Goal: Task Accomplishment & Management: Complete application form

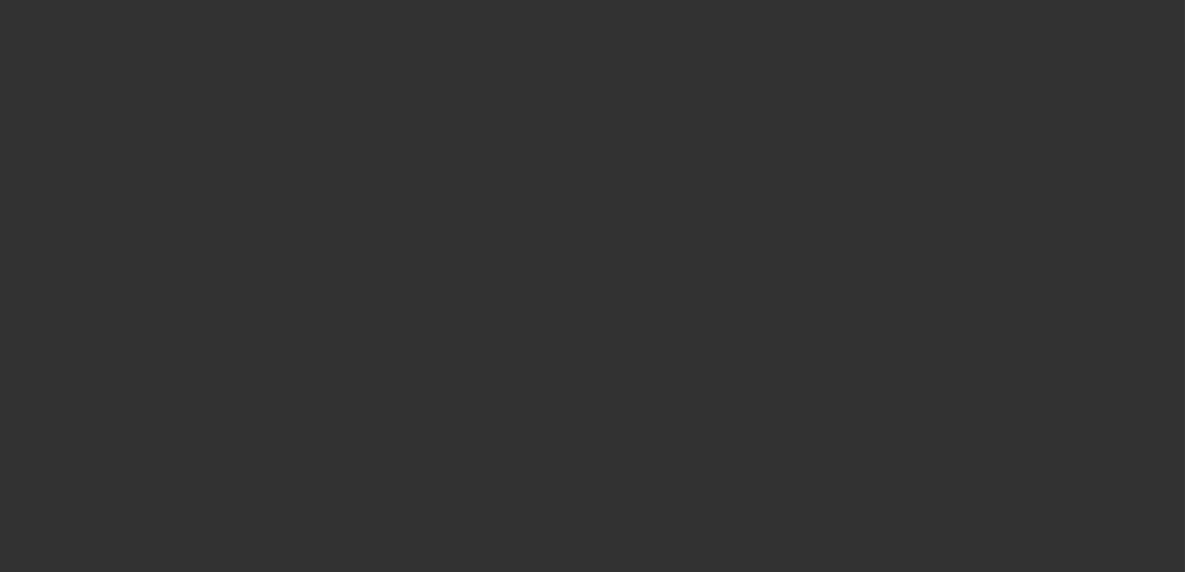
select select "0"
select select "2"
select select "0.1"
select select "4"
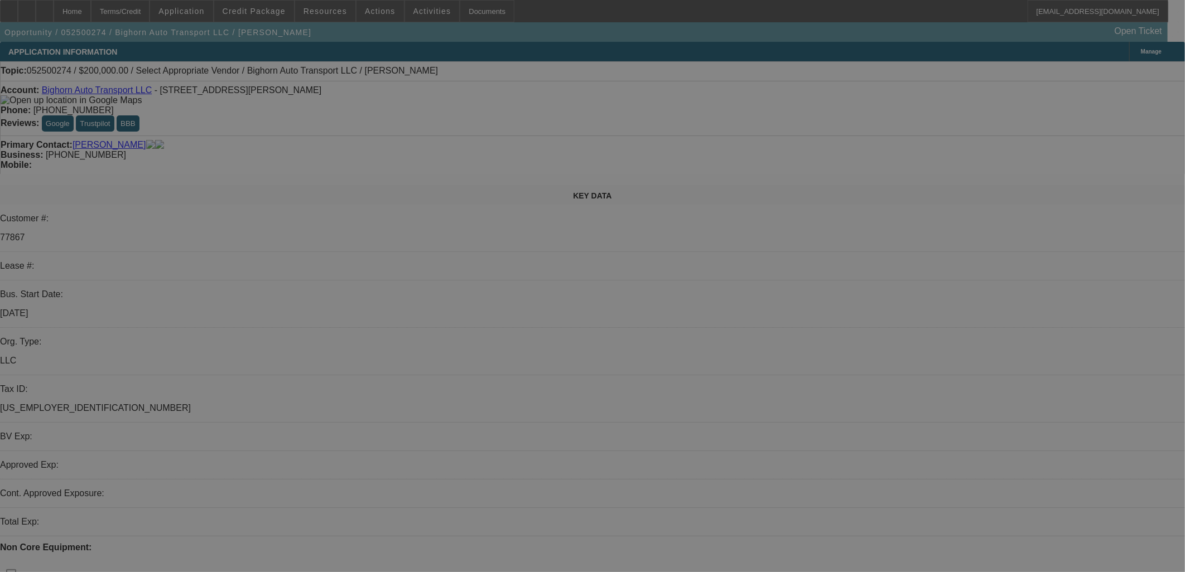
select select "0"
select select "2"
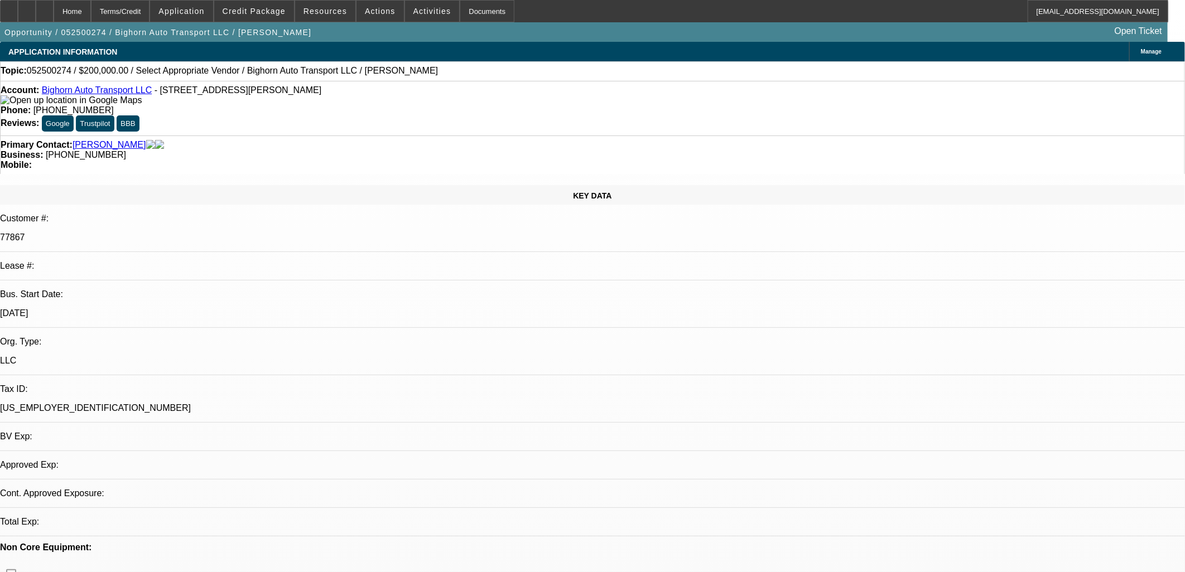
select select "0.1"
select select "1"
select select "2"
select select "4"
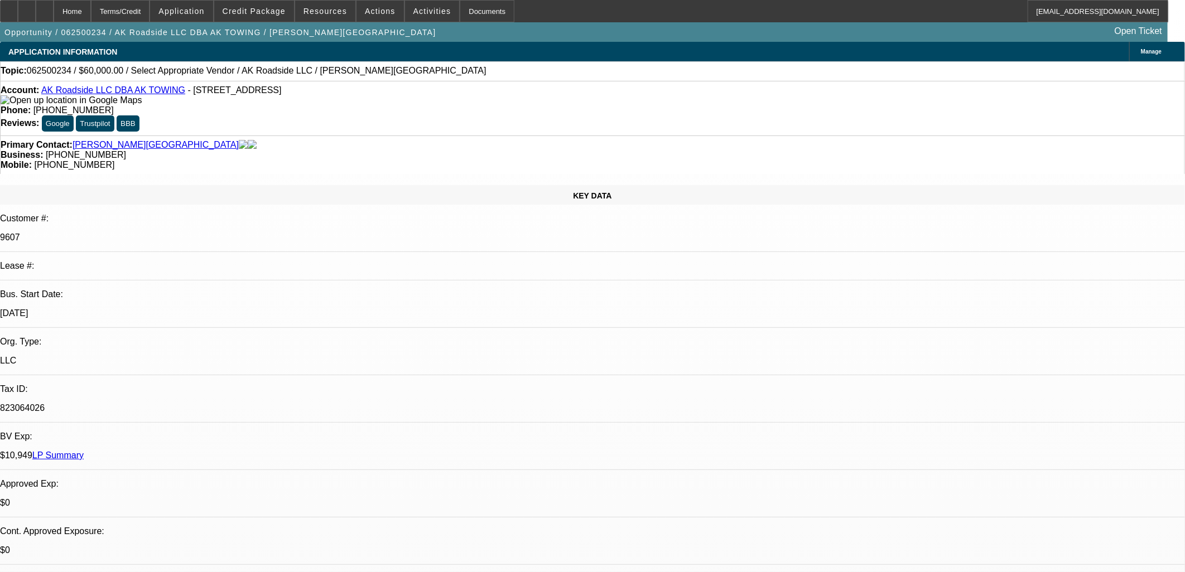
select select "0"
select select "2"
select select "0.1"
select select "4"
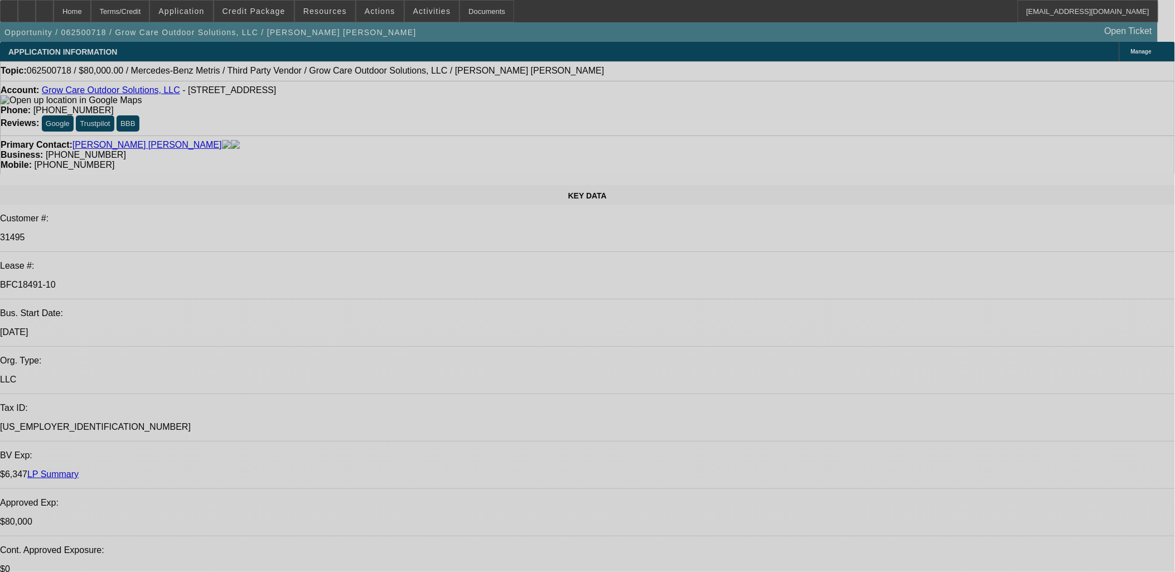
select select "0"
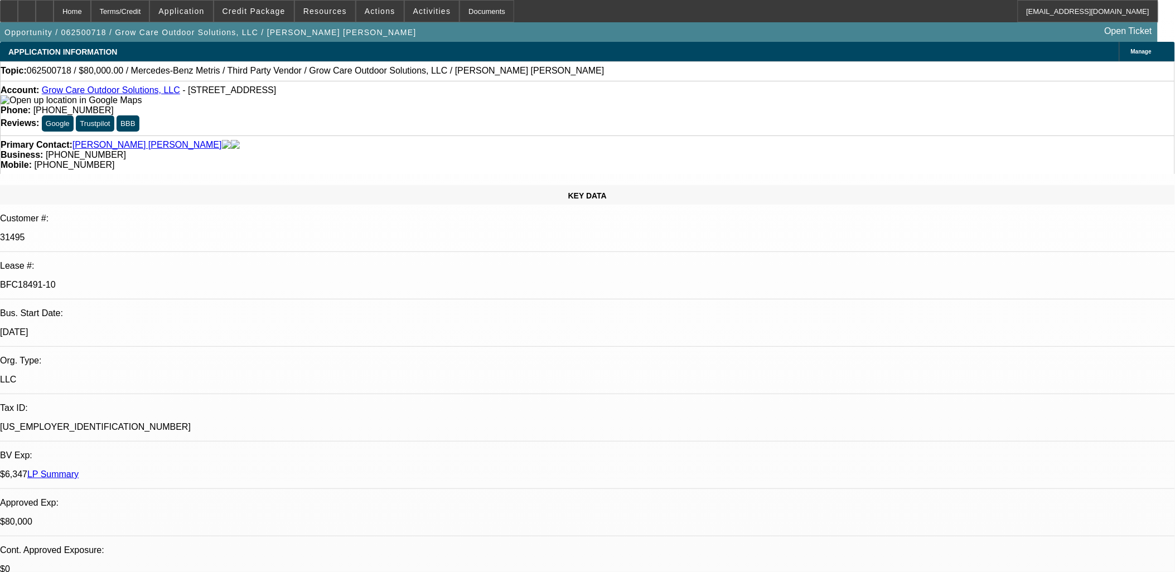
select select "0"
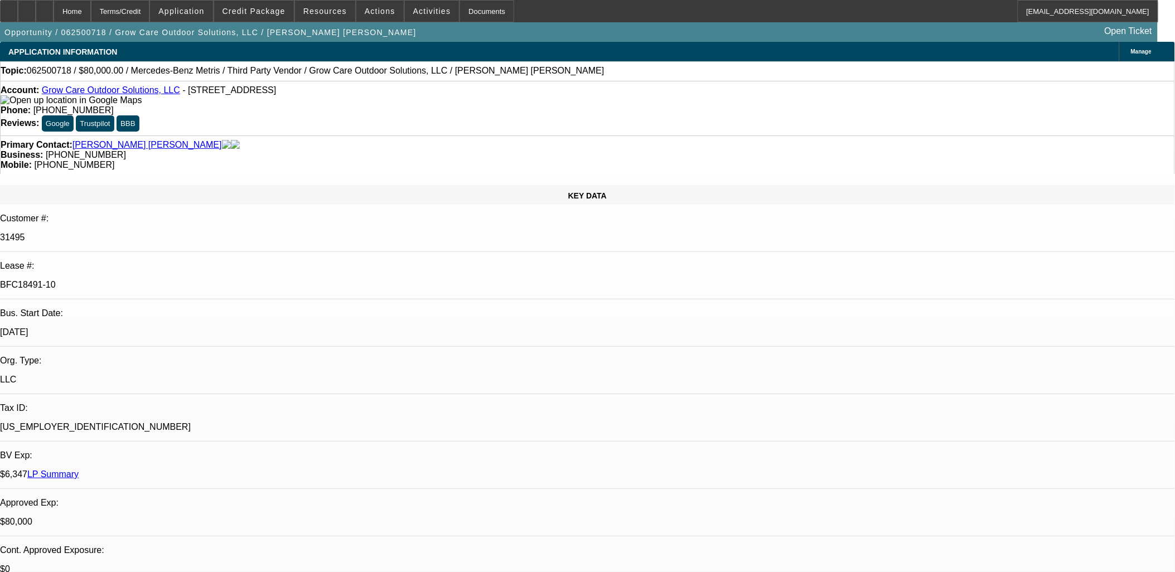
select select "0"
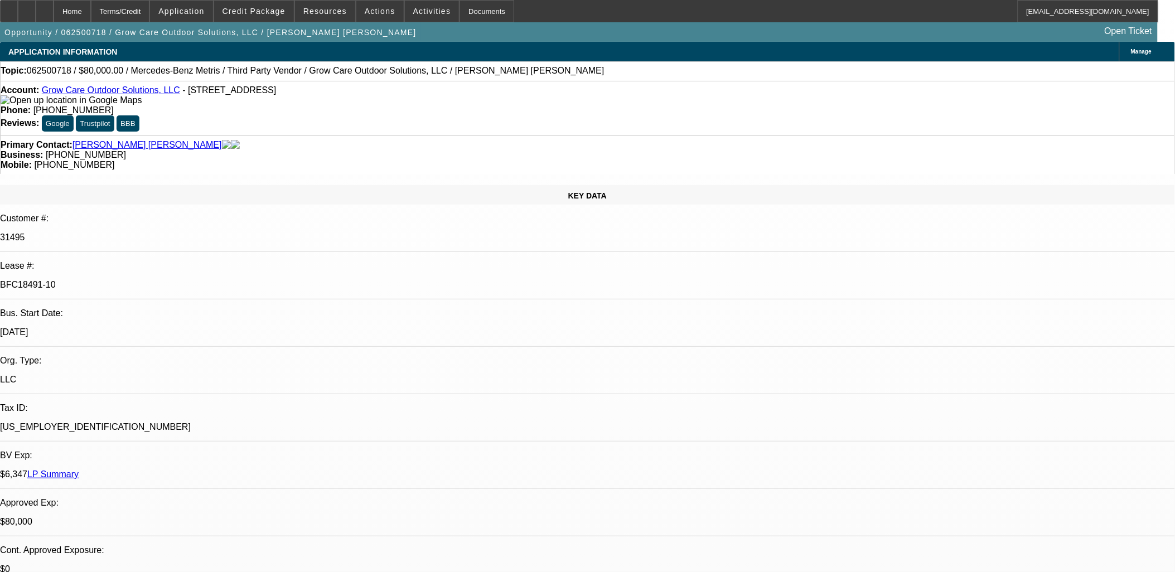
select select "0"
select select "1"
select select "6"
select select "1"
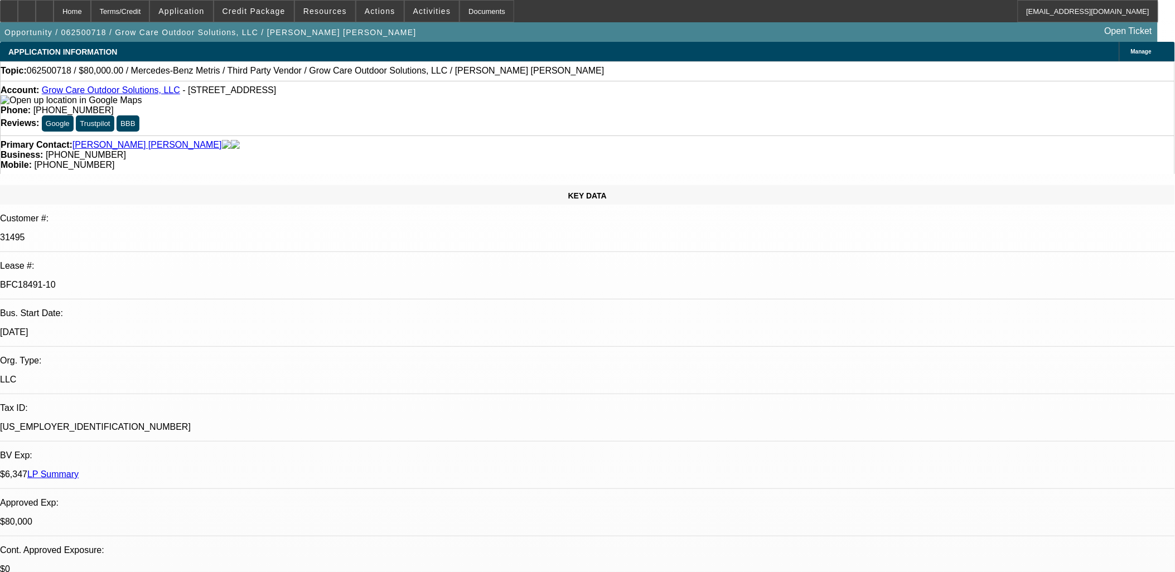
select select "1"
select select "6"
select select "1"
select select "6"
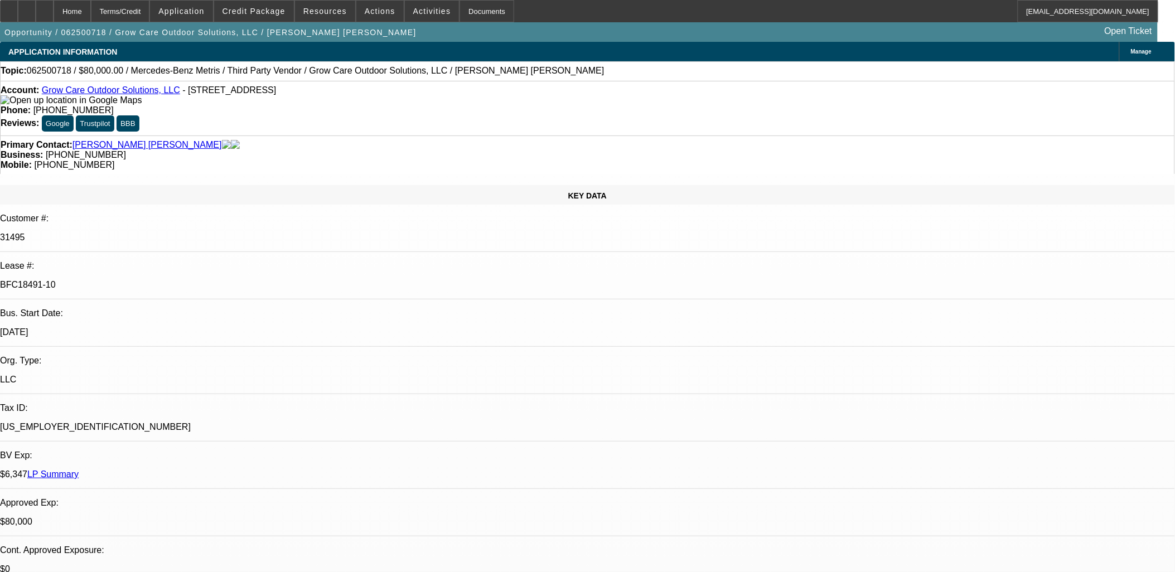
select select "1"
select select "6"
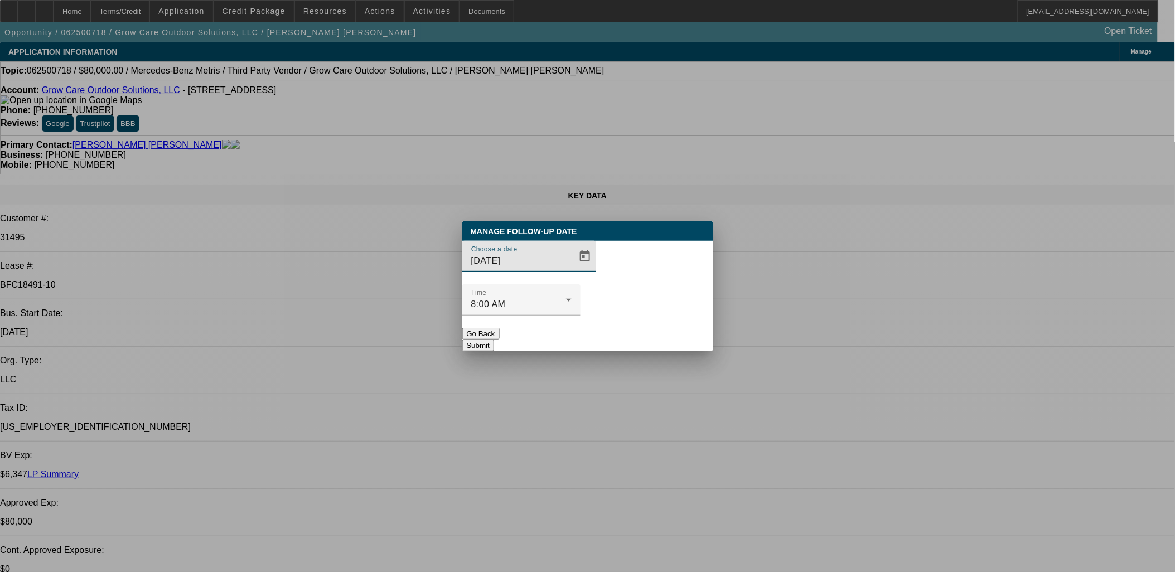
click at [581, 281] on div "Choose a date 8/25/2025" at bounding box center [587, 263] width 251 height 44
click at [572, 270] on span "Open calendar" at bounding box center [585, 256] width 27 height 27
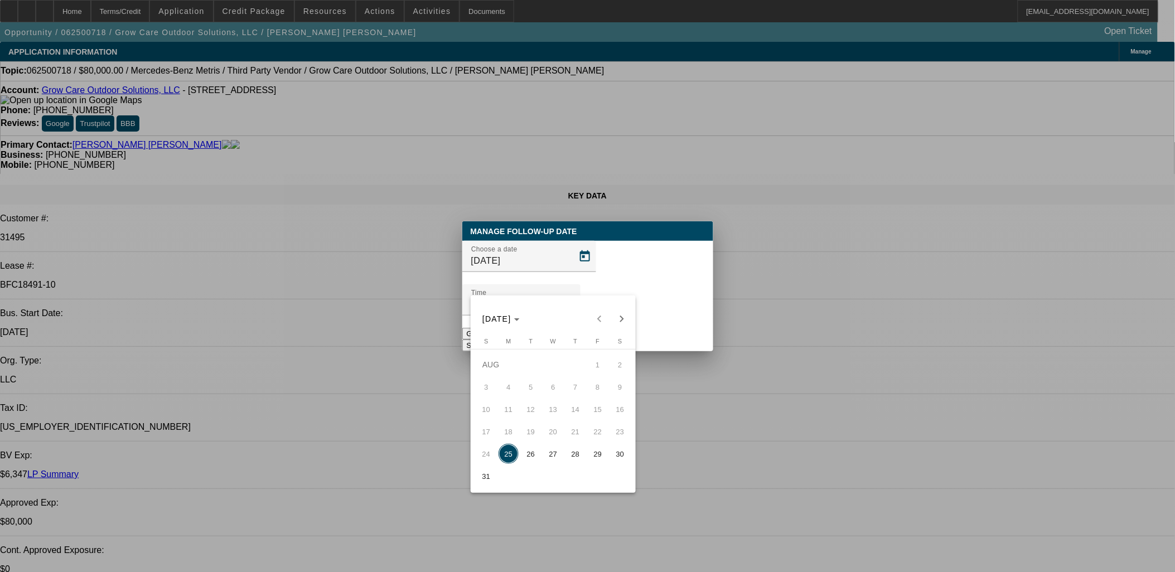
click at [533, 457] on span "26" at bounding box center [531, 454] width 20 height 20
type input "8/26/2025"
click at [494, 340] on button "Submit" at bounding box center [478, 346] width 32 height 12
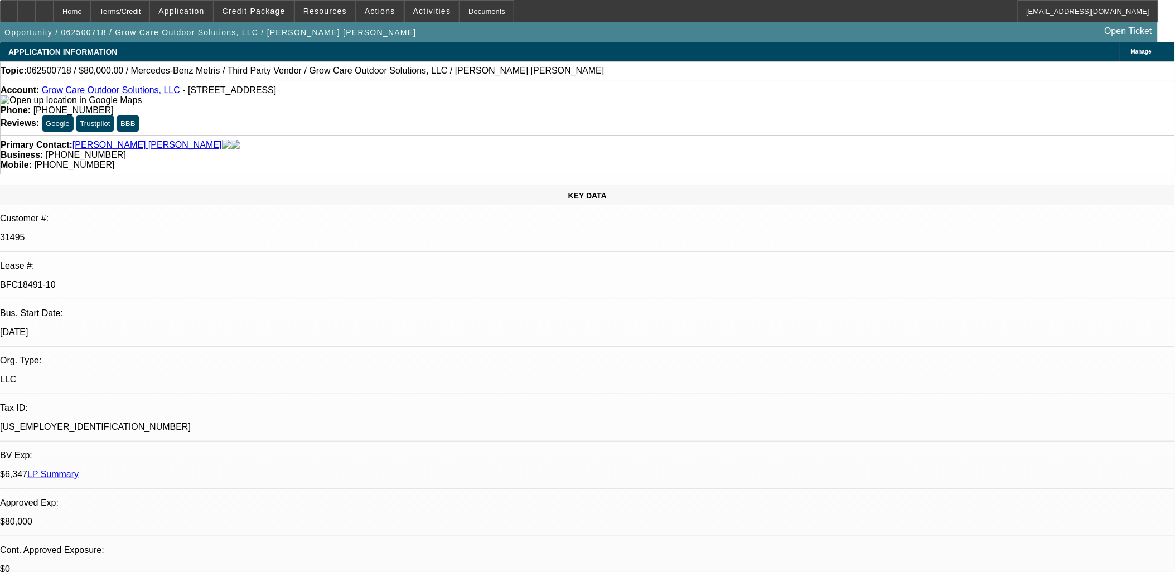
scroll to position [2585, 0]
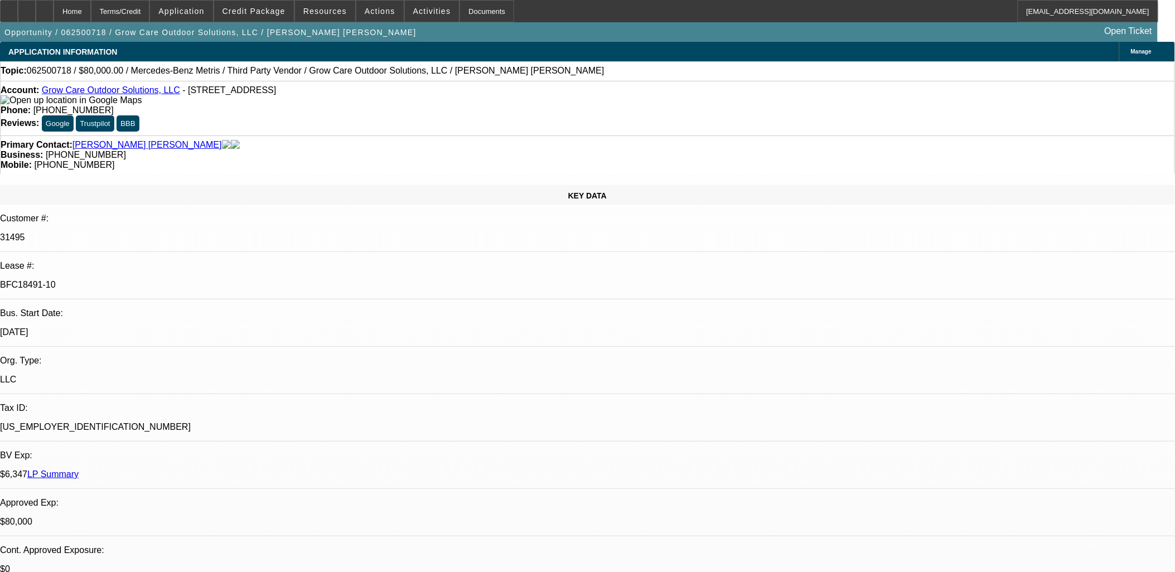
scroll to position [2027, 0]
drag, startPoint x: 614, startPoint y: 286, endPoint x: 609, endPoint y: 289, distance: 6.0
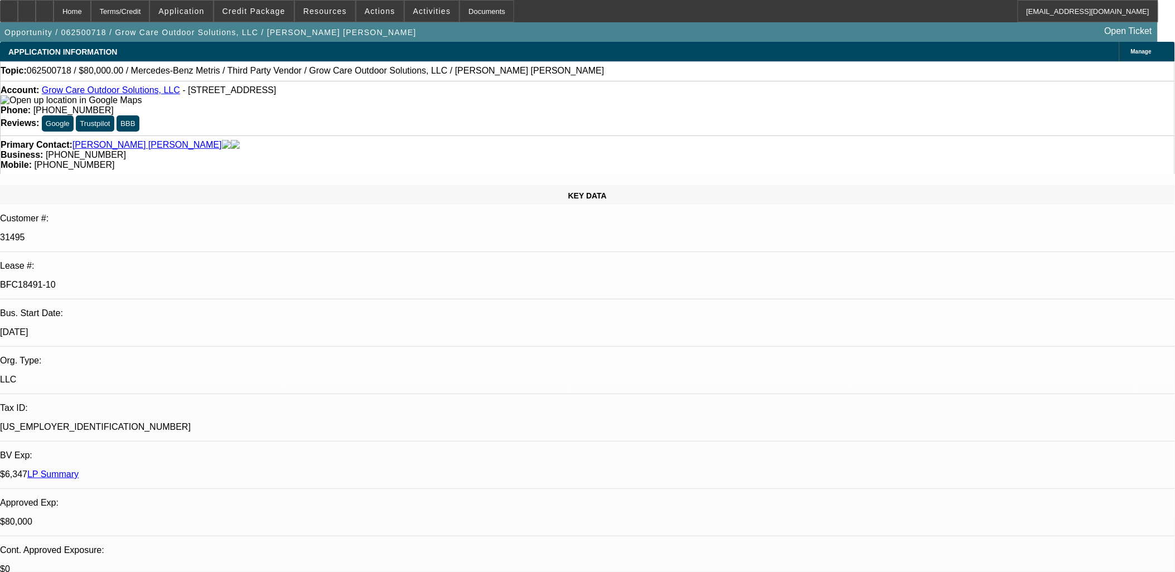
drag, startPoint x: 576, startPoint y: 293, endPoint x: 565, endPoint y: 286, distance: 13.5
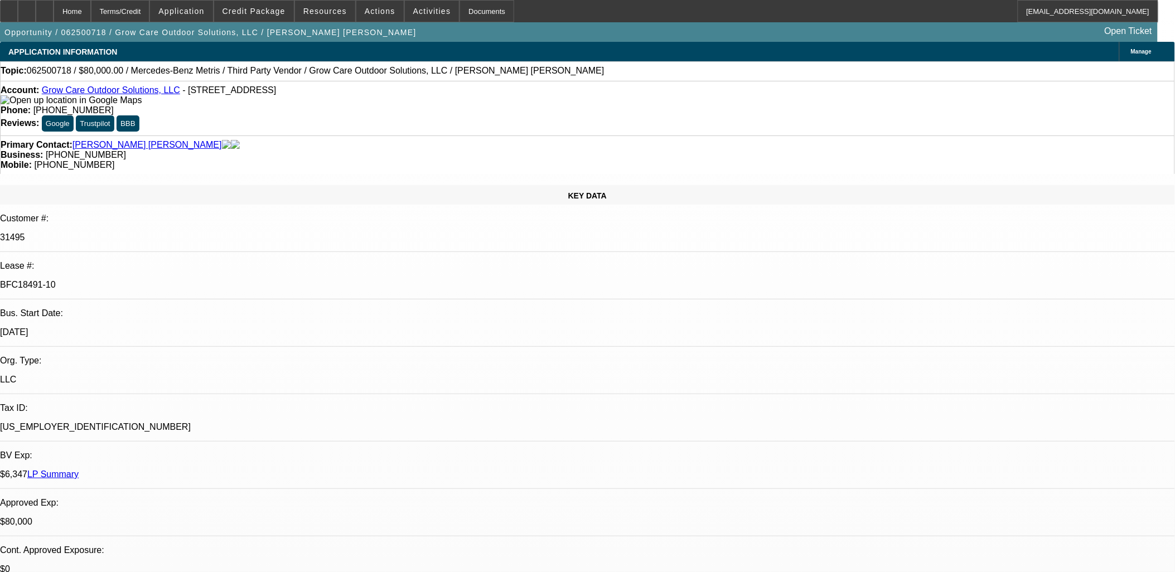
scroll to position [291, 0]
drag, startPoint x: 1150, startPoint y: 459, endPoint x: 999, endPoint y: 460, distance: 151.7
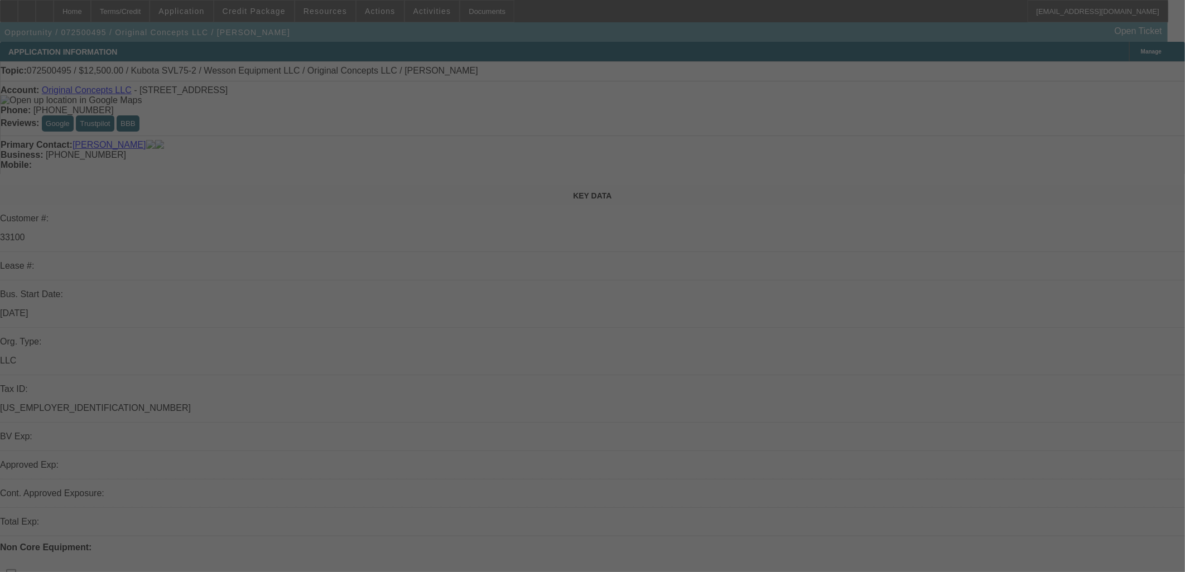
select select "0"
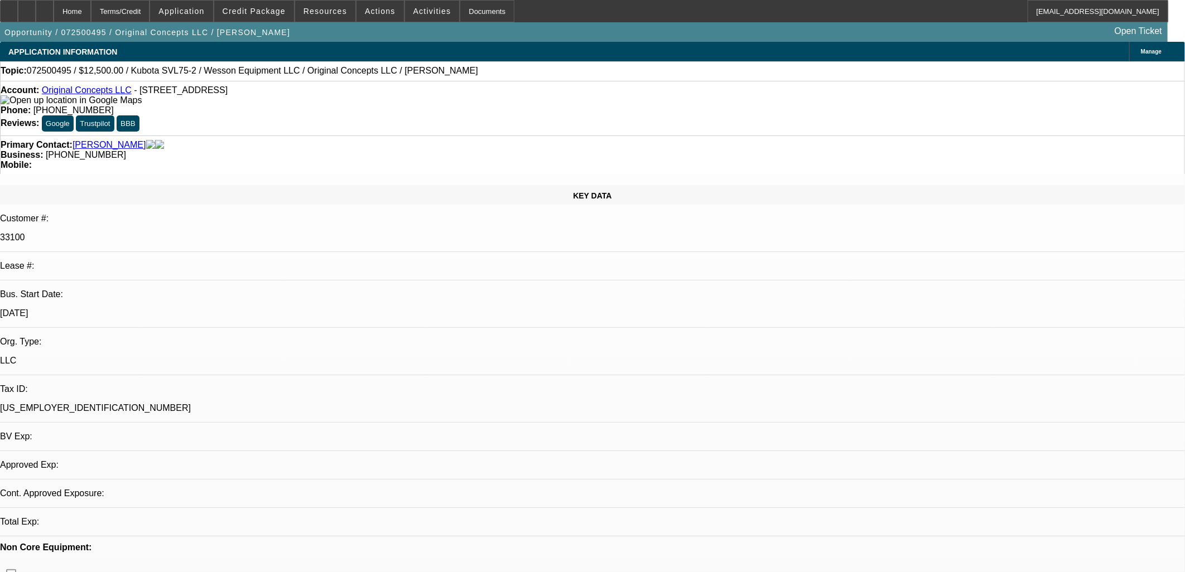
select select "2"
select select "0"
select select "2"
select select "0"
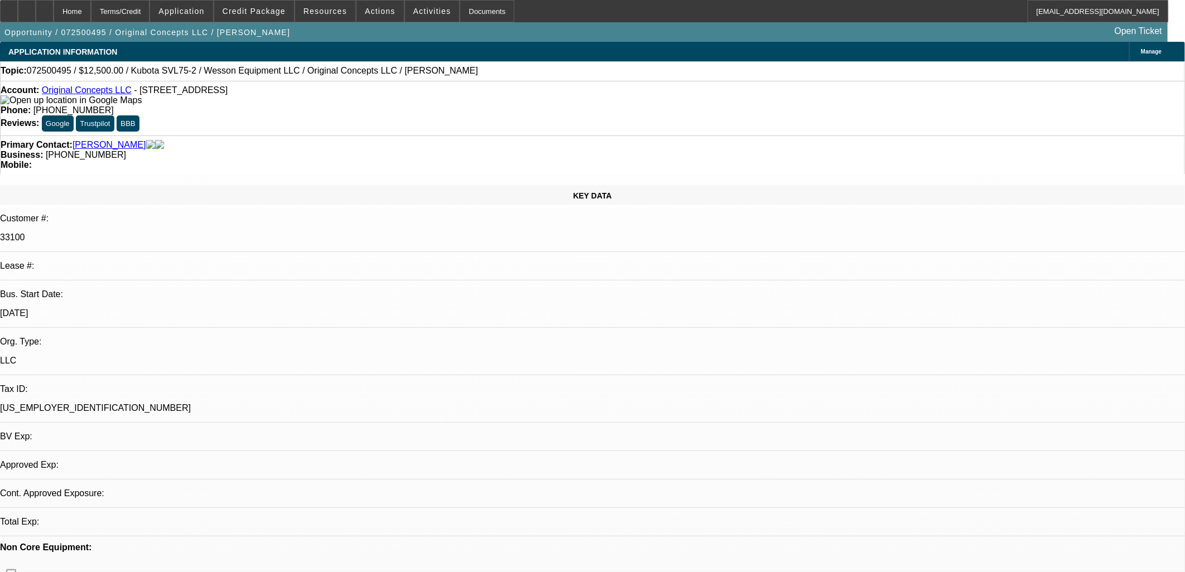
select select "0"
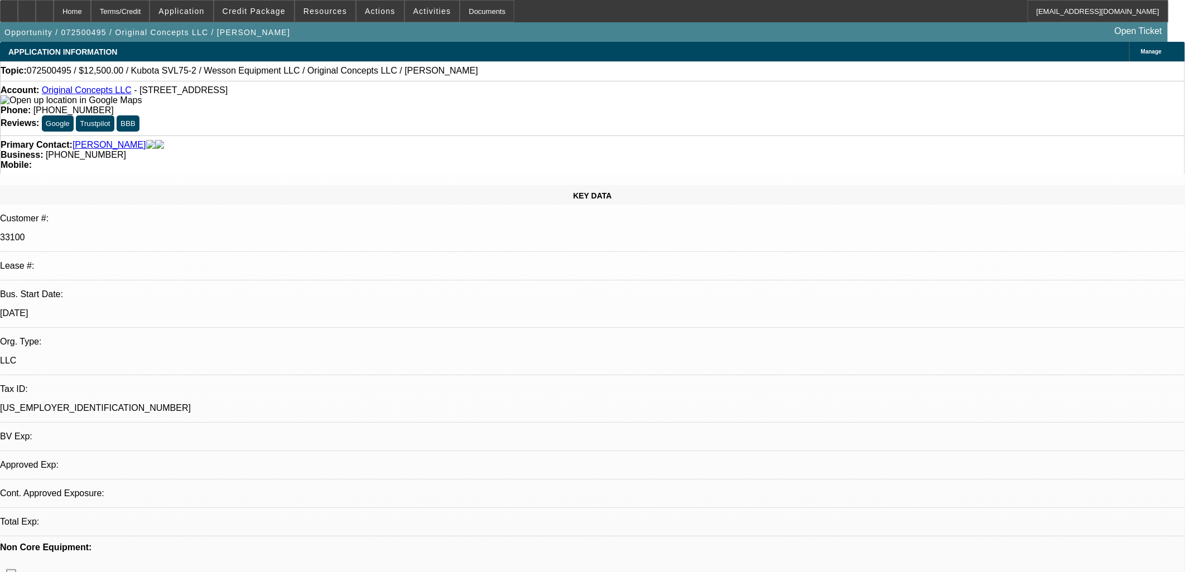
select select "0"
select select "1"
select select "2"
select select "6"
select select "1"
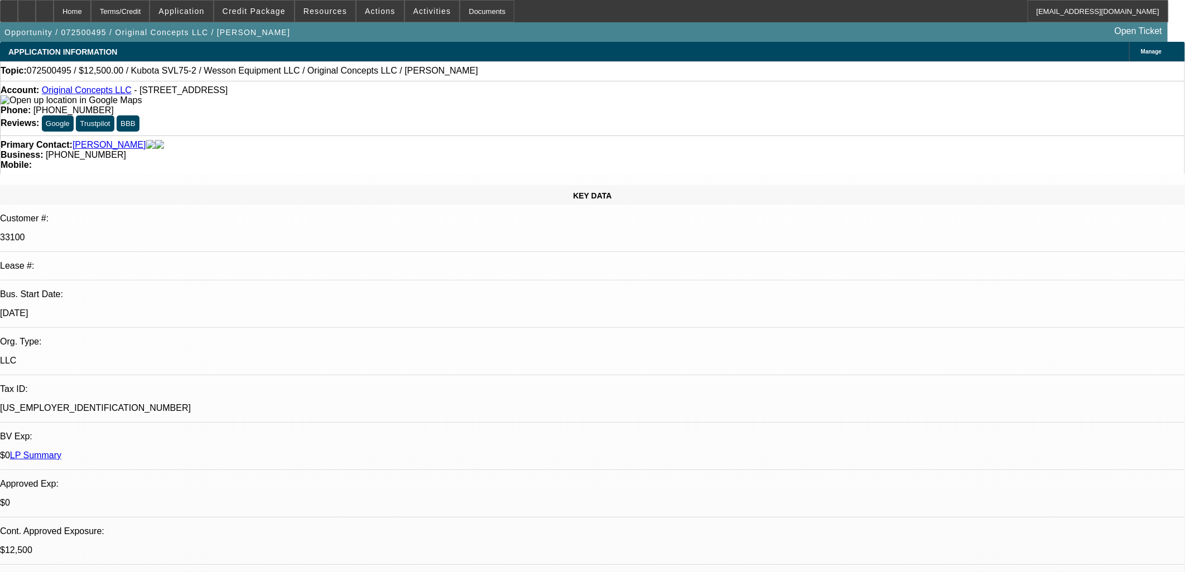
select select "2"
select select "6"
select select "1"
select select "6"
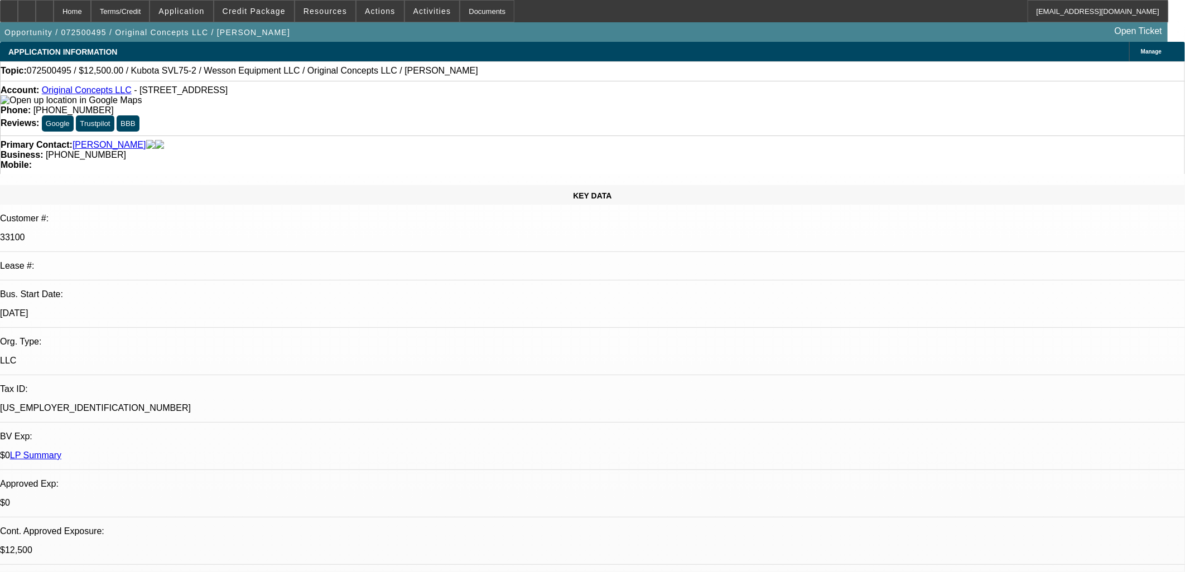
select select "1"
select select "6"
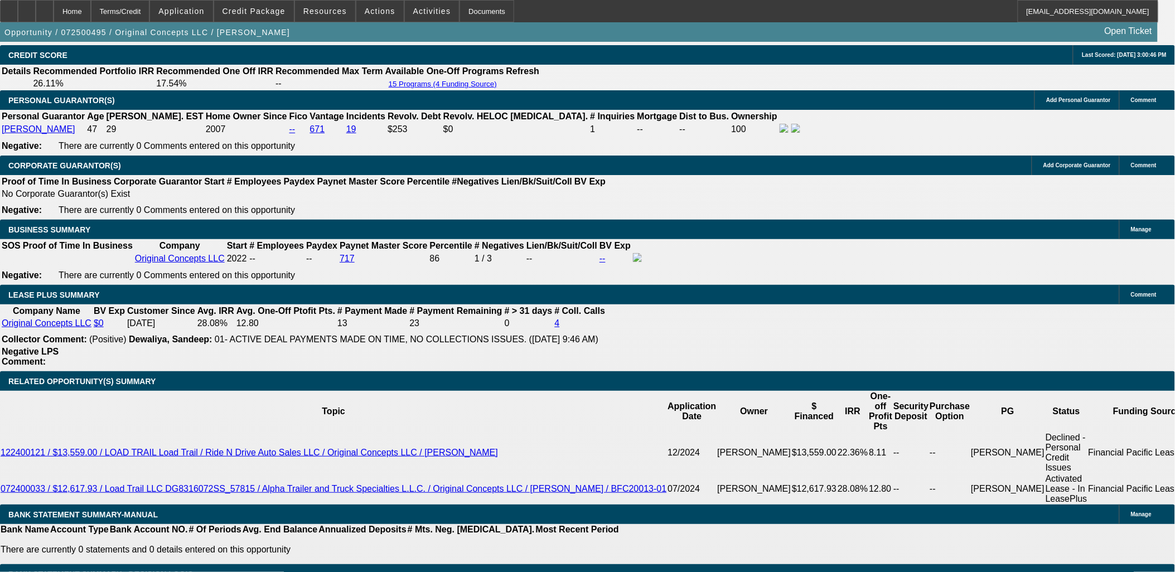
scroll to position [1736, 0]
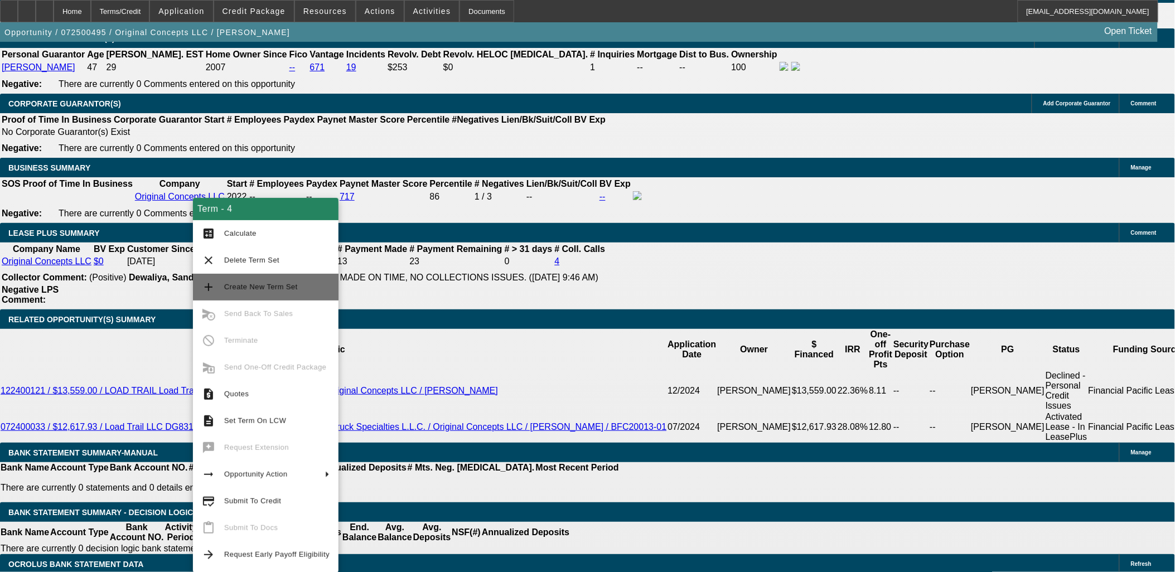
click at [282, 283] on span "Create New Term Set" at bounding box center [261, 287] width 74 height 8
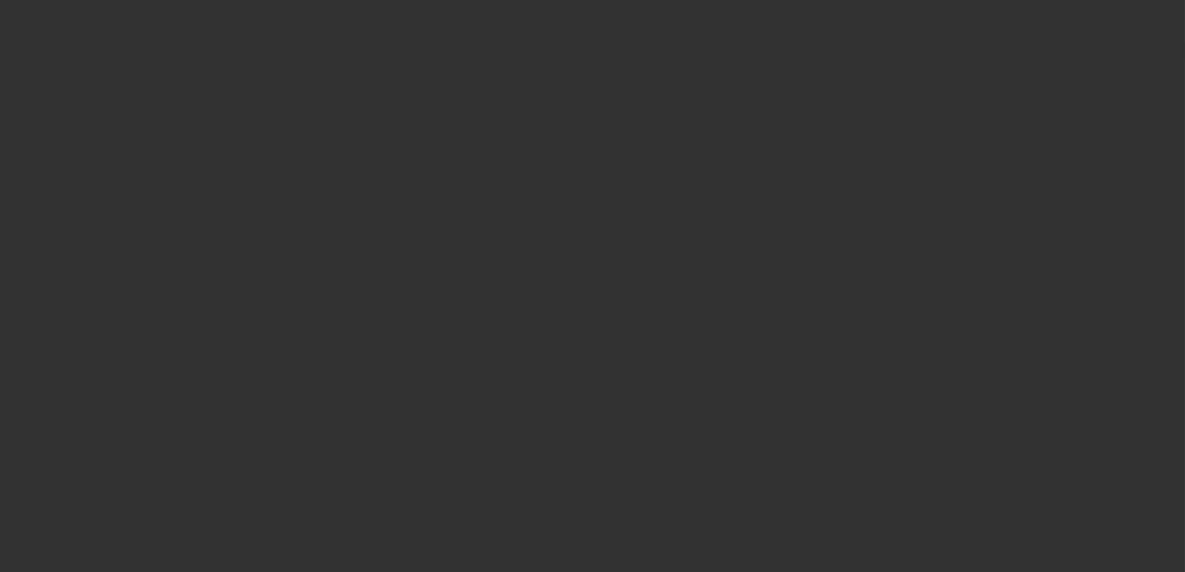
select select "0"
select select "2"
select select "0"
select select "6"
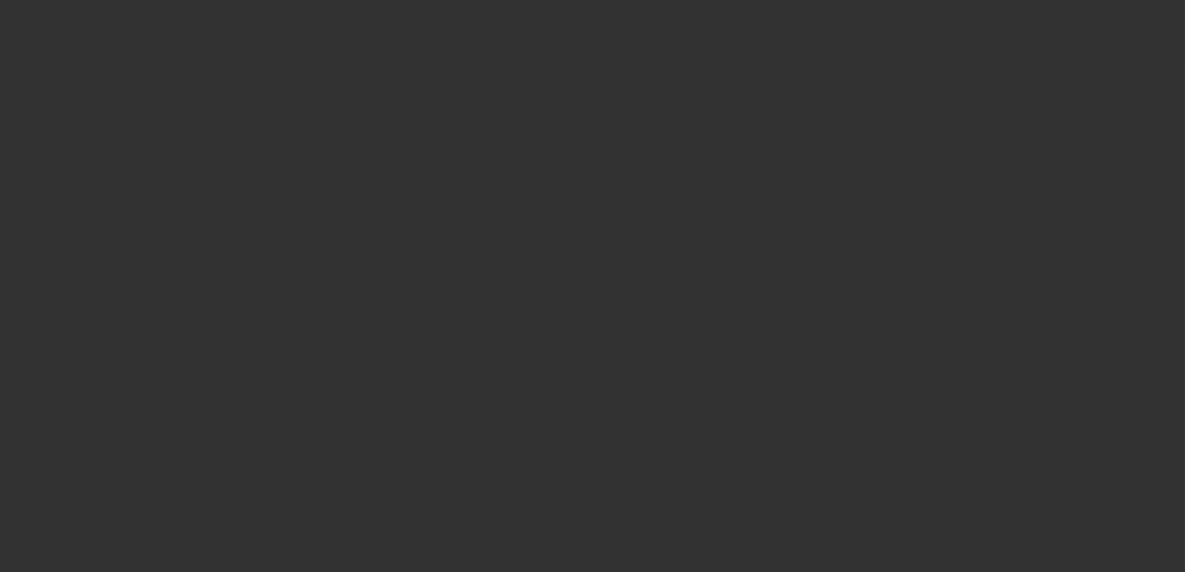
select select "0"
select select "2"
select select "0"
select select "6"
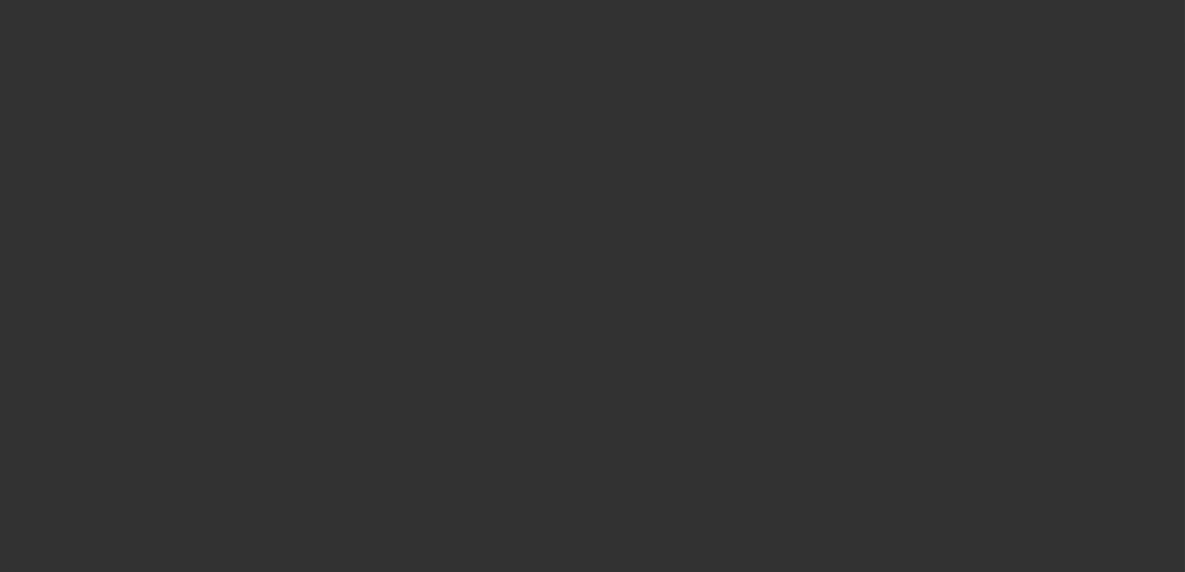
select select "0"
select select "2"
select select "0"
select select "6"
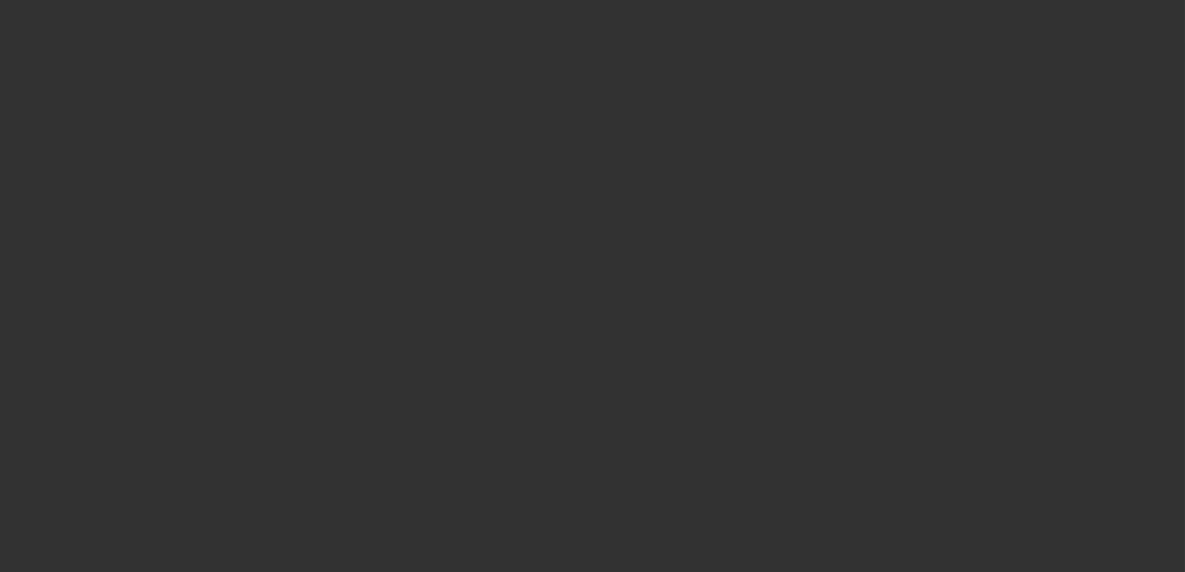
select select "0"
select select "6"
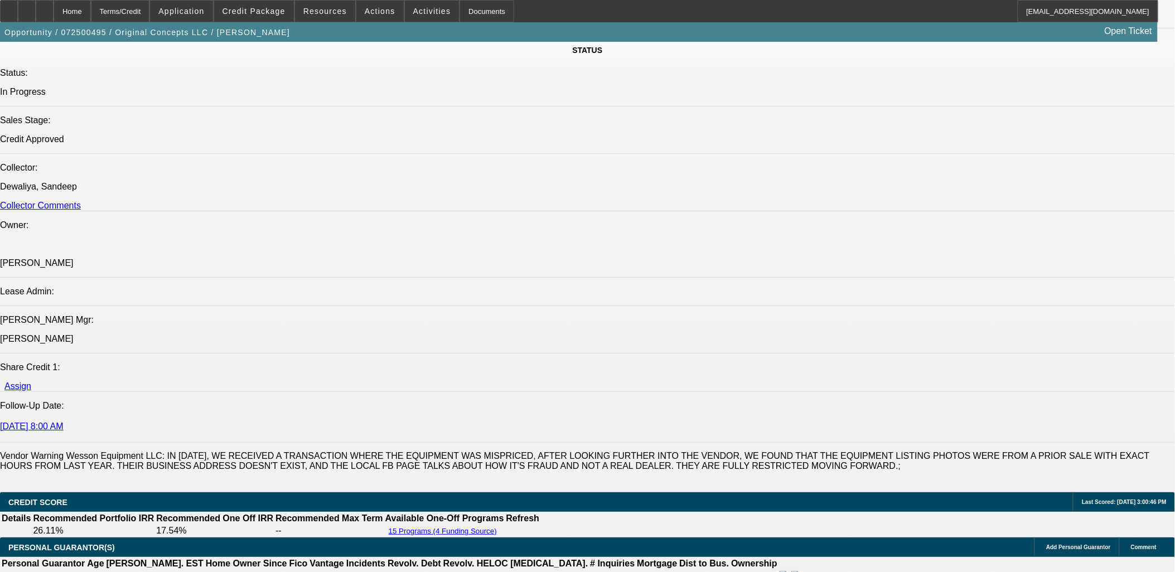
scroll to position [1736, 0]
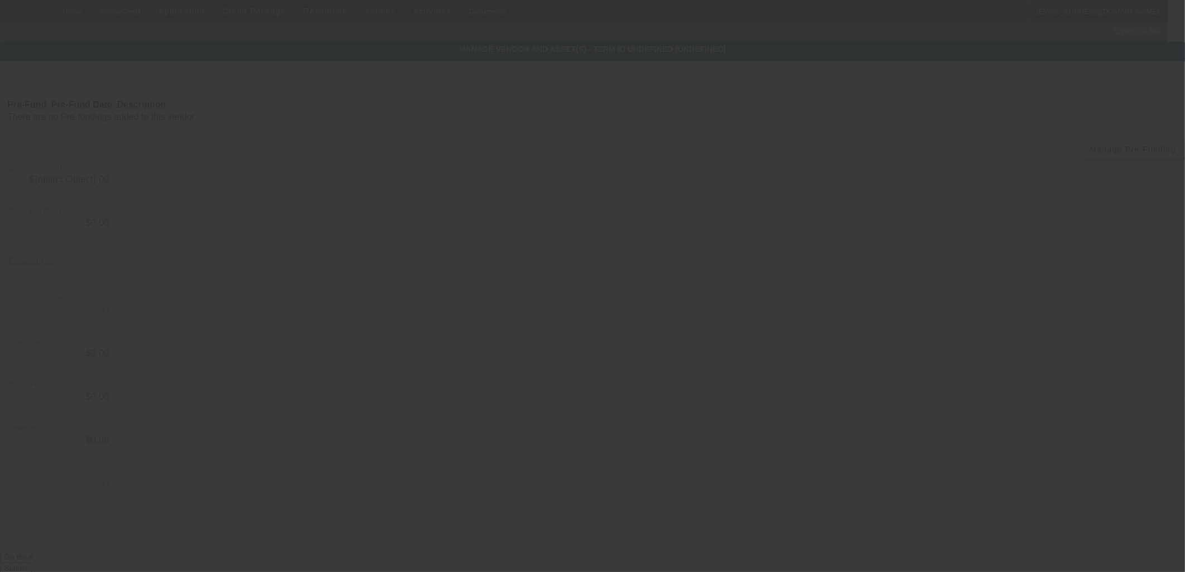
type input "$14,750.00"
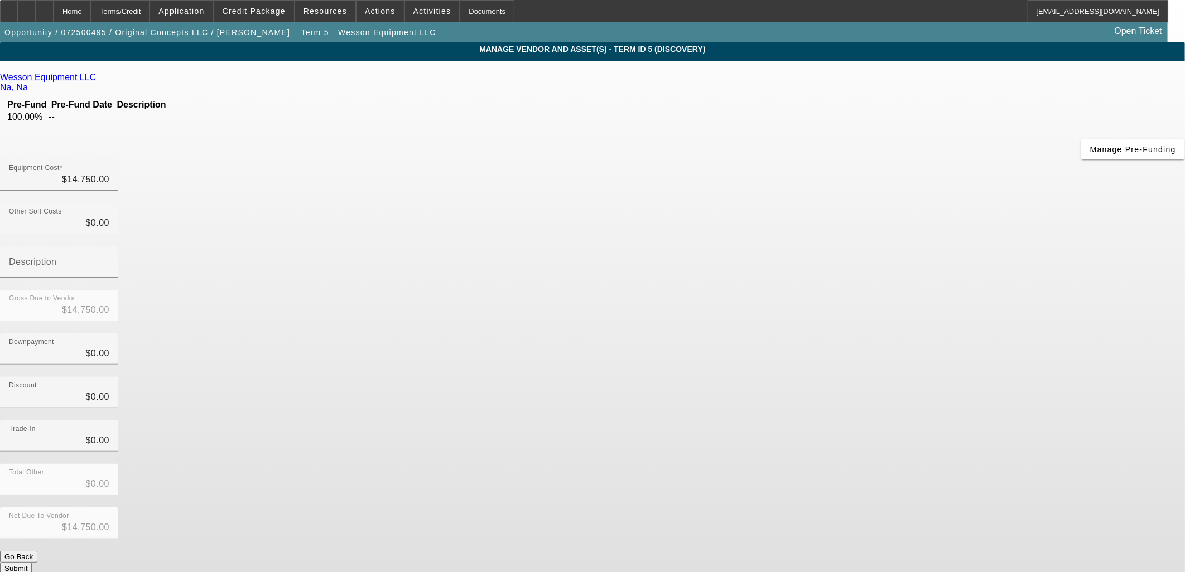
click at [99, 81] on icon at bounding box center [99, 77] width 0 height 9
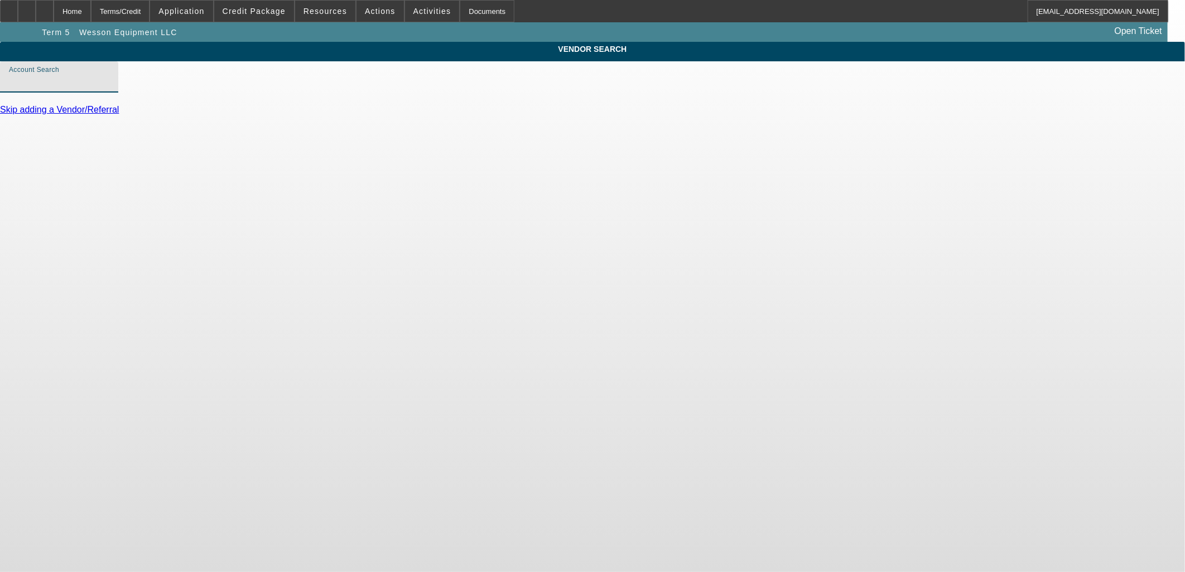
drag, startPoint x: 420, startPoint y: 95, endPoint x: 277, endPoint y: 78, distance: 143.9
click at [118, 78] on div "Account Search" at bounding box center [59, 76] width 118 height 31
paste input "Alpha Specialties"
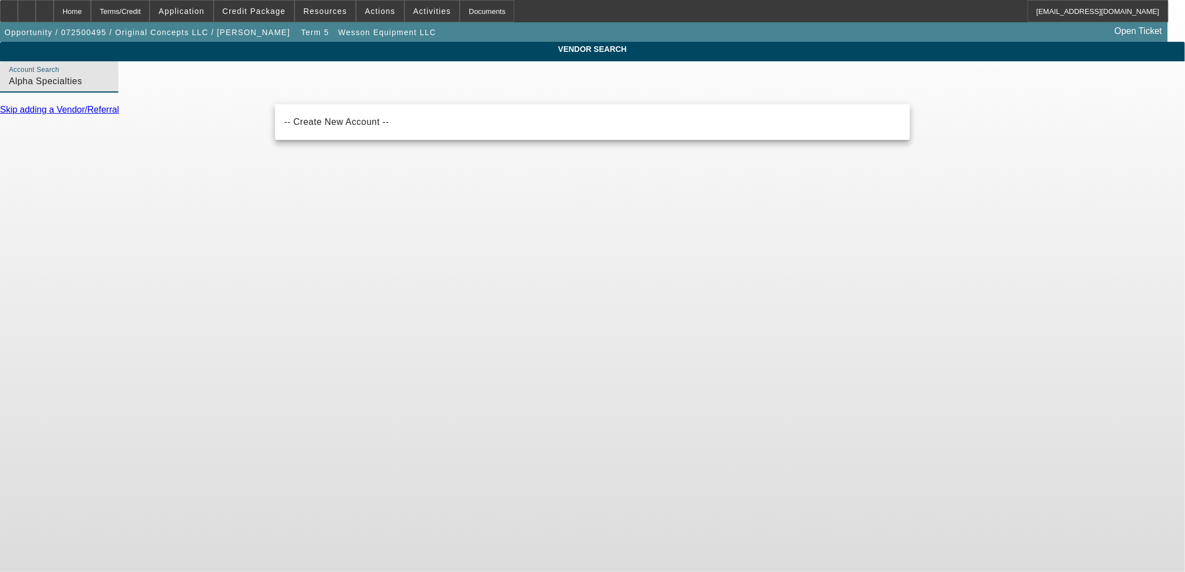
drag, startPoint x: 305, startPoint y: 92, endPoint x: 383, endPoint y: 98, distance: 77.8
click at [109, 88] on input "Alpha Specialties" at bounding box center [59, 81] width 100 height 13
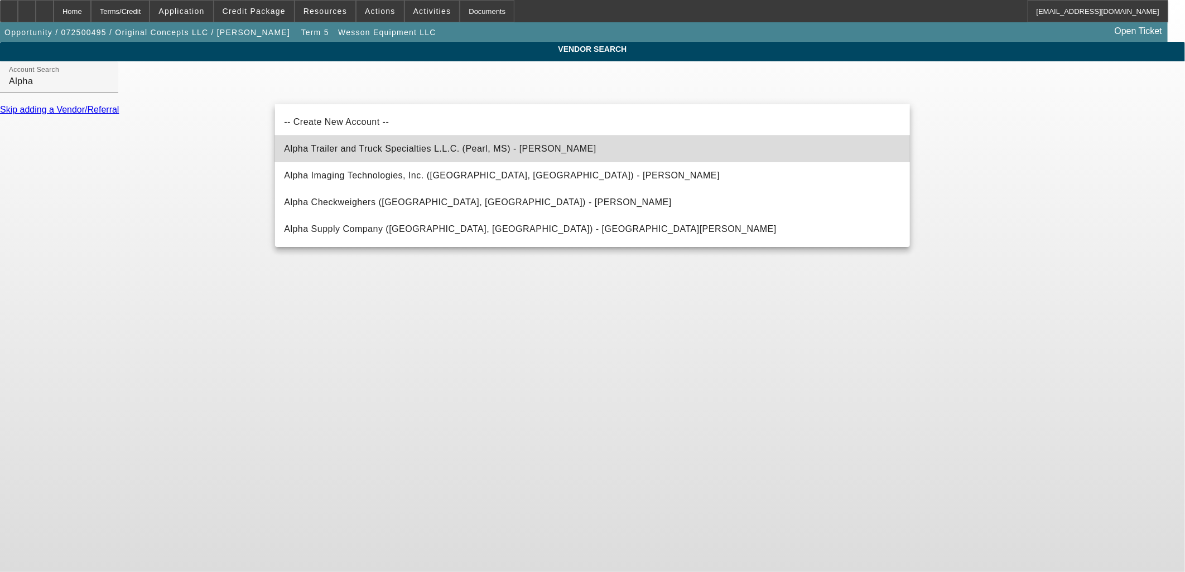
click at [400, 151] on span "Alpha Trailer and Truck Specialties L.L.C. (Pearl, MS) - Na, Christine" at bounding box center [440, 148] width 312 height 9
type input "Alpha Trailer and Truck Specialties L.L.C. (Pearl, MS) - Na, Christine"
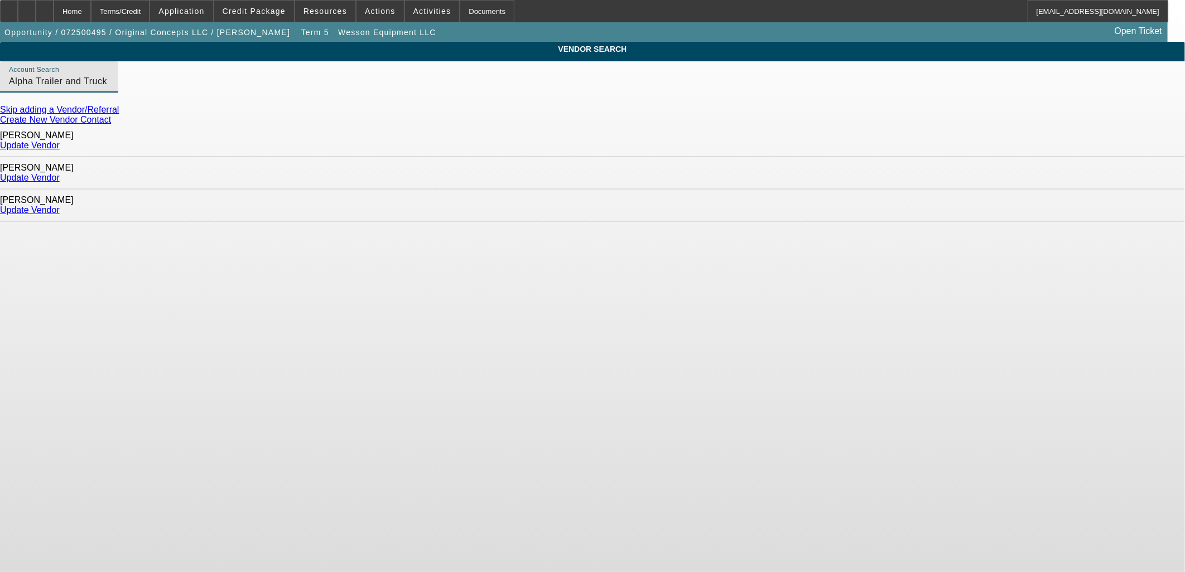
click at [60, 145] on link "Update Vendor" at bounding box center [30, 145] width 60 height 9
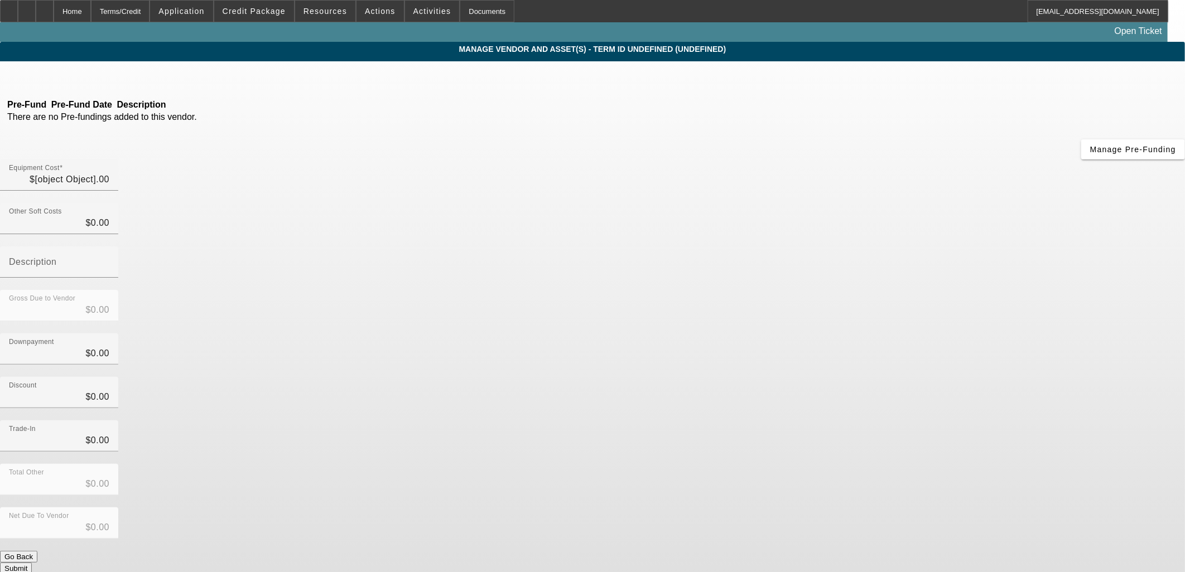
type input "$14,750.00"
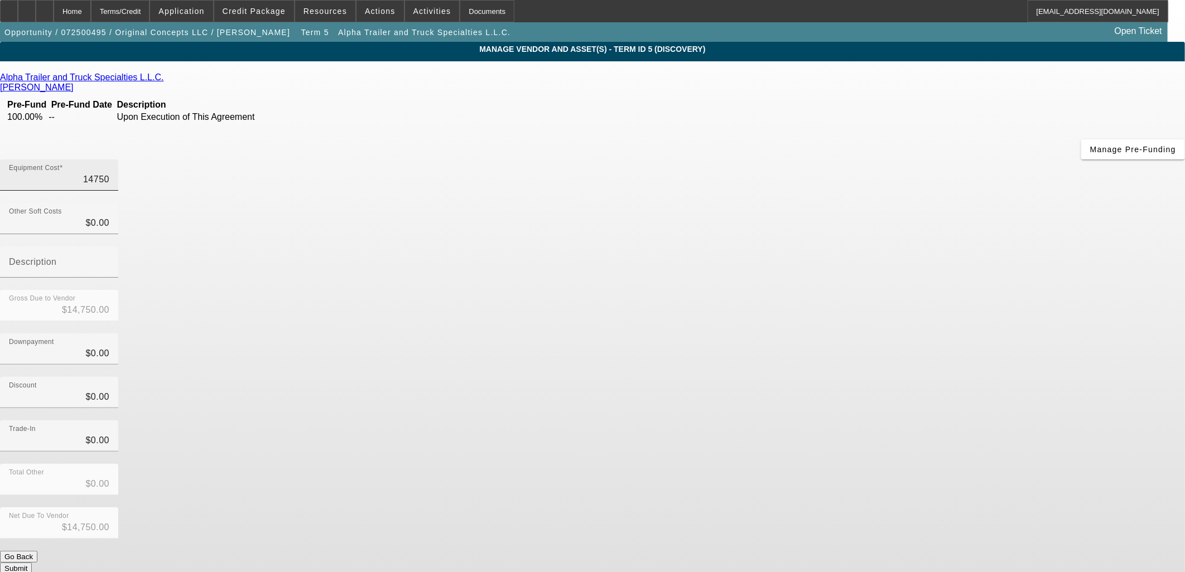
click at [109, 173] on input "14750" at bounding box center [59, 179] width 100 height 13
drag, startPoint x: 731, startPoint y: 94, endPoint x: 692, endPoint y: 92, distance: 39.6
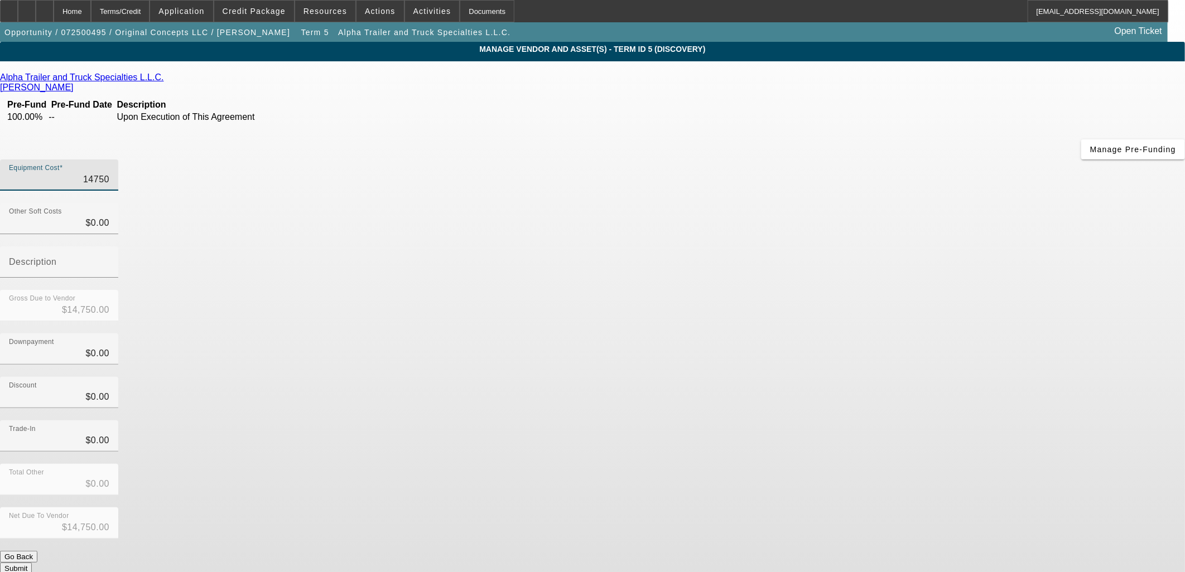
click at [109, 173] on input "14750" at bounding box center [59, 179] width 100 height 13
type input "750"
type input "$750.00"
type input "7350"
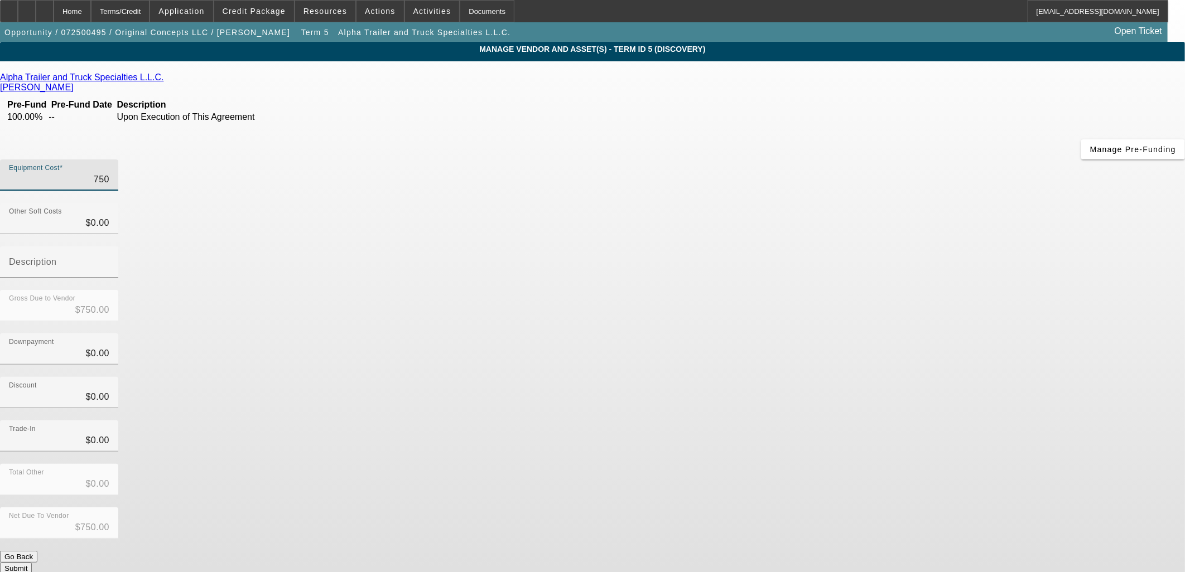
type input "$7,350.00"
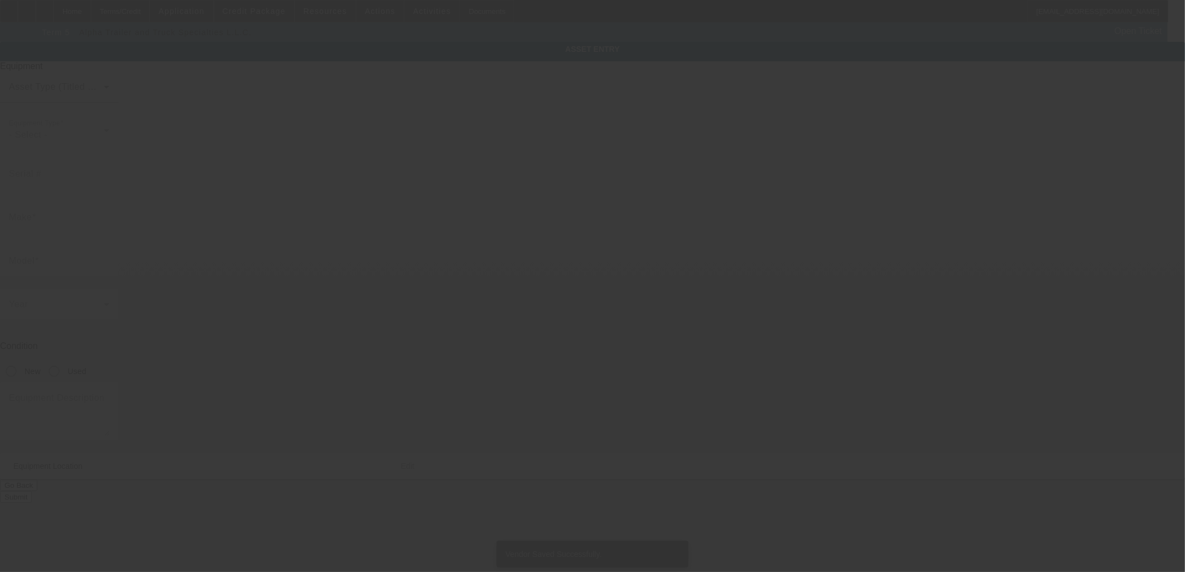
type input "KBCZ052CCL1K53284"
type input "Kubota"
type input "SVL75-2"
radio input "true"
type textarea "Skid Steer"
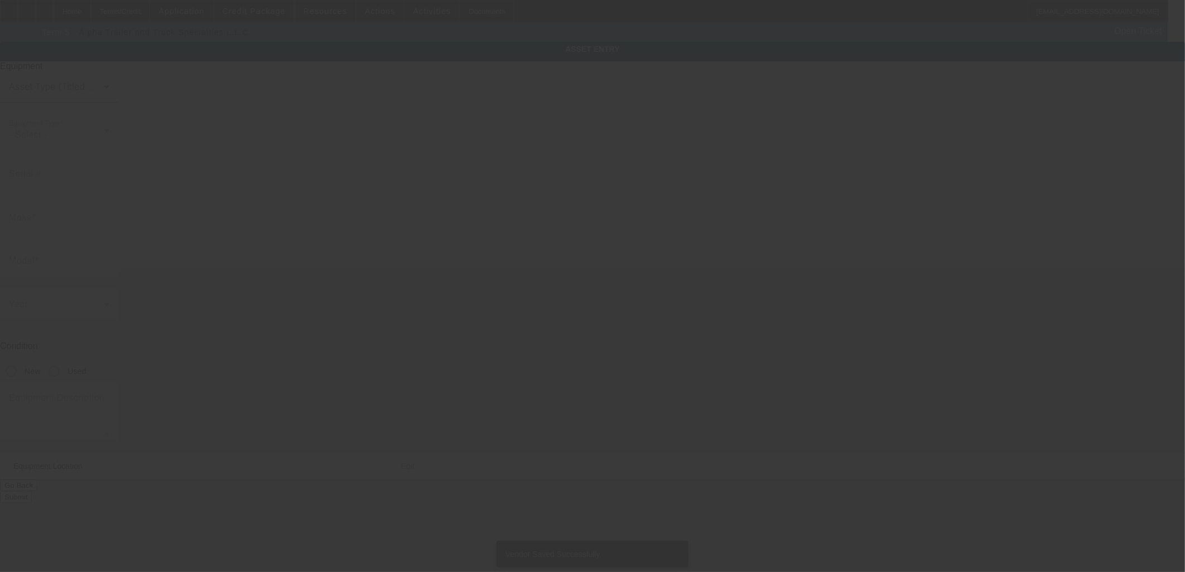
type input "192 Woodlands Ln"
type input "Flora"
type input "39071"
type input "Madison"
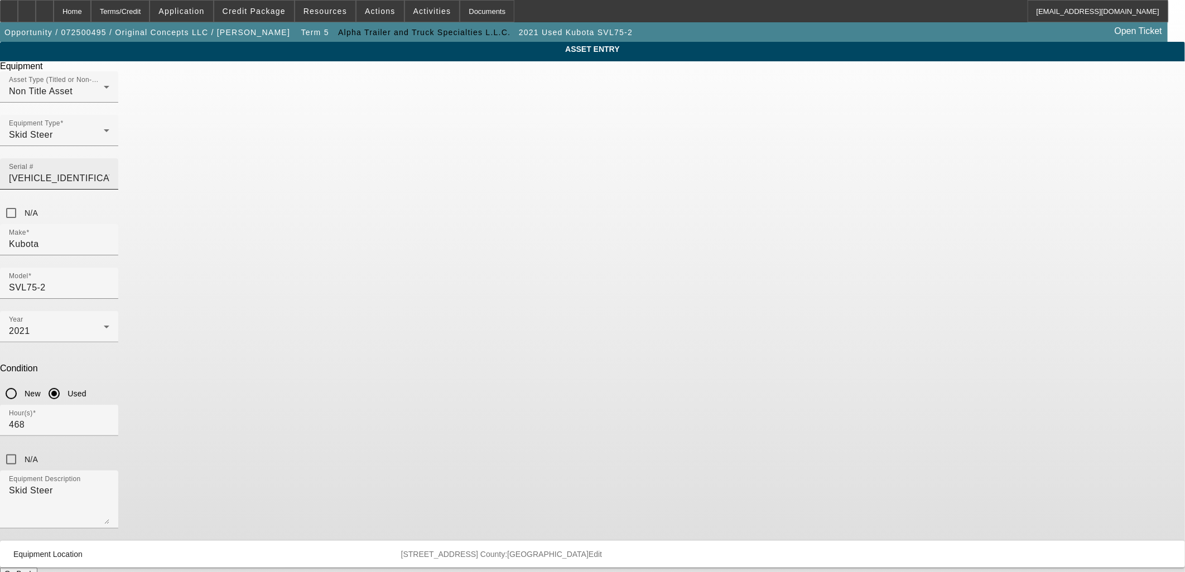
click at [109, 172] on input "KBCZ052CCL1K53284" at bounding box center [59, 178] width 100 height 13
click at [104, 142] on div "Skid Steer" at bounding box center [56, 134] width 95 height 13
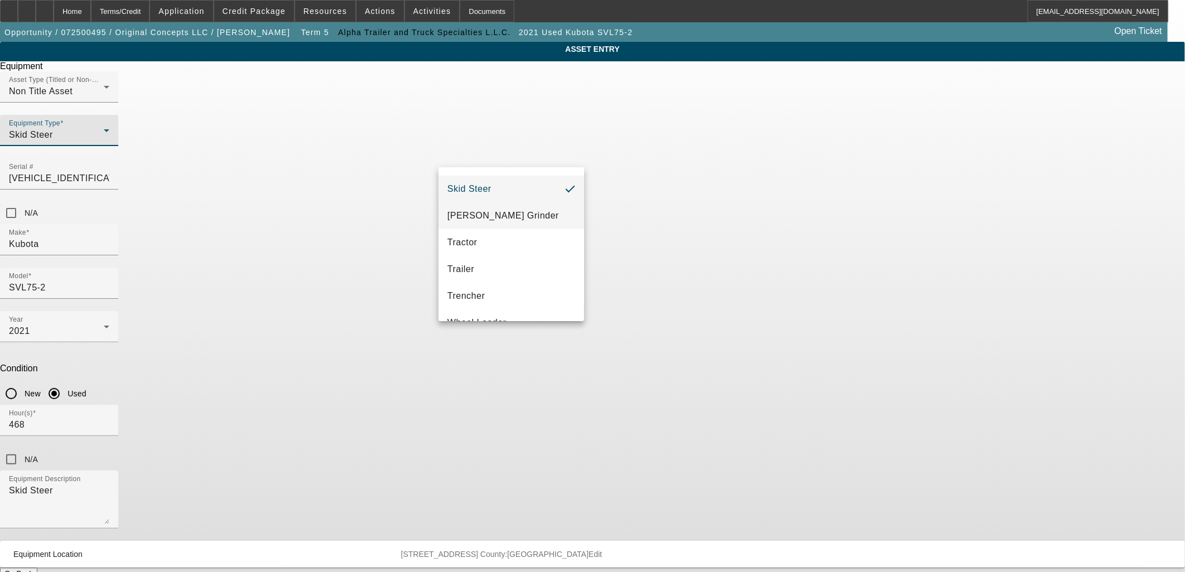
scroll to position [310, 0]
click at [521, 243] on mat-option "Trailer" at bounding box center [511, 250] width 146 height 27
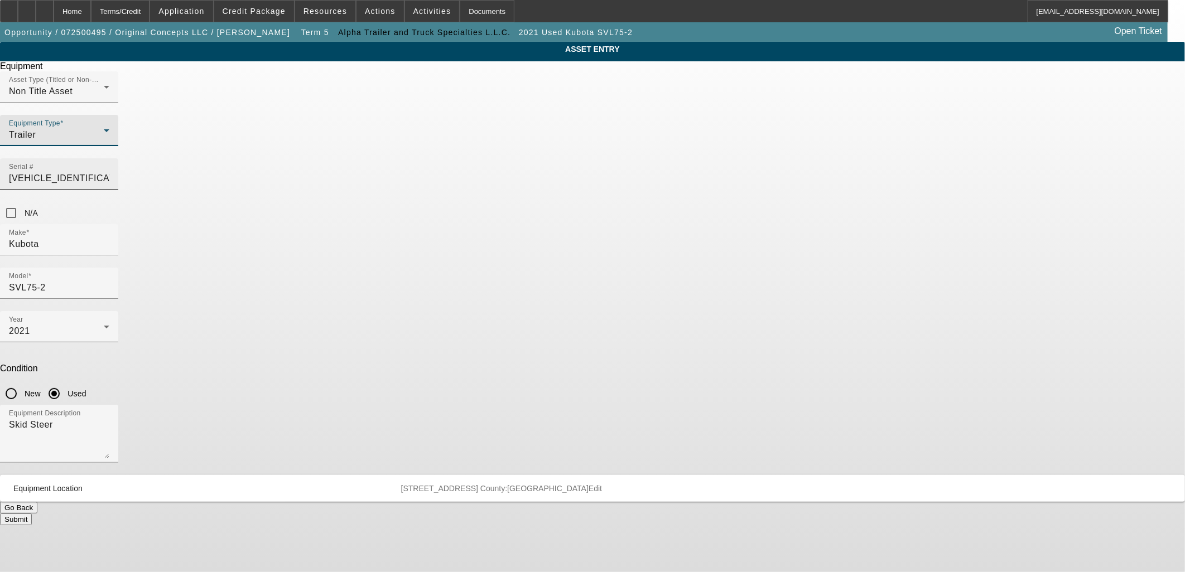
click at [109, 172] on input "KBCZ052CCL1K53284" at bounding box center [59, 178] width 100 height 13
paste input "4ZECH2238S1354642"
type input "4ZECH2238S1354642"
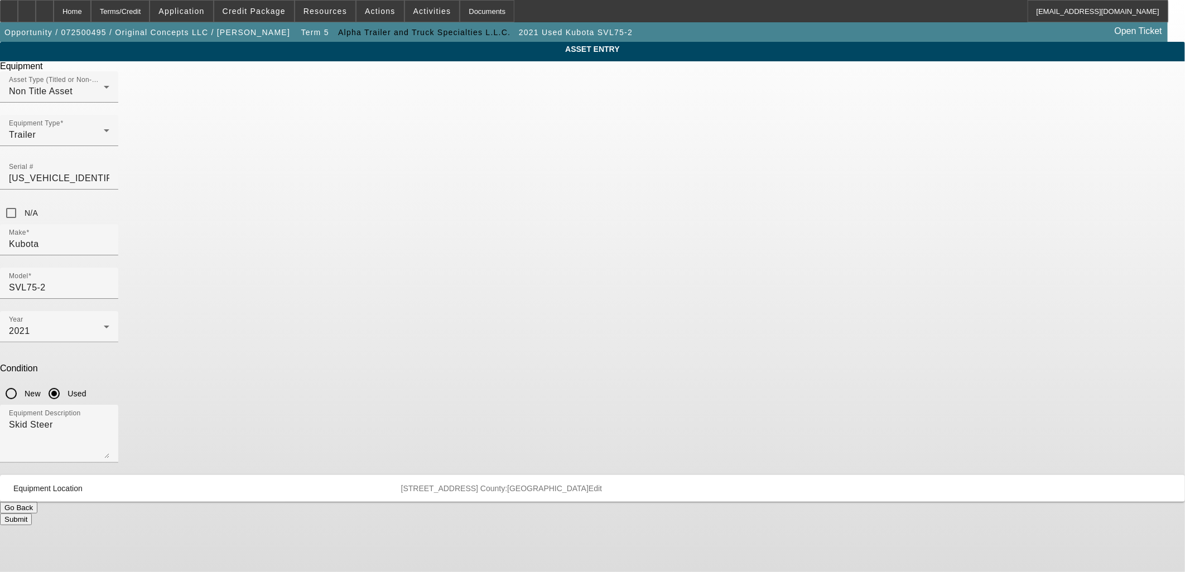
drag, startPoint x: 888, startPoint y: 216, endPoint x: 834, endPoint y: 221, distance: 54.3
click at [884, 216] on div "ASSET ENTRY Delete asset Equipment Asset Type (Titled or Non-Titled) Non Title …" at bounding box center [592, 284] width 1185 height 484
click at [104, 98] on div "Non Title Asset" at bounding box center [56, 91] width 95 height 13
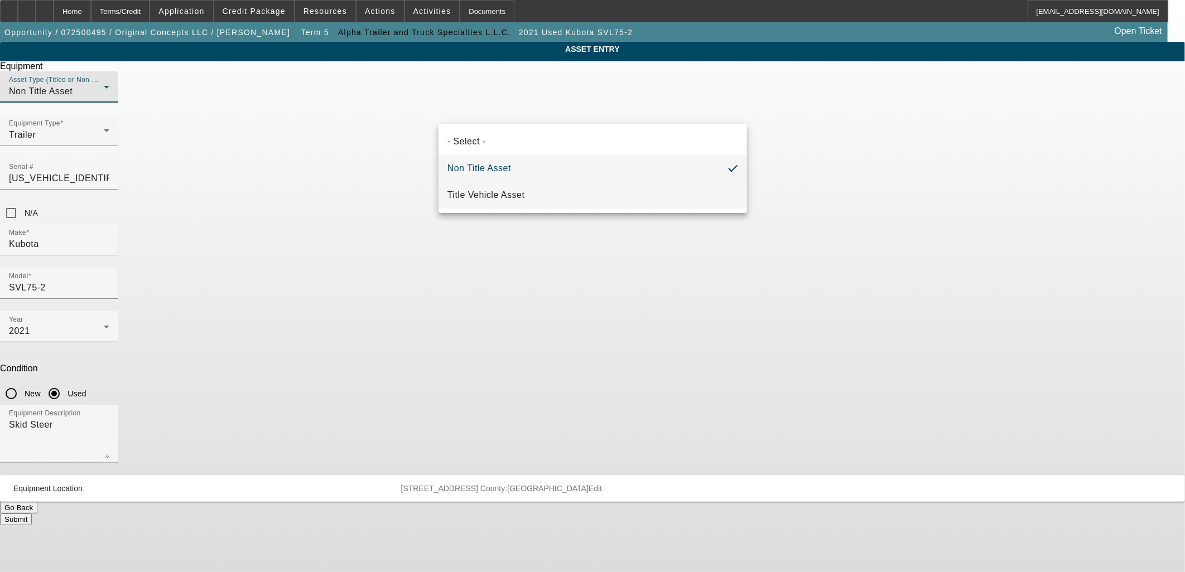
click at [538, 193] on mat-option "Title Vehicle Asset" at bounding box center [592, 195] width 309 height 27
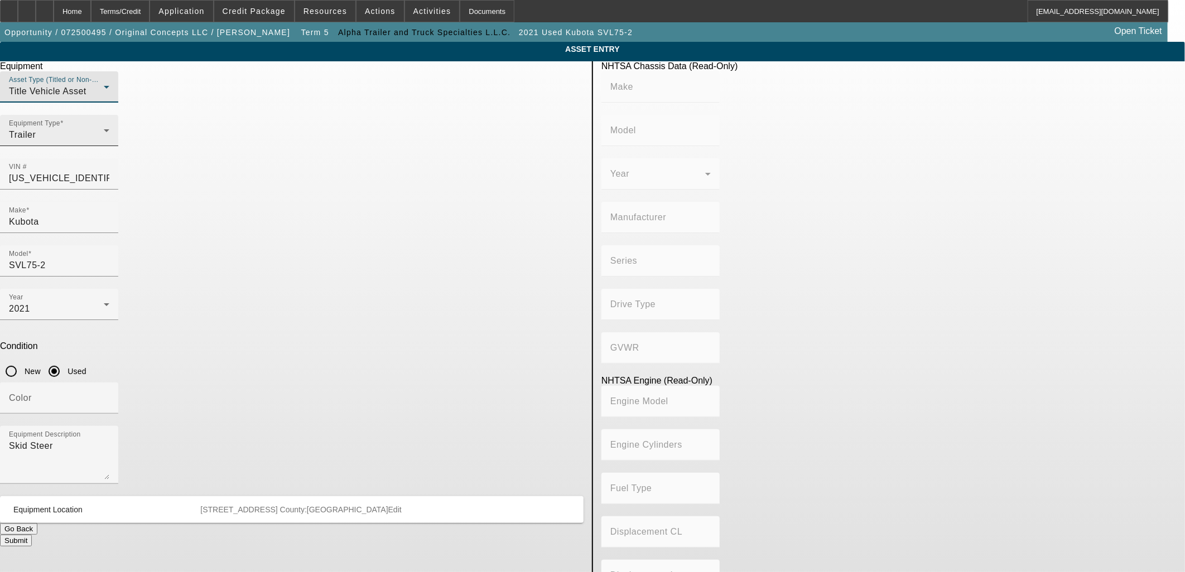
click at [104, 142] on div "Trailer" at bounding box center [56, 134] width 95 height 13
type input "LOAD TRAIL"
type input "Load Trail"
type input "LOAD TRAIL LLC"
type input "Not Applicable"
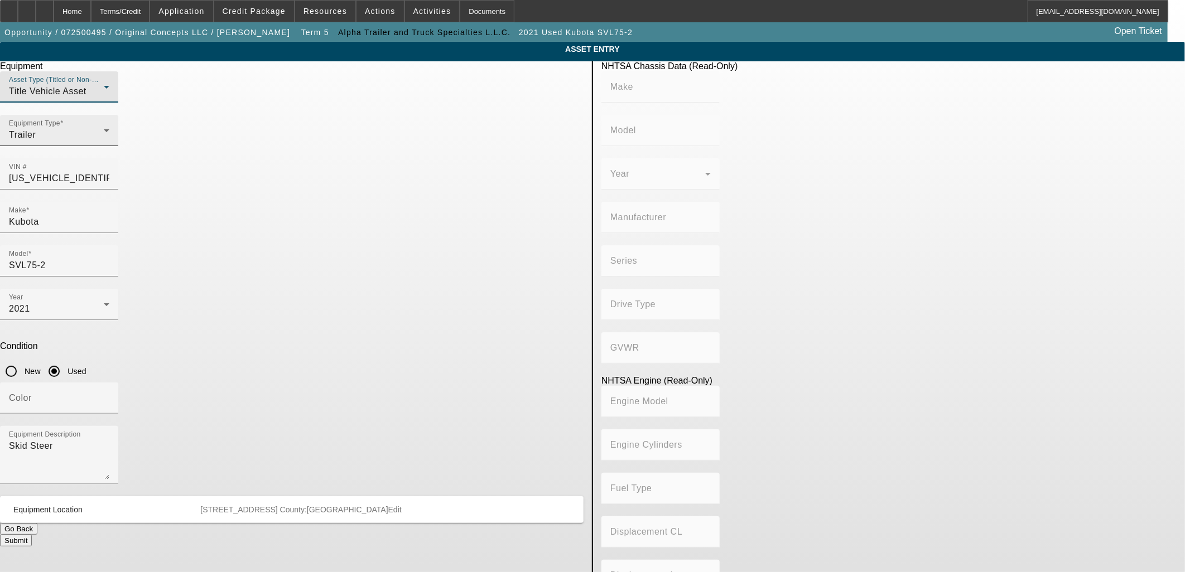
type input "Not Applicable"
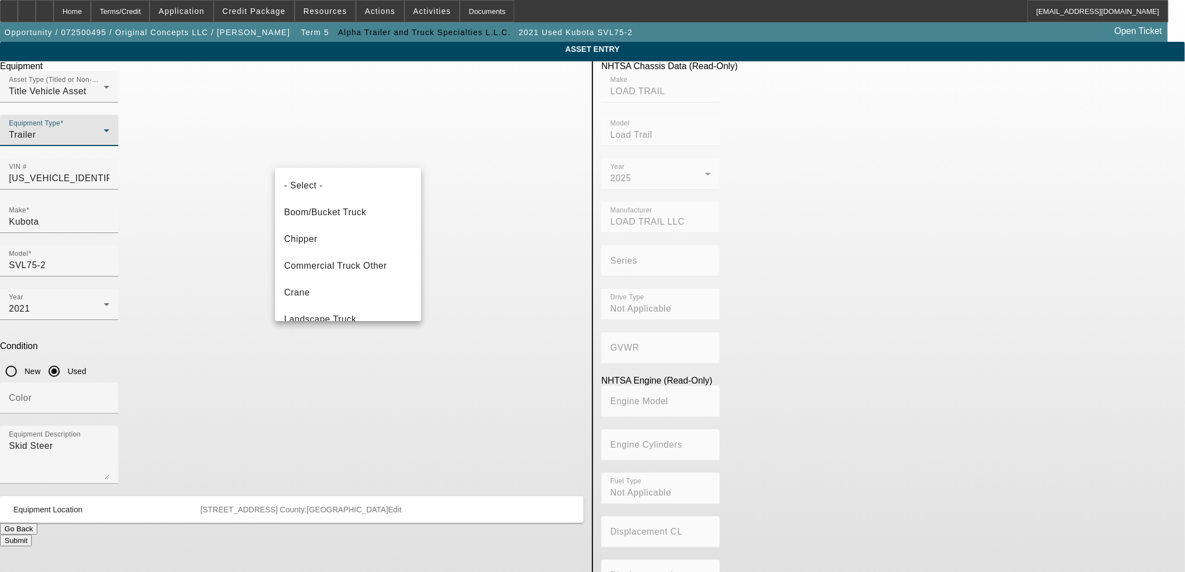
scroll to position [119, 0]
click at [402, 160] on div at bounding box center [592, 286] width 1185 height 572
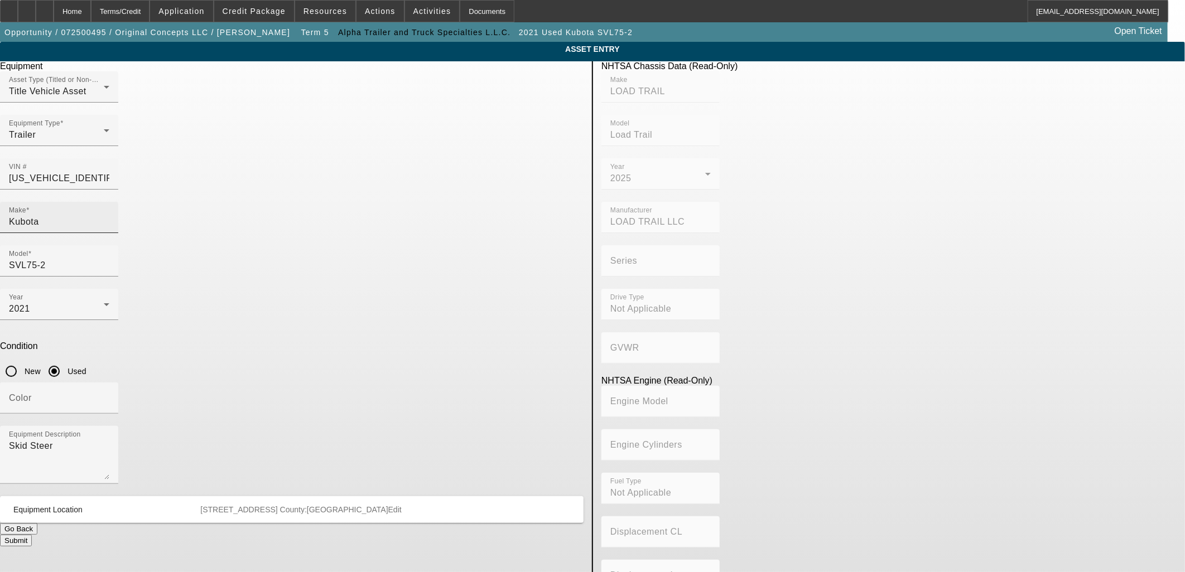
click at [109, 215] on input "Kubota" at bounding box center [59, 221] width 100 height 13
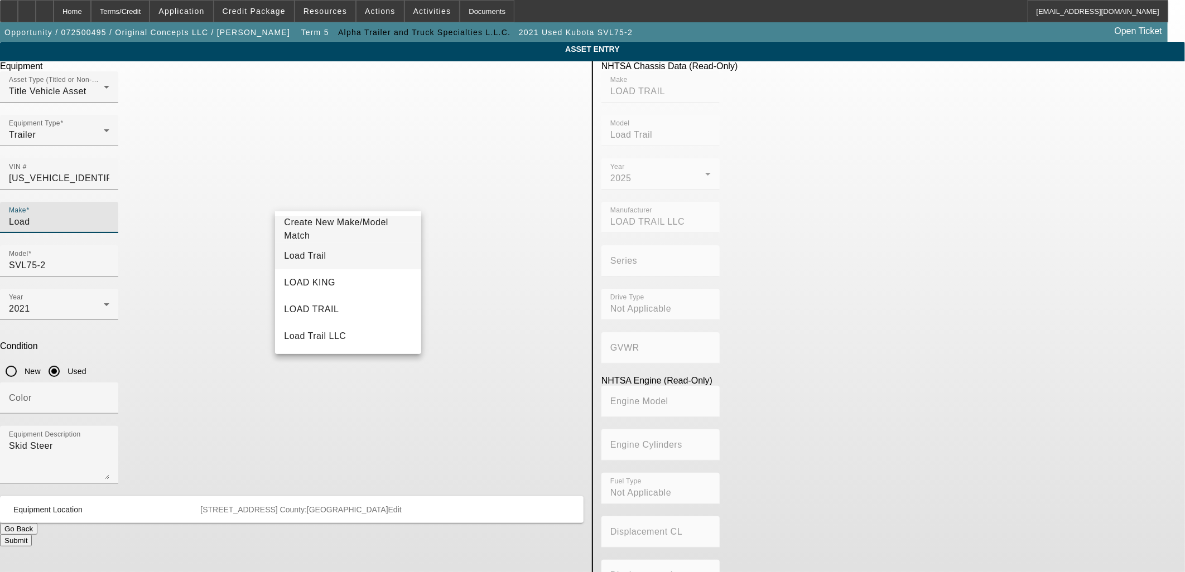
type input "Load"
drag, startPoint x: 354, startPoint y: 258, endPoint x: 392, endPoint y: 230, distance: 46.3
click at [354, 258] on mat-option "Load Trail" at bounding box center [348, 256] width 146 height 27
type input "Load Trail"
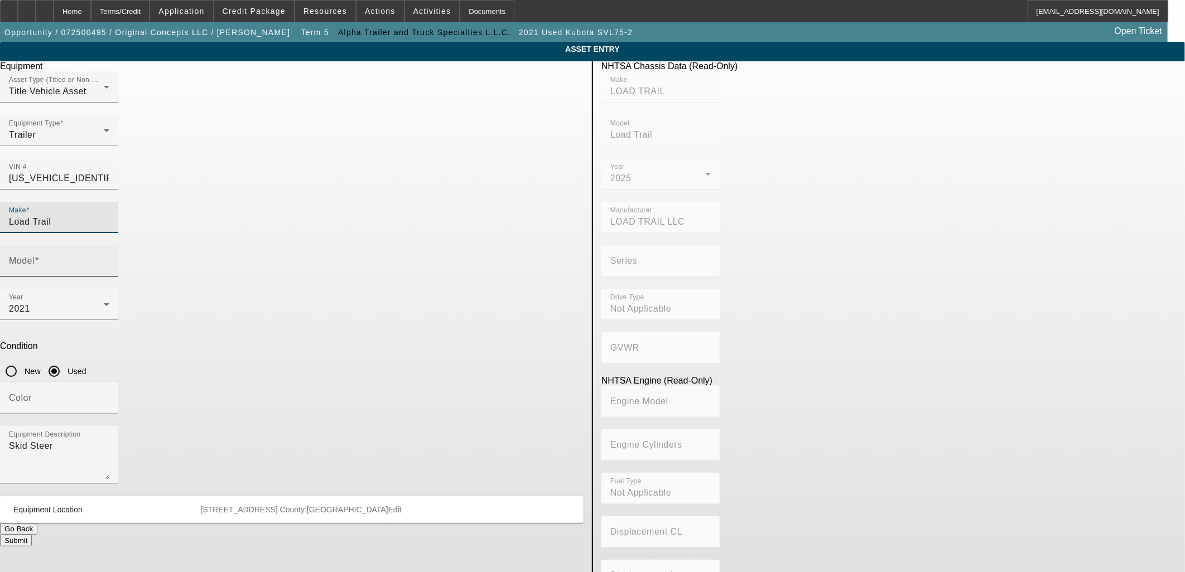
click at [118, 245] on div "Model" at bounding box center [59, 260] width 118 height 31
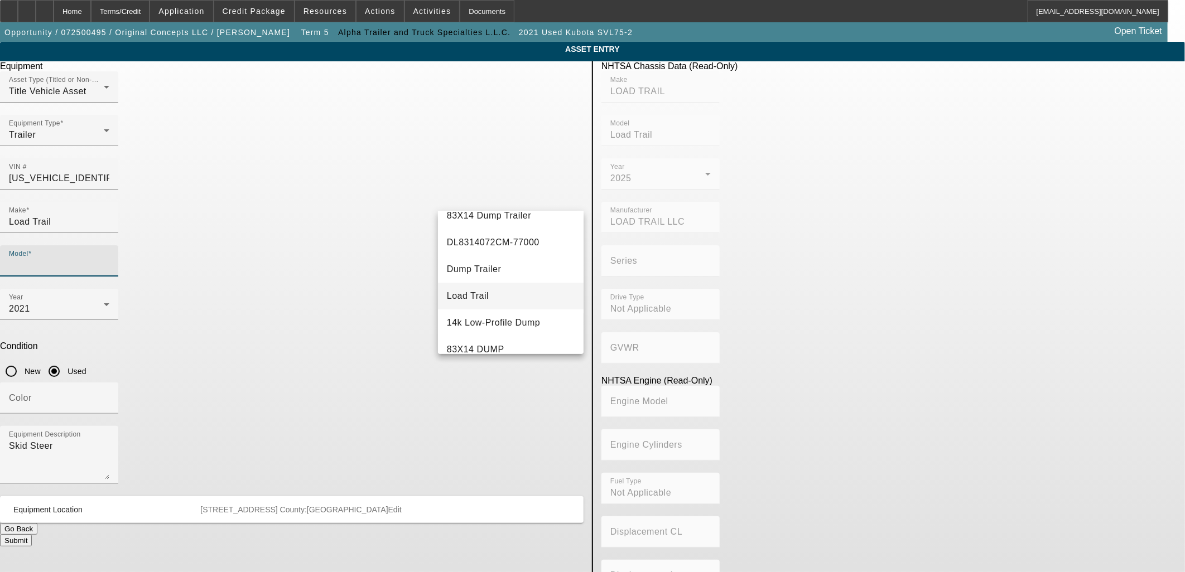
scroll to position [62, 0]
click at [497, 278] on mat-option "Load Trail" at bounding box center [511, 274] width 146 height 27
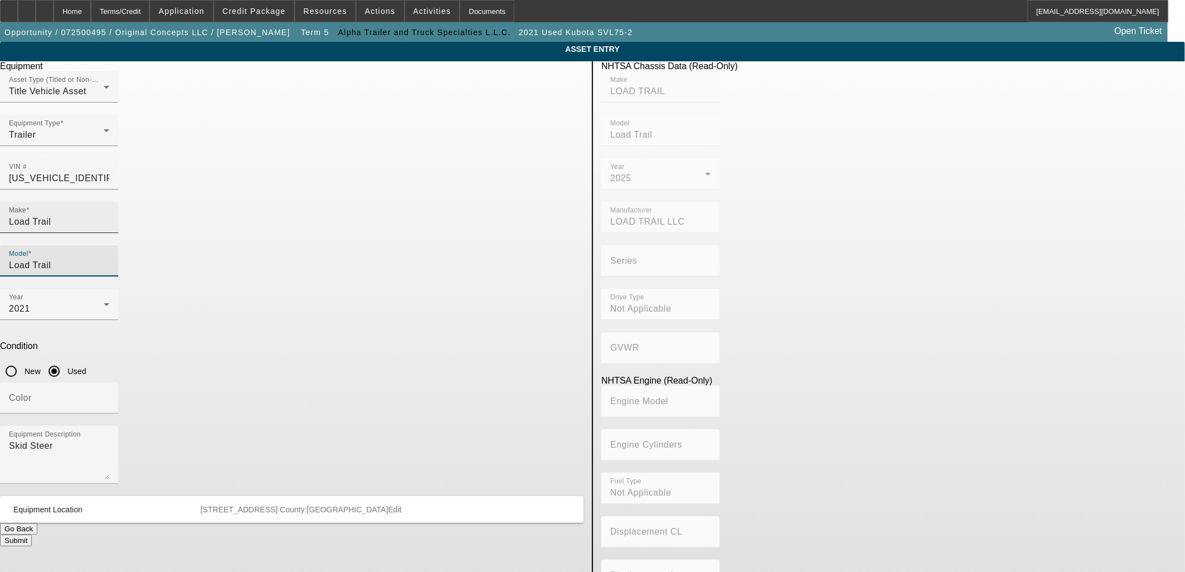
drag, startPoint x: 500, startPoint y: 196, endPoint x: 310, endPoint y: 192, distance: 190.3
click at [310, 202] on div "Make Load Trail Model Load Trail" at bounding box center [292, 245] width 584 height 87
type input "ch"
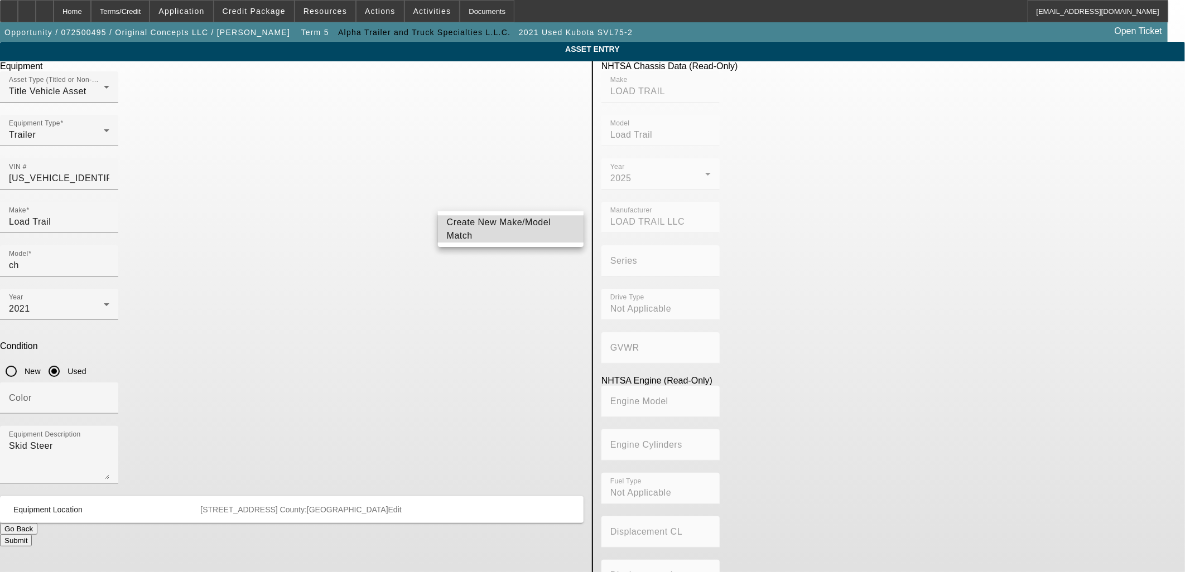
click at [486, 227] on span "Create New Make/Model Match" at bounding box center [499, 229] width 104 height 23
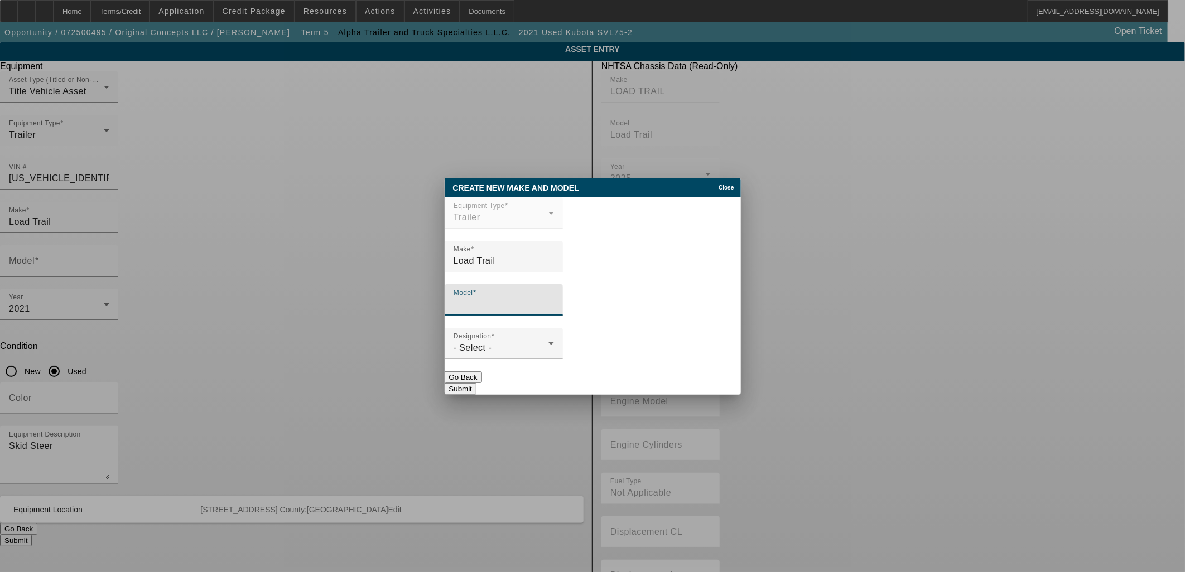
click at [504, 311] on input "Model" at bounding box center [504, 304] width 100 height 13
paste input "83X22"
click at [473, 306] on input "CH83X22" at bounding box center [504, 304] width 100 height 13
type input "CH 83X22"
click at [554, 339] on div "Designation - Select -" at bounding box center [504, 343] width 100 height 31
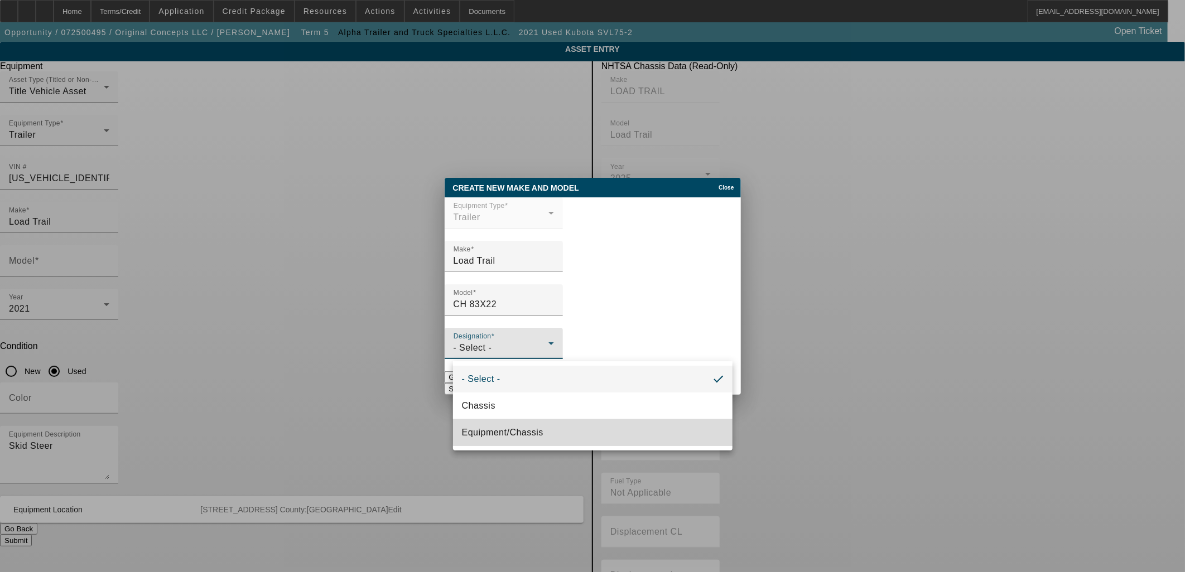
click at [611, 428] on mat-option "Equipment/Chassis" at bounding box center [592, 433] width 279 height 27
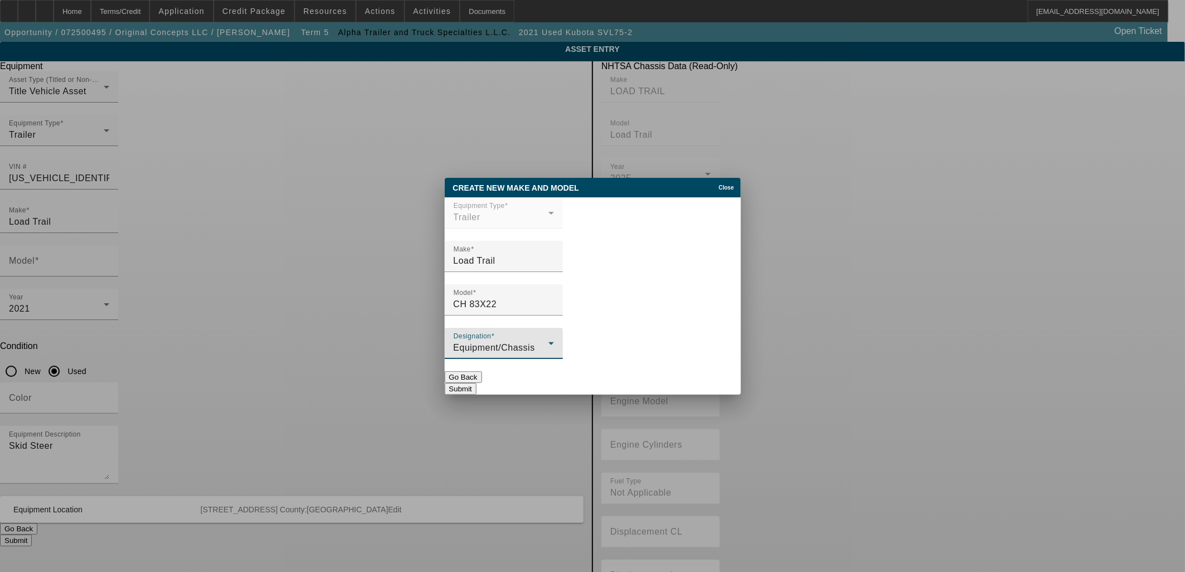
click at [476, 383] on button "Submit" at bounding box center [461, 389] width 32 height 12
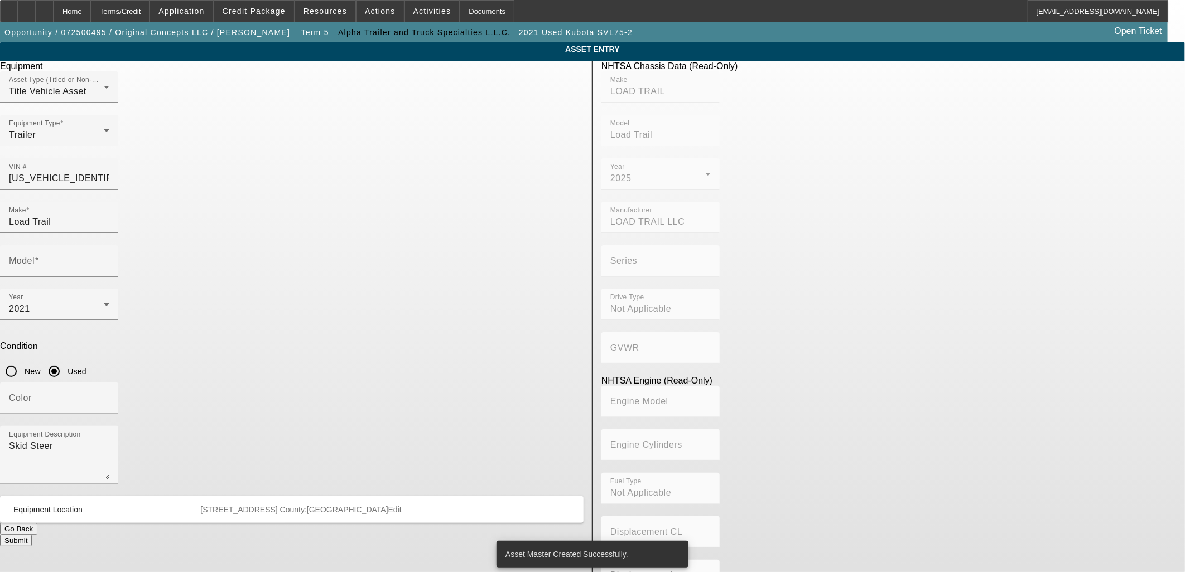
type input "CH 83X22"
drag, startPoint x: 336, startPoint y: 332, endPoint x: 118, endPoint y: 325, distance: 218.2
click at [118, 325] on app-asset-collateral-manage "ASSET ENTRY Delete asset Equipment Asset Type (Titled or Non-Titled) Title Vehi…" at bounding box center [592, 351] width 1185 height 619
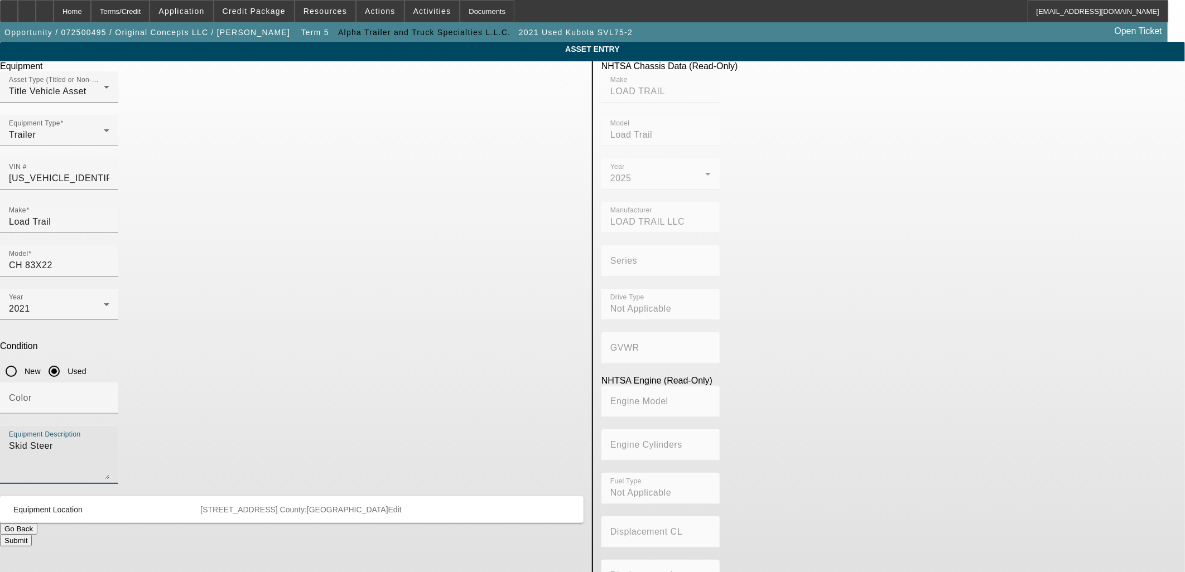
paste textarea "Triple Axle Equipment Trailer 21K GVWR"
type textarea "Triple Axle Equipment Trailer 21K GVWR"
click at [104, 302] on div "2021" at bounding box center [56, 308] width 95 height 13
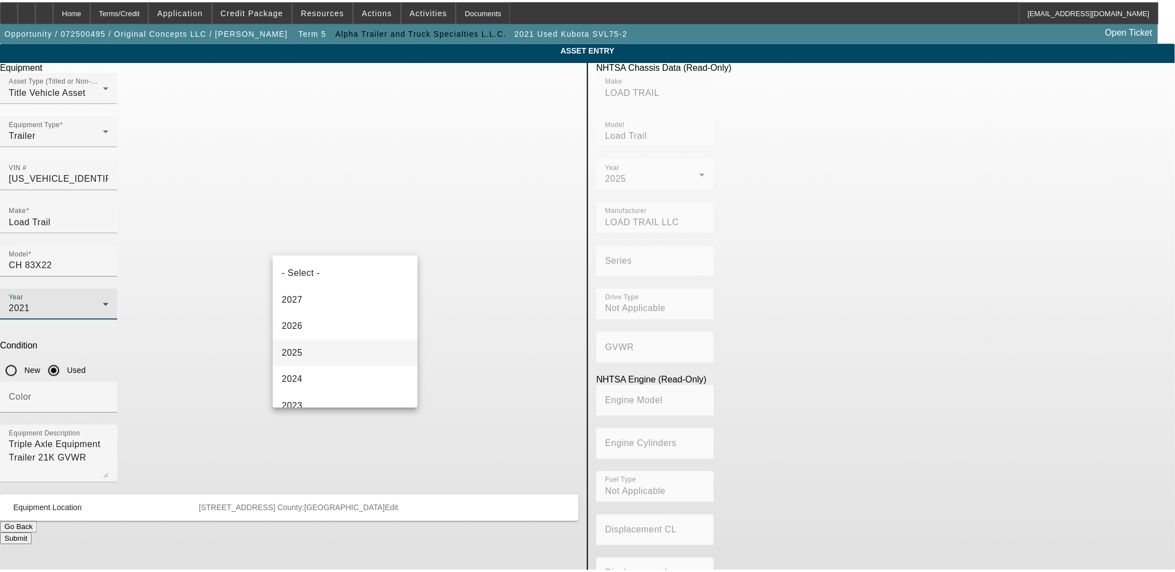
scroll to position [65, 0]
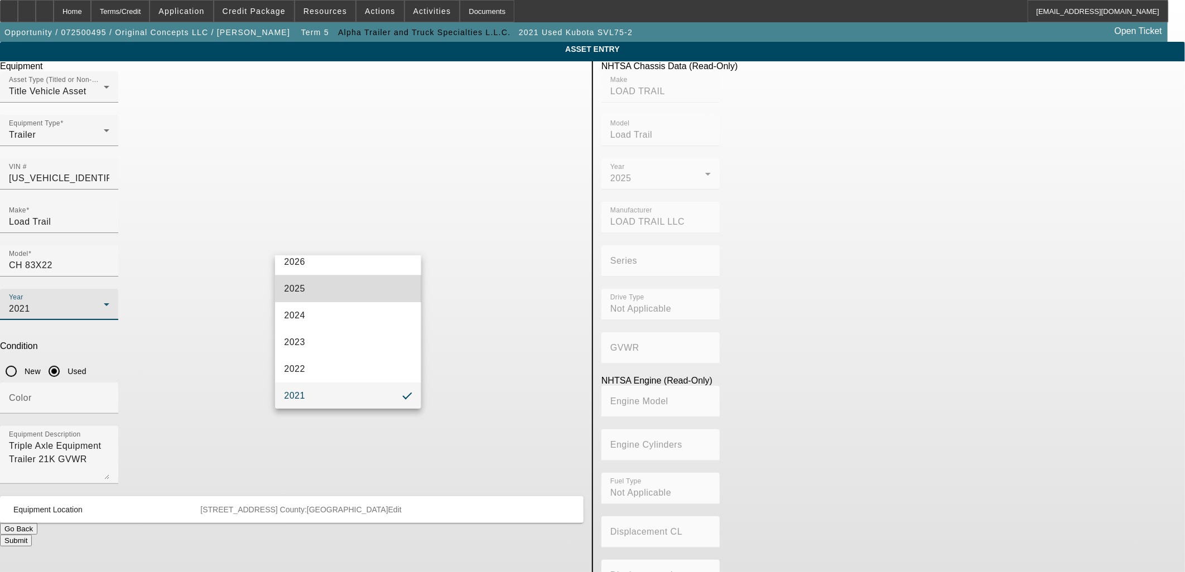
click at [349, 286] on mat-option "2025" at bounding box center [348, 289] width 146 height 27
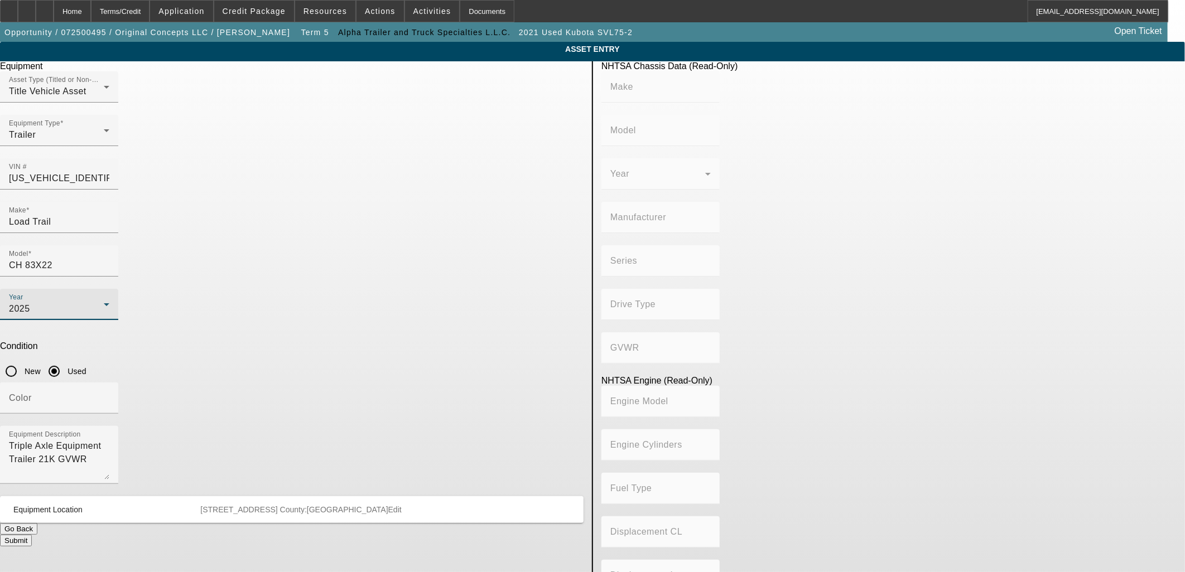
type input "LOAD TRAIL"
type input "Load Trail"
type input "LOAD TRAIL LLC"
type input "Not Applicable"
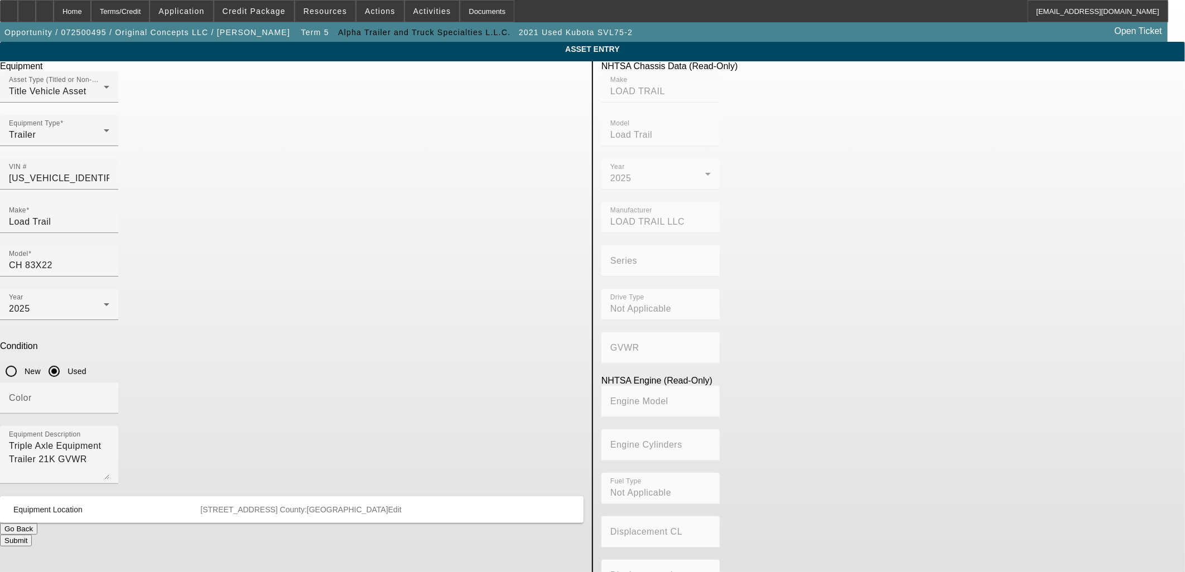
click at [32, 535] on button "Submit" at bounding box center [16, 541] width 32 height 12
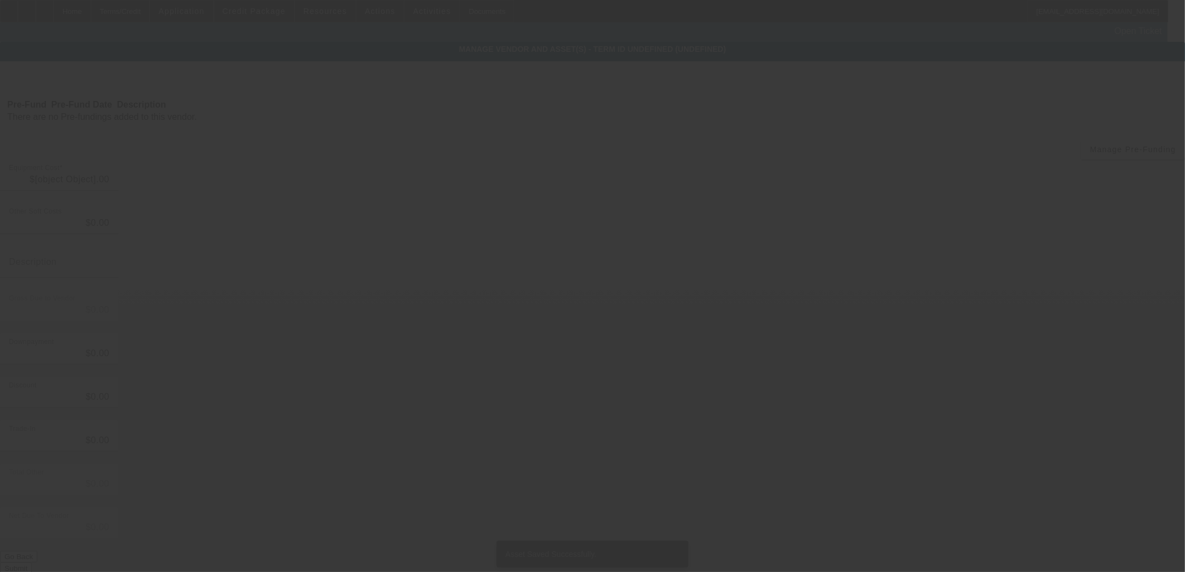
type input "$7,350.00"
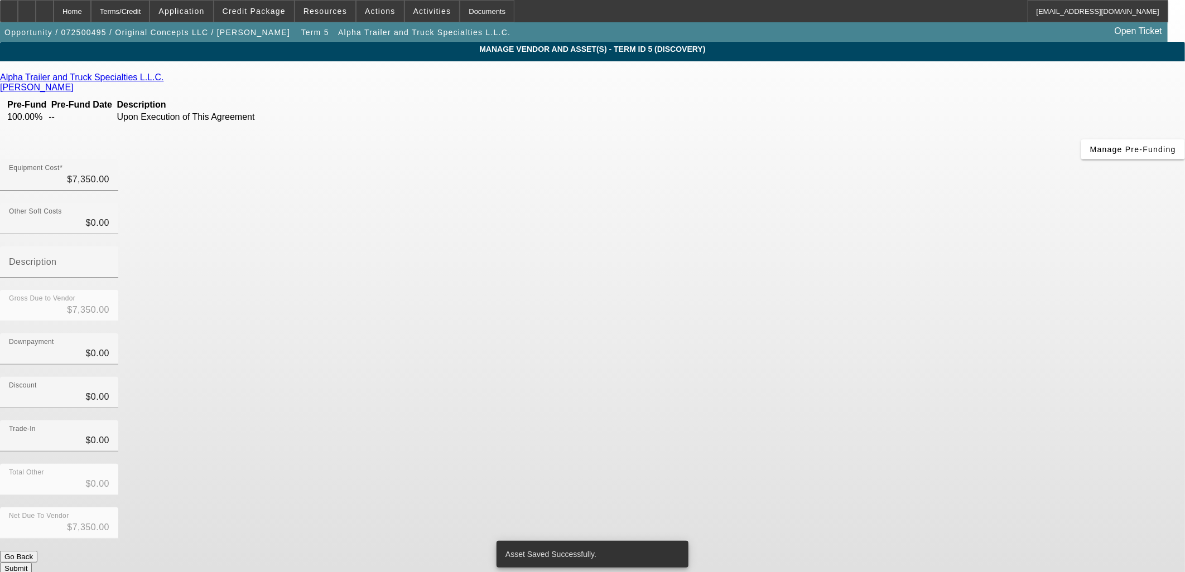
click at [830, 508] on div "Net Due To Vendor $7,350.00" at bounding box center [592, 530] width 1185 height 44
click at [32, 563] on button "Submit" at bounding box center [16, 569] width 32 height 12
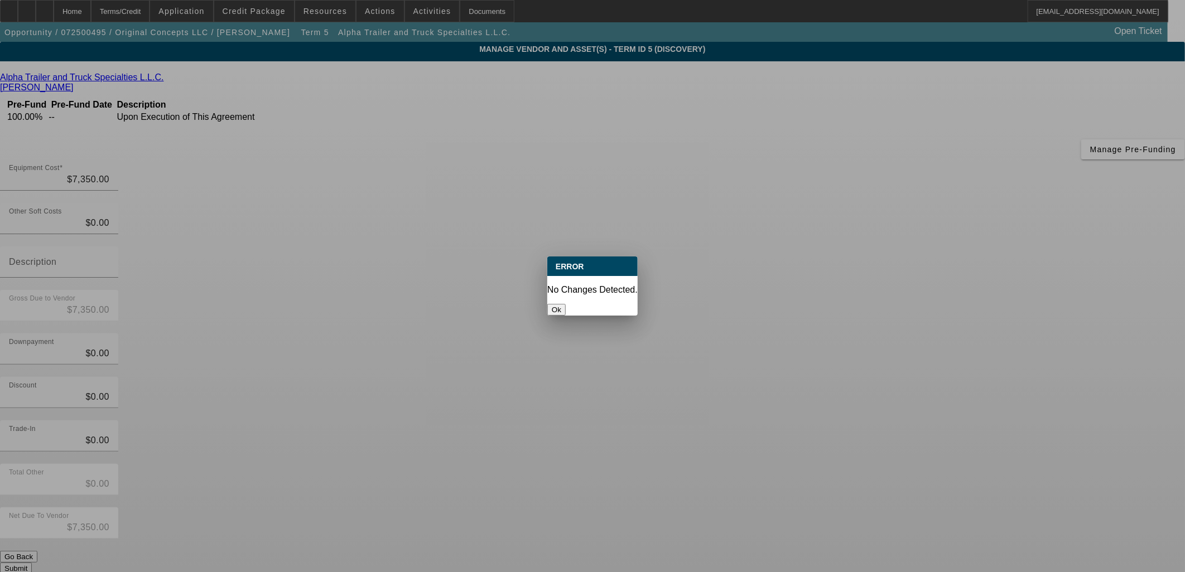
click at [823, 428] on div at bounding box center [592, 286] width 1185 height 572
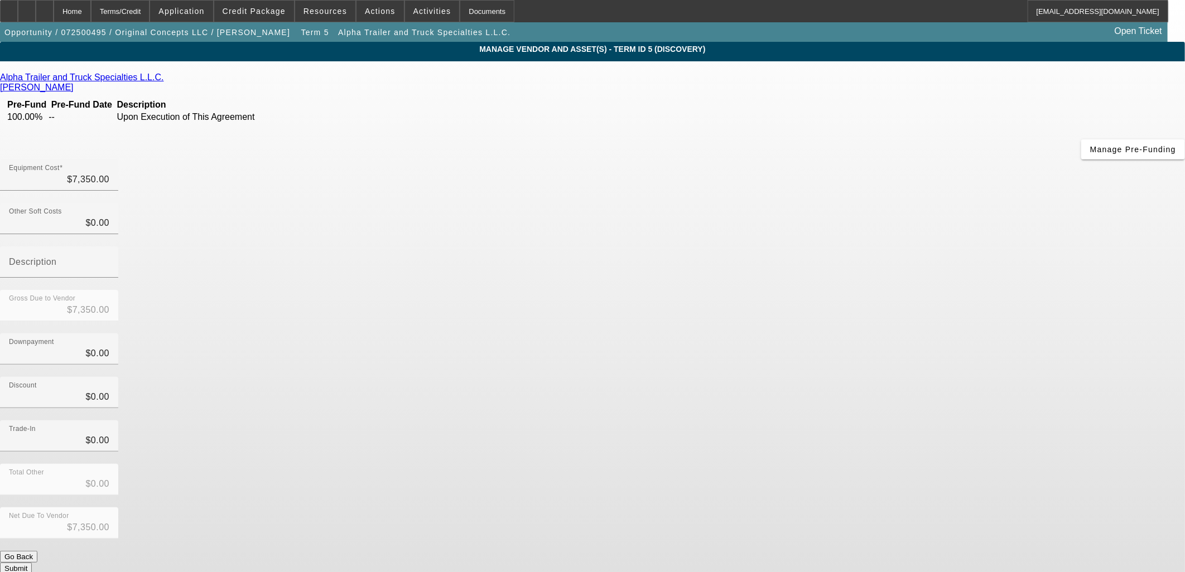
click at [32, 563] on button "Submit" at bounding box center [16, 569] width 32 height 12
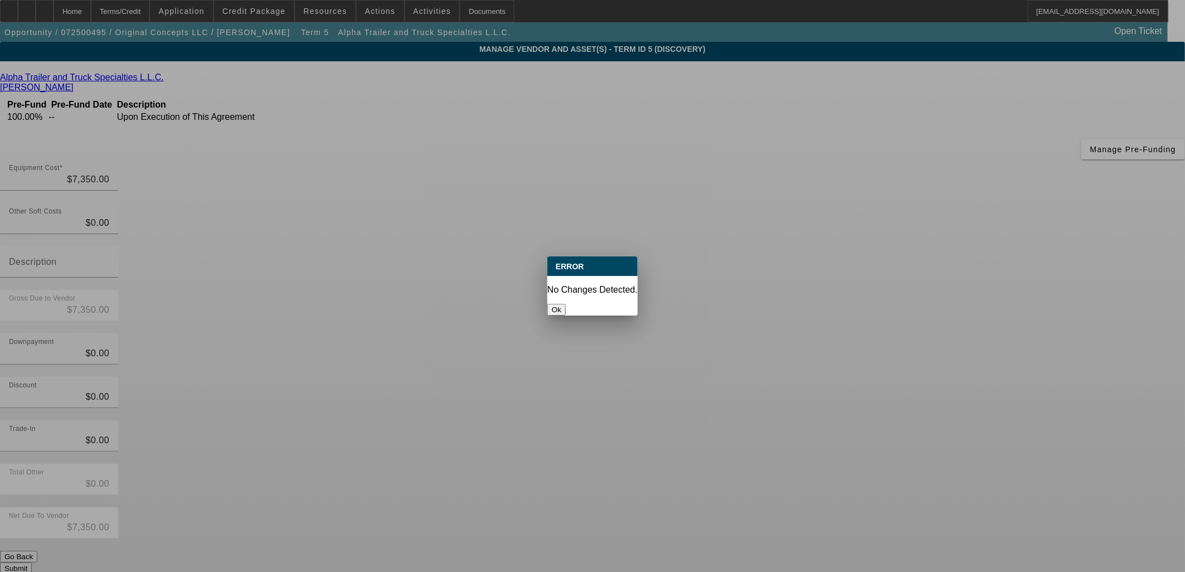
click at [566, 304] on button "Ok" at bounding box center [556, 310] width 18 height 12
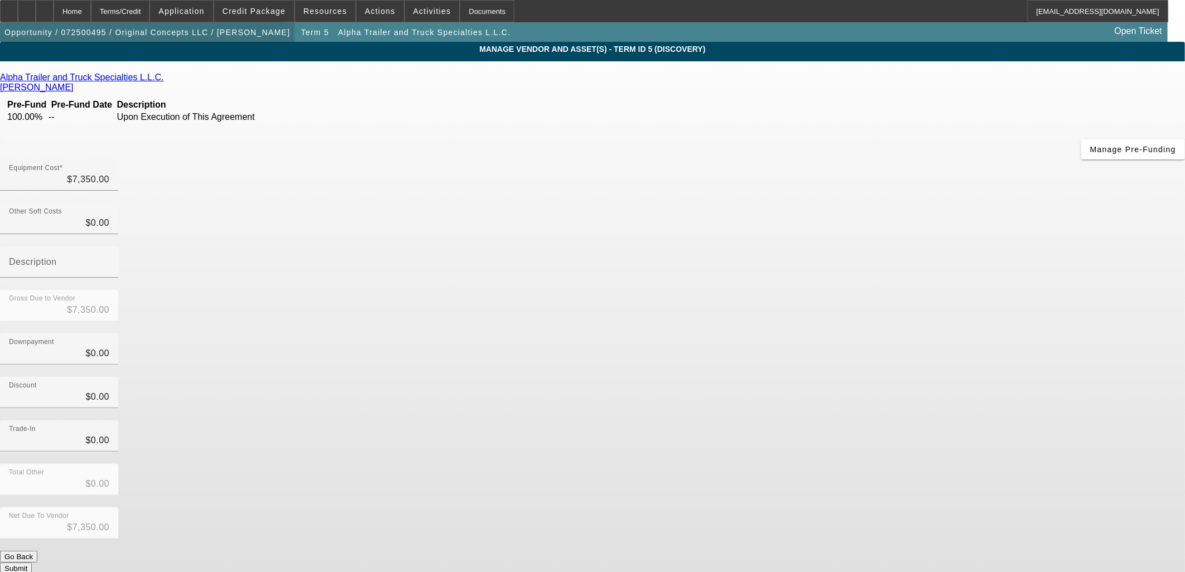
click at [229, 31] on span "Opportunity / 072500495 / Original Concepts LLC / [PERSON_NAME]" at bounding box center [147, 32] width 286 height 9
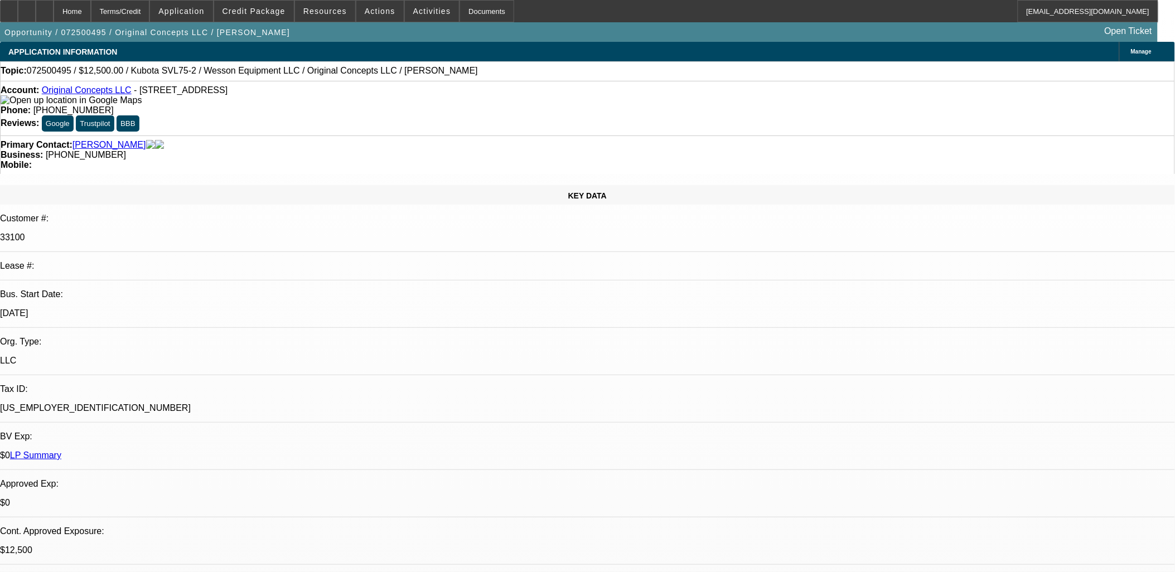
select select "0"
select select "2"
select select "0"
select select "6"
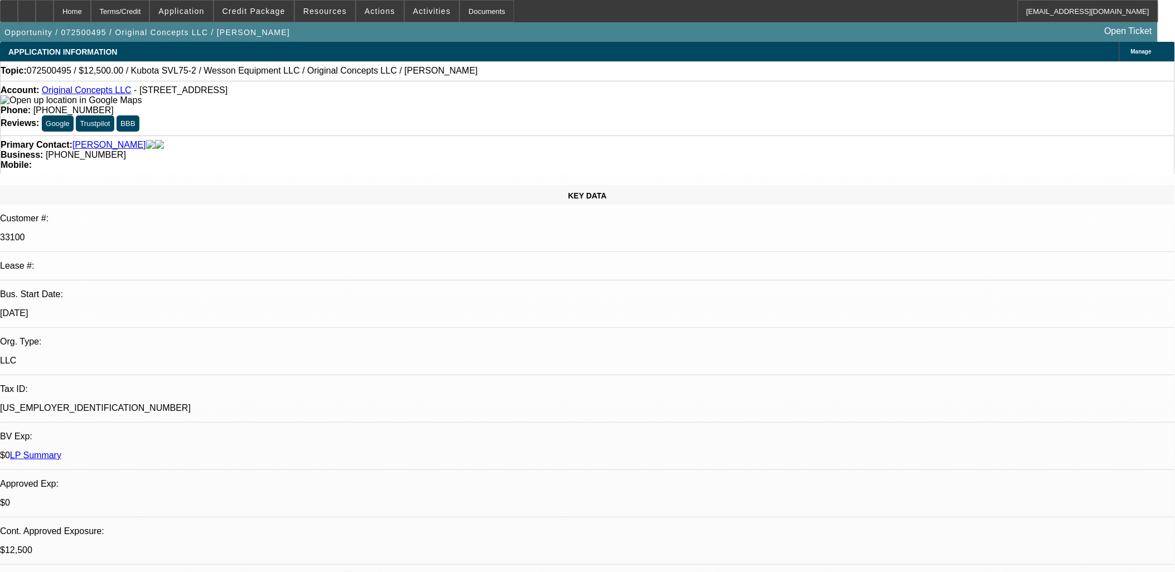
select select "0"
select select "2"
select select "0"
select select "6"
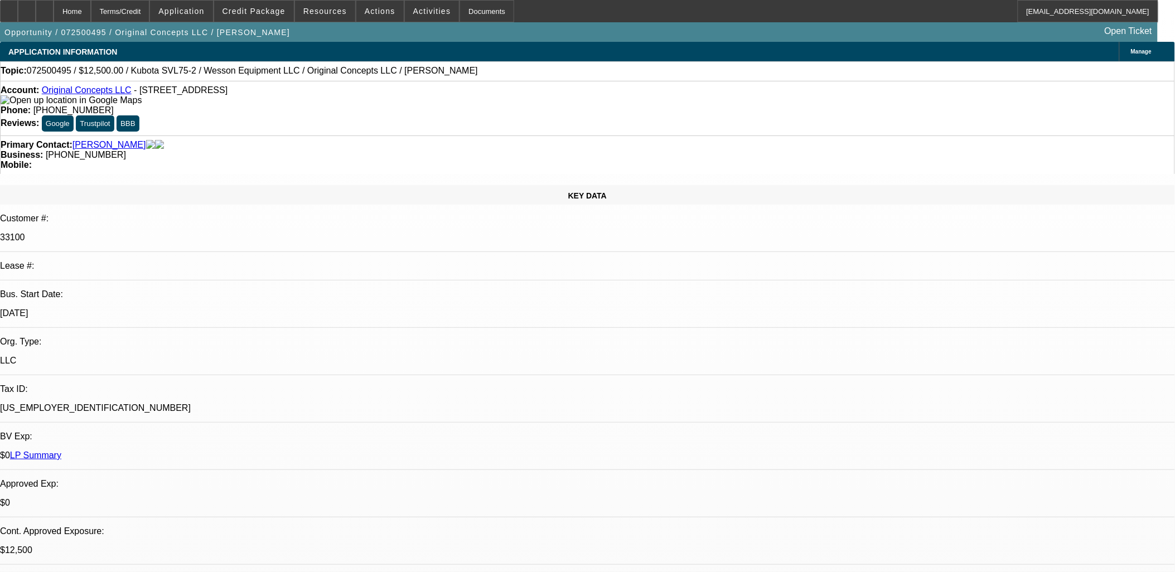
select select "0"
select select "2"
select select "0"
select select "6"
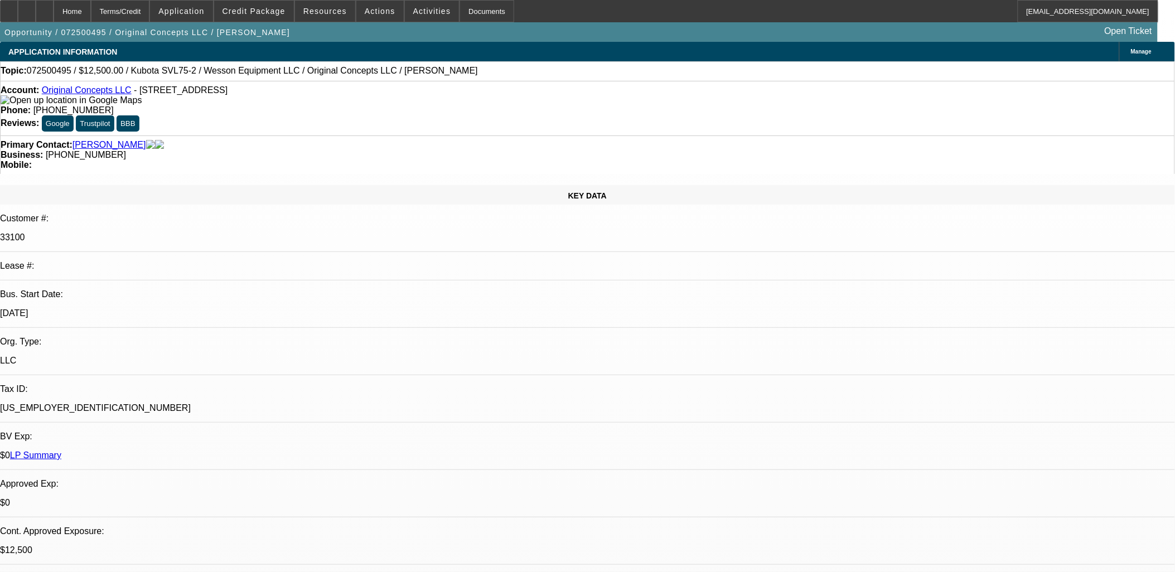
select select "0"
select select "6"
click at [35, 15] on div at bounding box center [27, 11] width 18 height 22
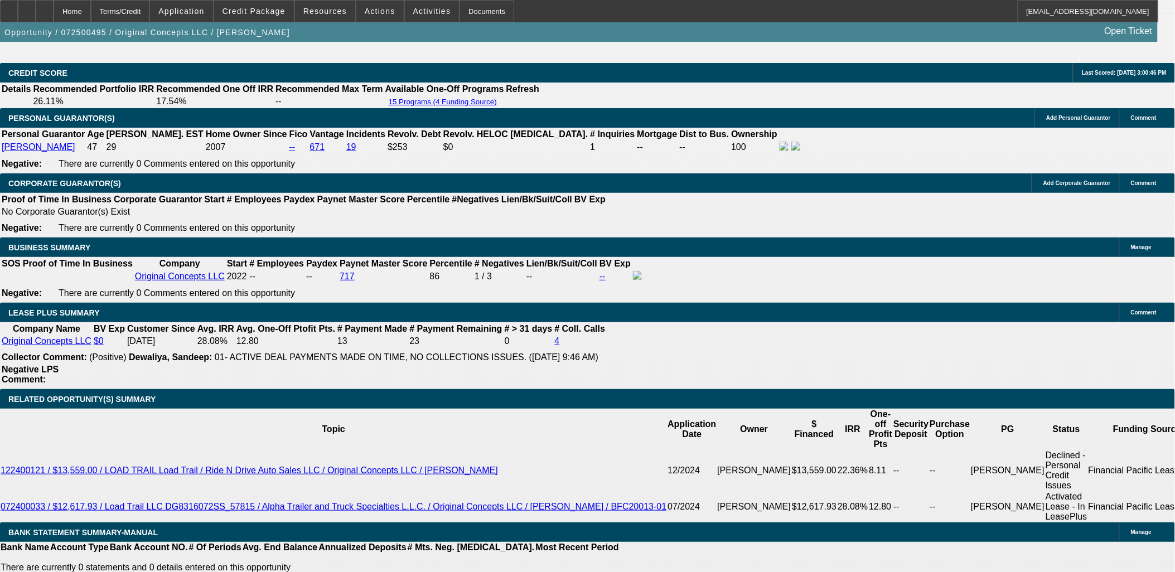
scroll to position [1674, 0]
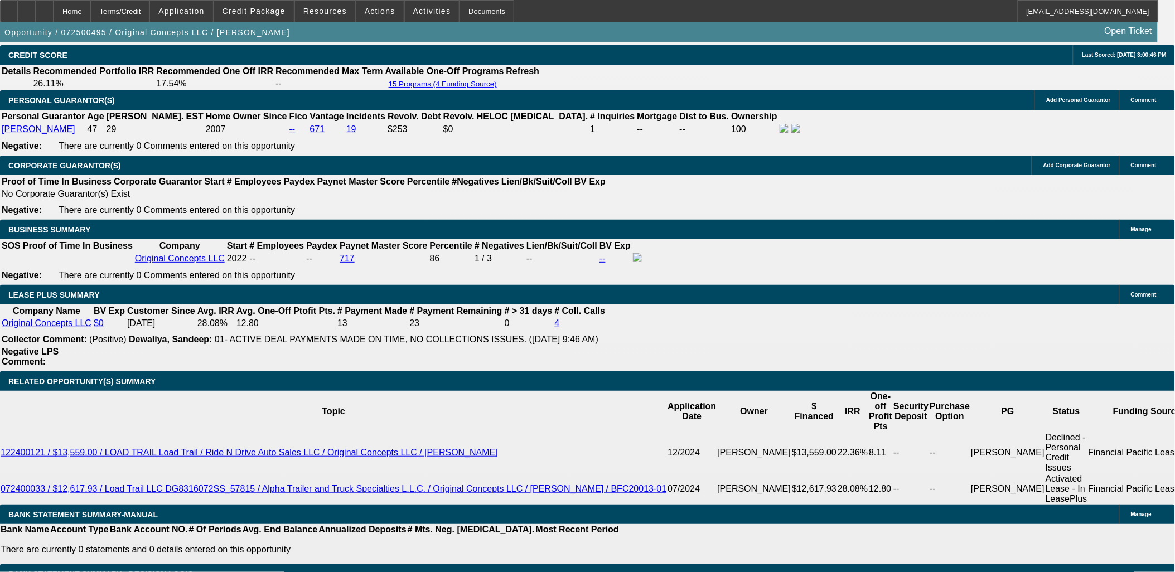
type input "$0.00"
type input "UNKNOWN"
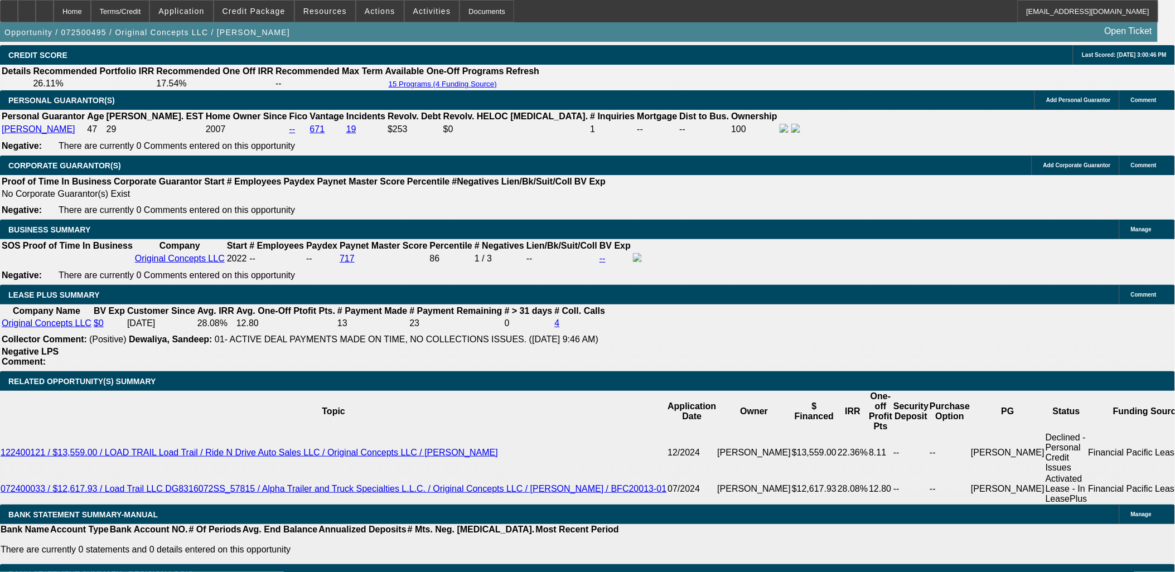
type input "$563.30"
type input "$281.65"
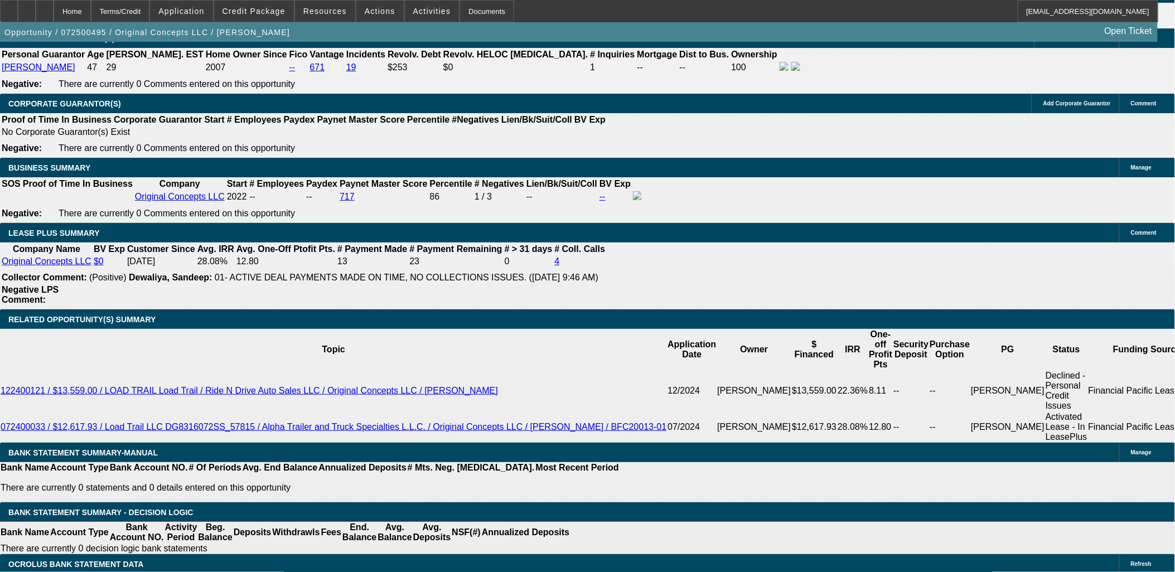
scroll to position [0, 0]
type input "$735.00"
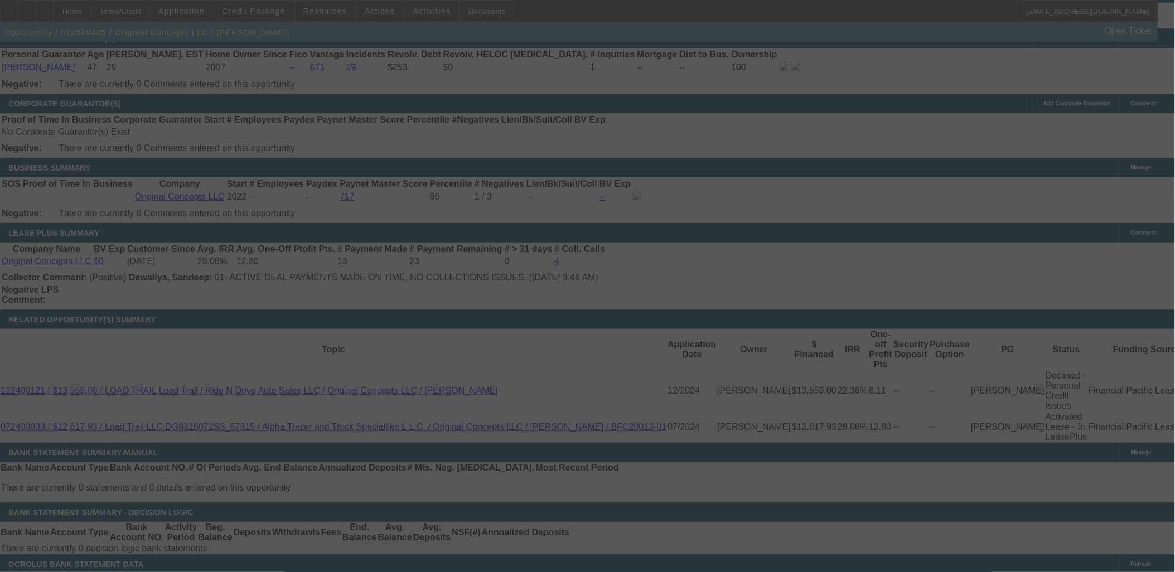
select select "0"
select select "2"
select select "0"
select select "6"
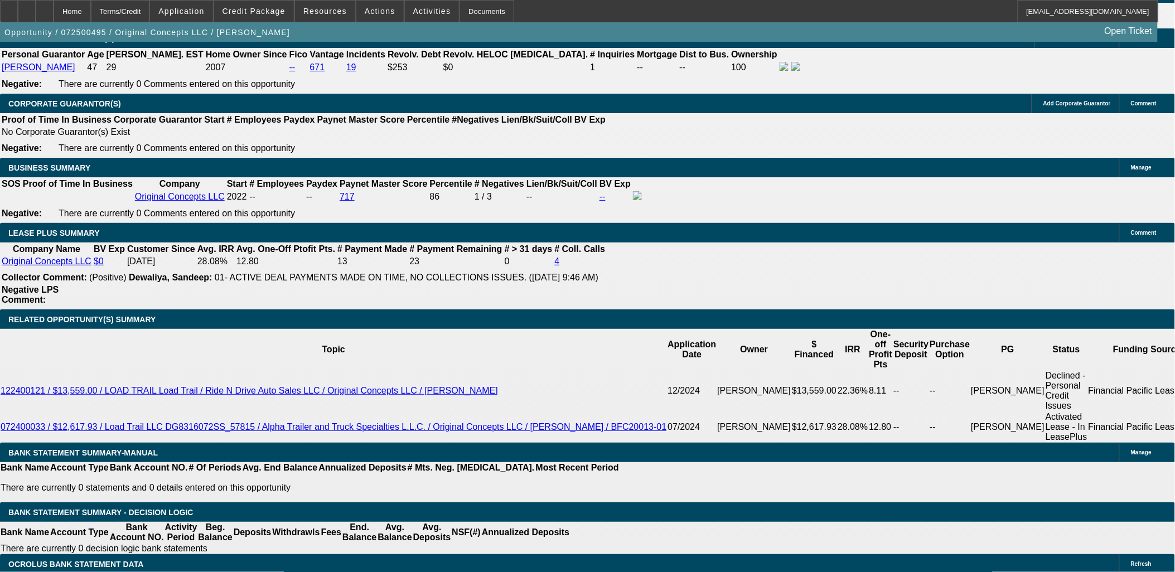
scroll to position [1797, 0]
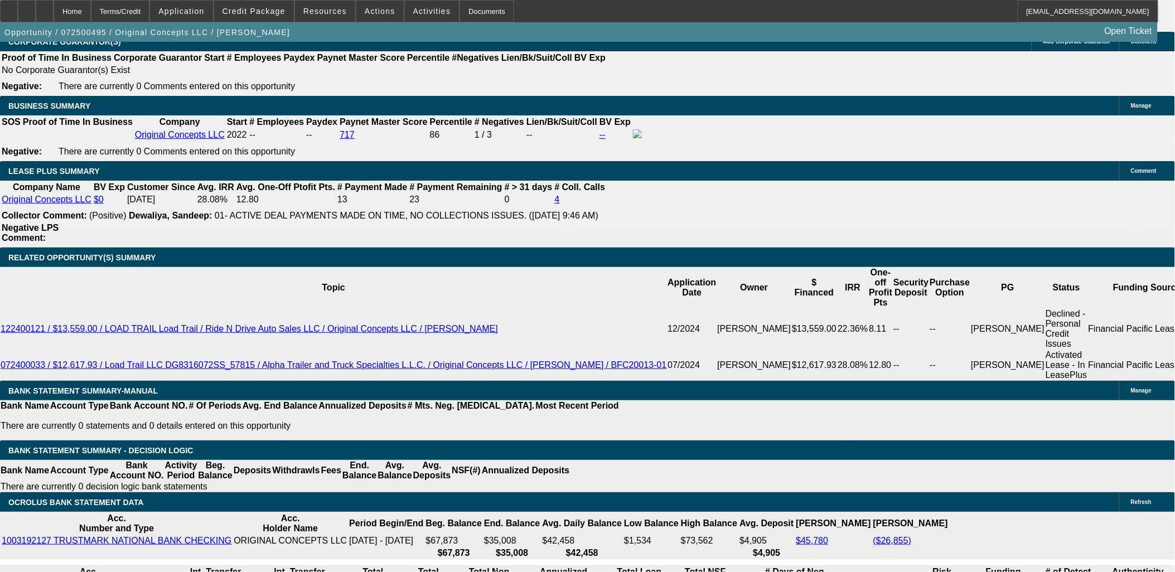
drag, startPoint x: 204, startPoint y: 320, endPoint x: 255, endPoint y: 317, distance: 50.9
type input "285"
type input "23.1"
type input "$570.00"
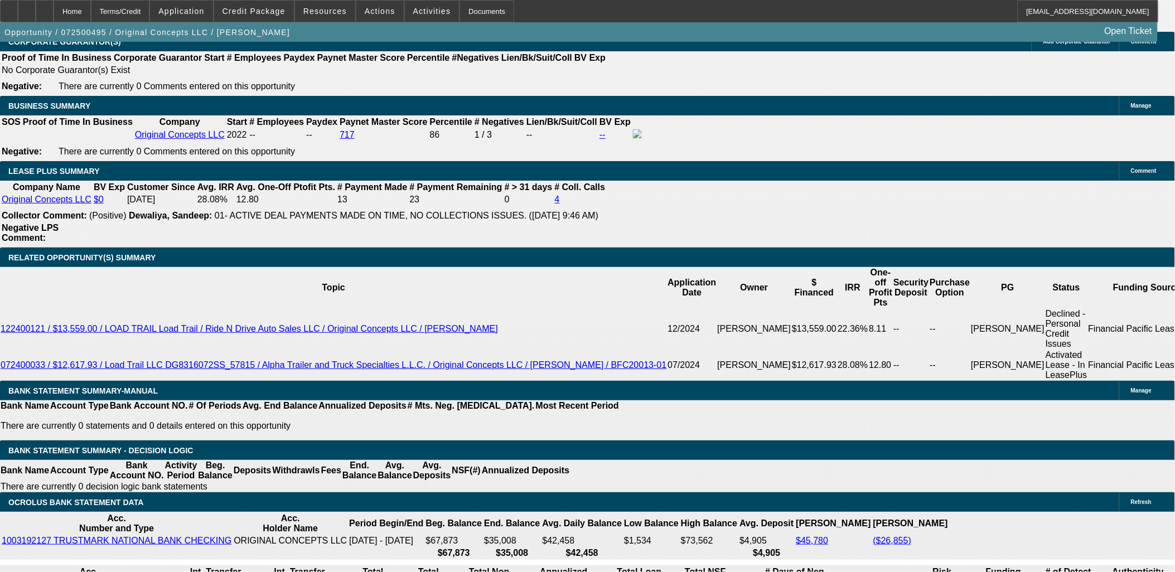
type input "UNKNOWN"
type input "285.9"
type input "23.4"
type input "$571.80"
type input "285.99"
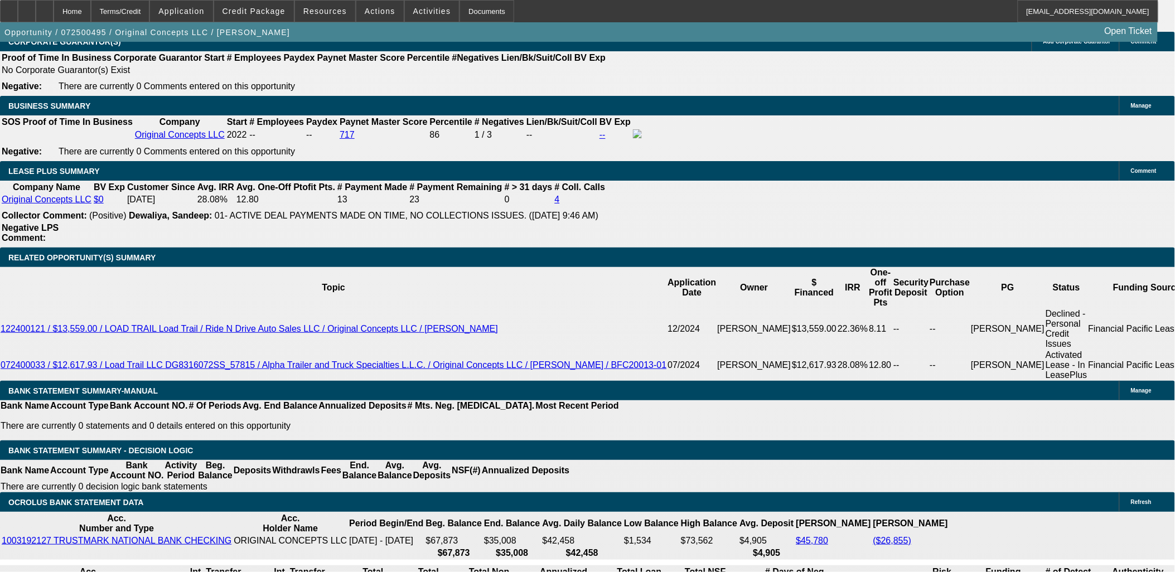
type input "$571.98"
type input "$285.99"
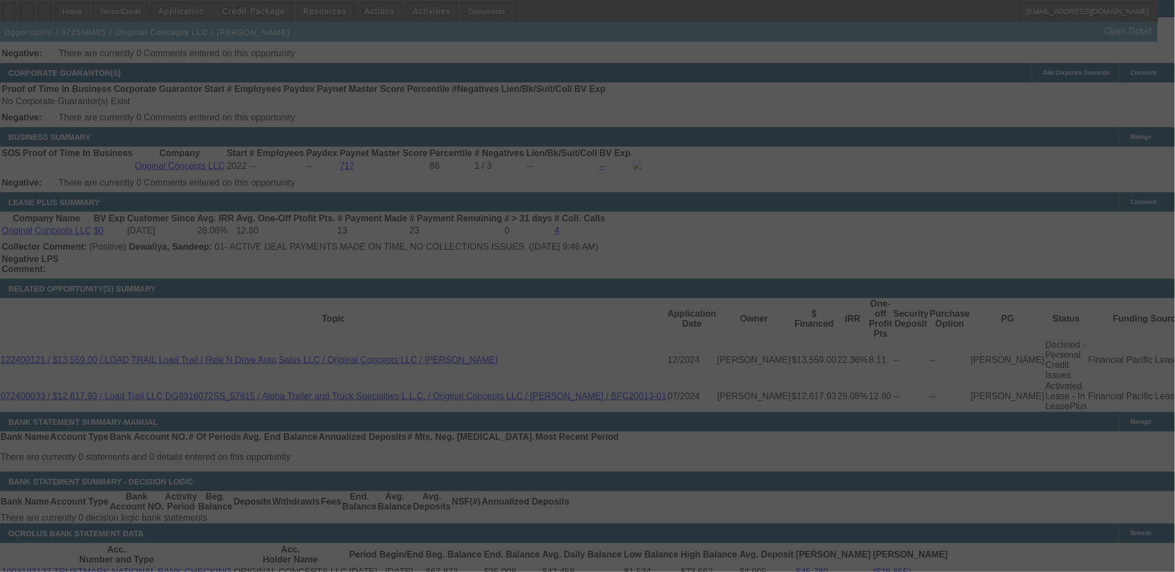
scroll to position [1797, 0]
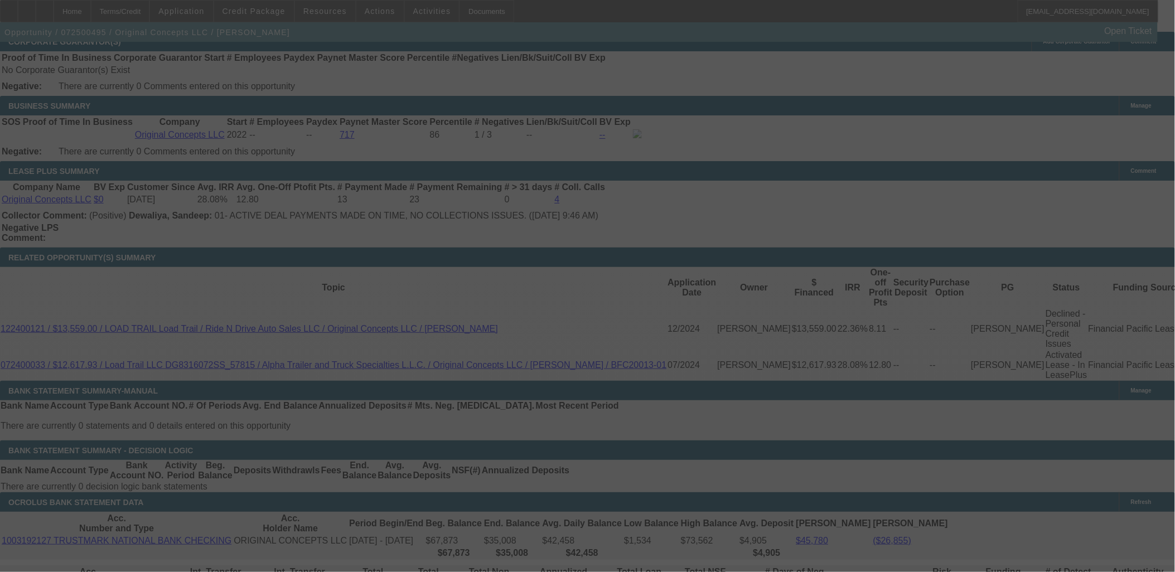
select select "0"
select select "2"
select select "0"
select select "6"
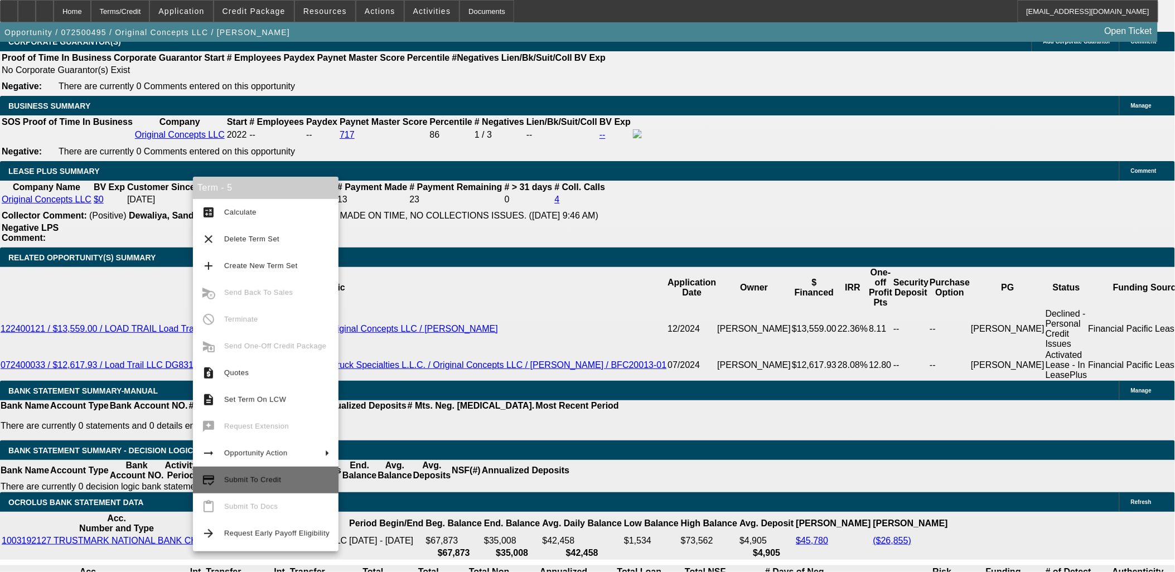
click at [290, 485] on span "Submit To Credit" at bounding box center [276, 480] width 105 height 13
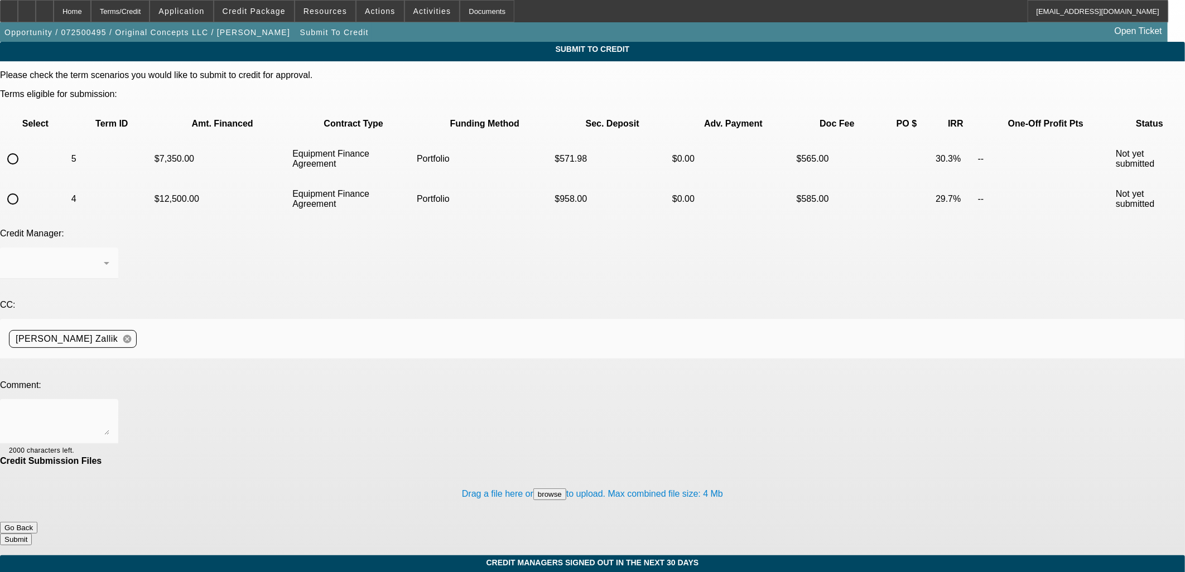
click at [62, 139] on td at bounding box center [35, 158] width 69 height 39
click at [24, 148] on input "radio" at bounding box center [13, 159] width 22 height 22
radio input "true"
click at [109, 408] on textarea at bounding box center [59, 421] width 100 height 27
type textarea "George, the Skid Steer he was looking at sold and he's having trouble finding a…"
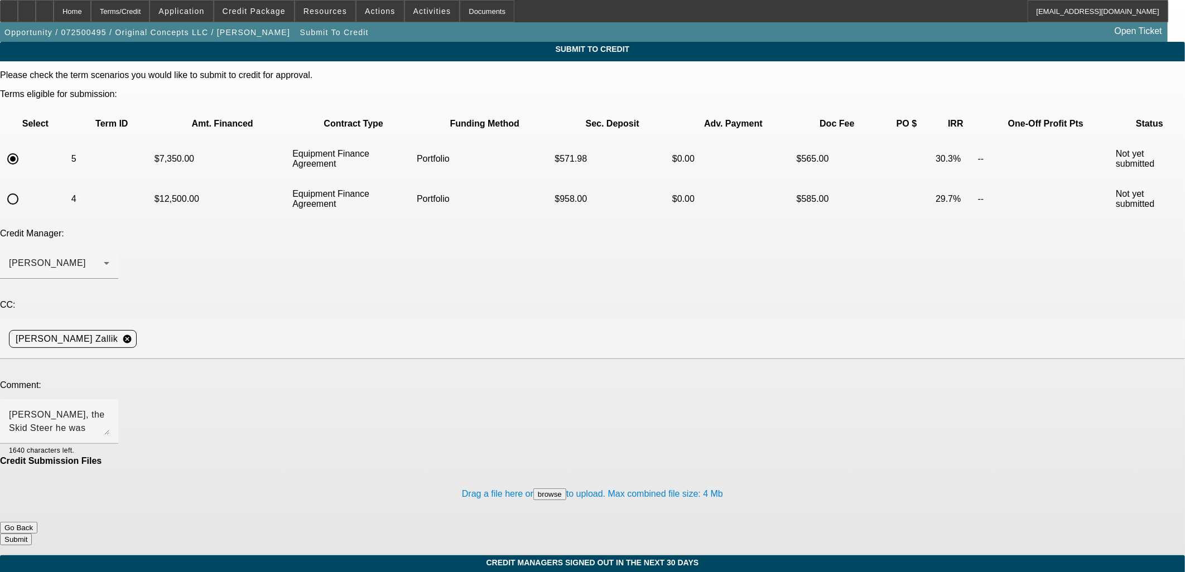
click at [32, 534] on button "Submit" at bounding box center [16, 540] width 32 height 12
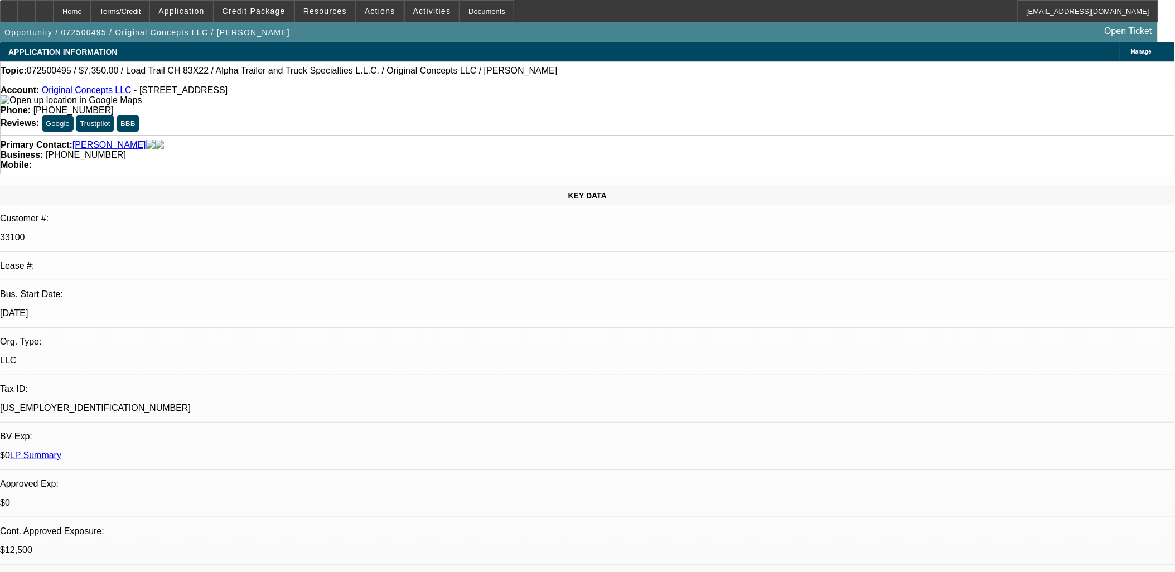
select select "0"
select select "2"
select select "0"
select select "6"
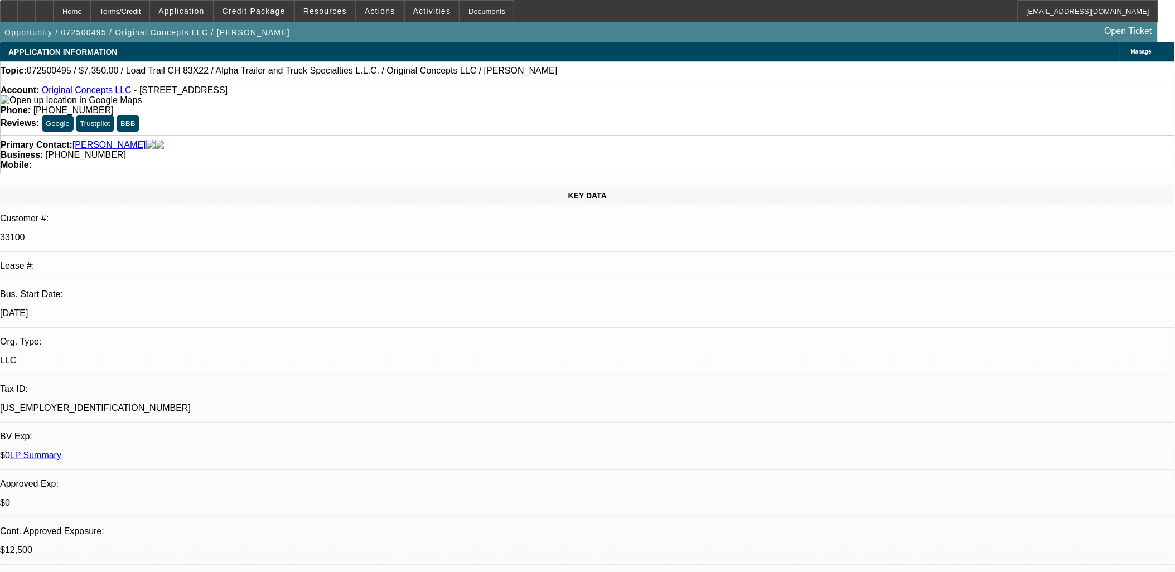
select select "0"
select select "2"
select select "0"
select select "6"
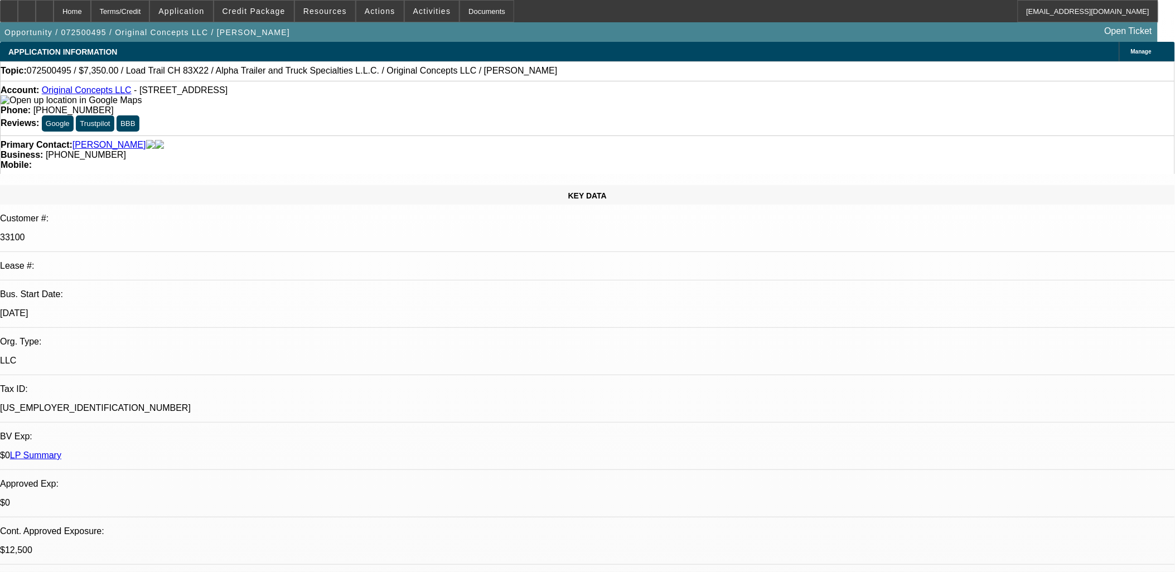
select select "0"
select select "2"
select select "0"
select select "6"
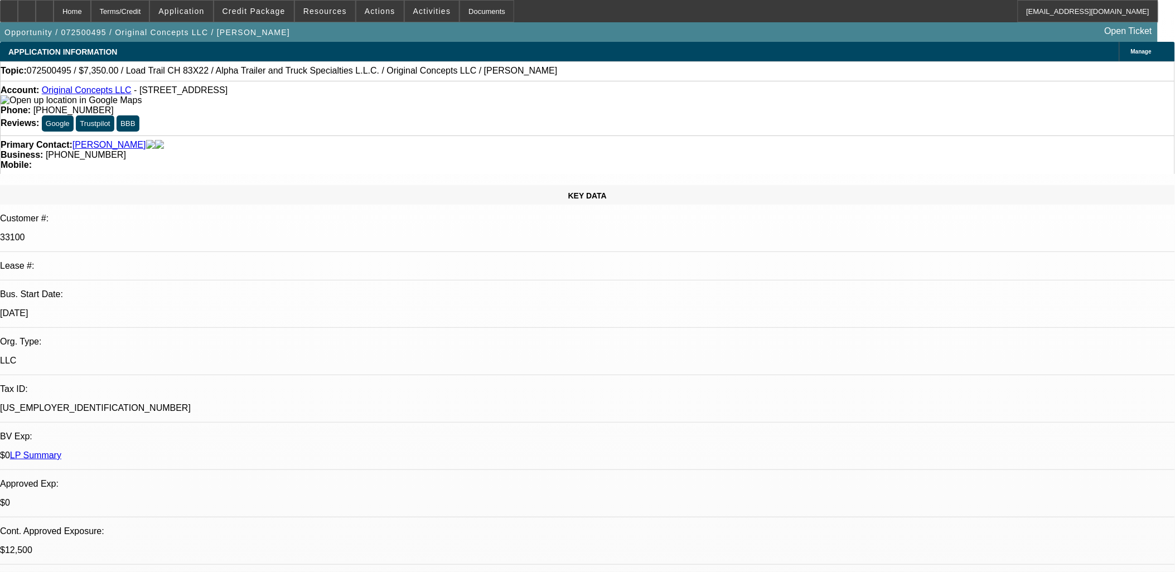
select select "0"
select select "6"
click at [274, 16] on span at bounding box center [254, 11] width 80 height 27
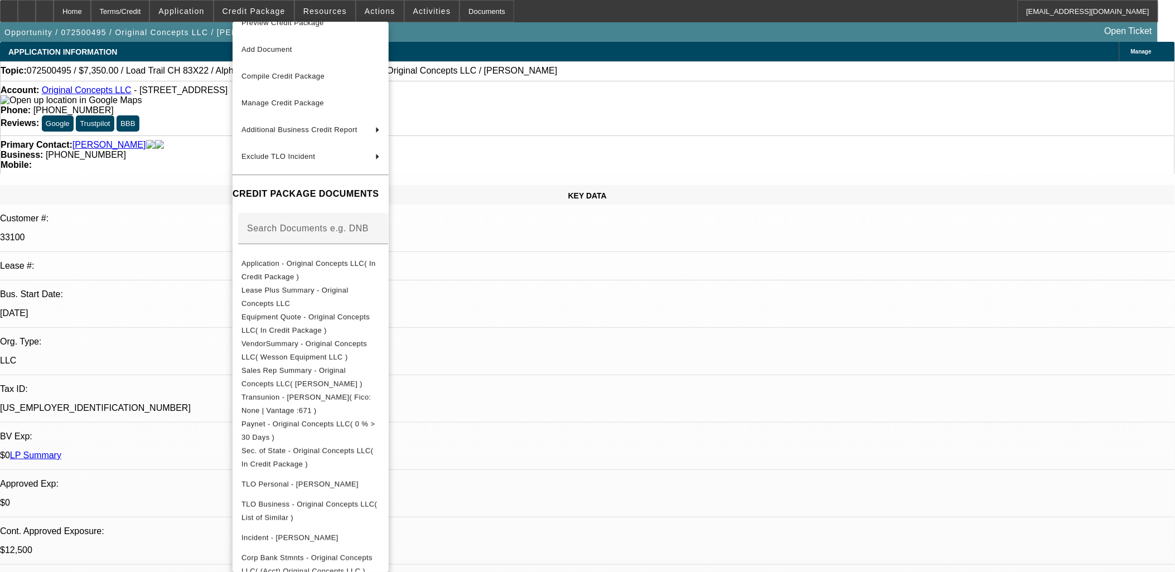
scroll to position [32, 0]
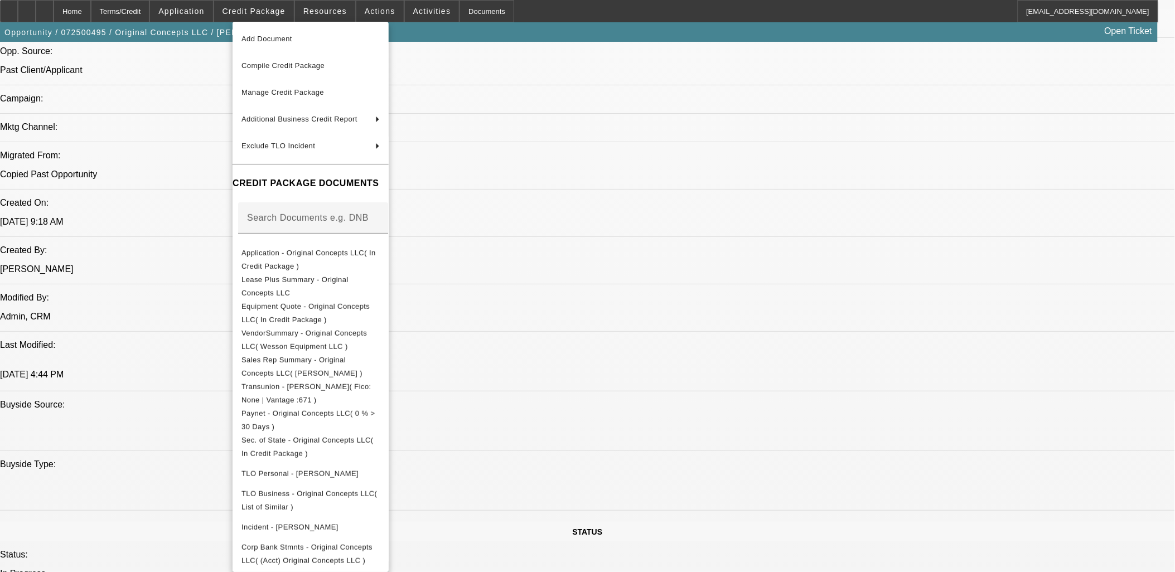
click at [541, 274] on div at bounding box center [587, 286] width 1175 height 572
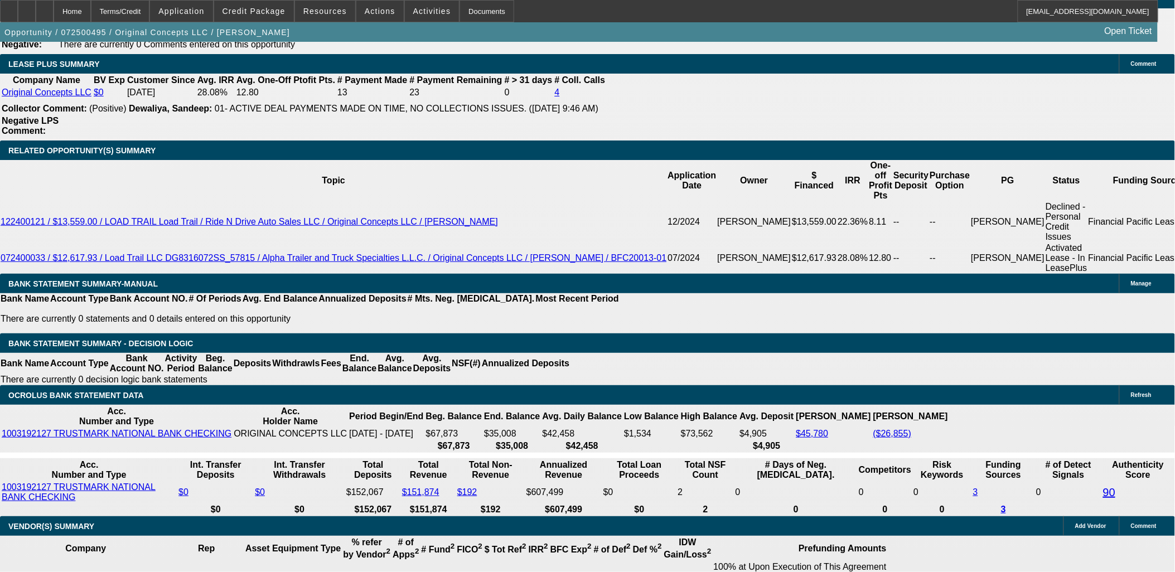
scroll to position [1921, 0]
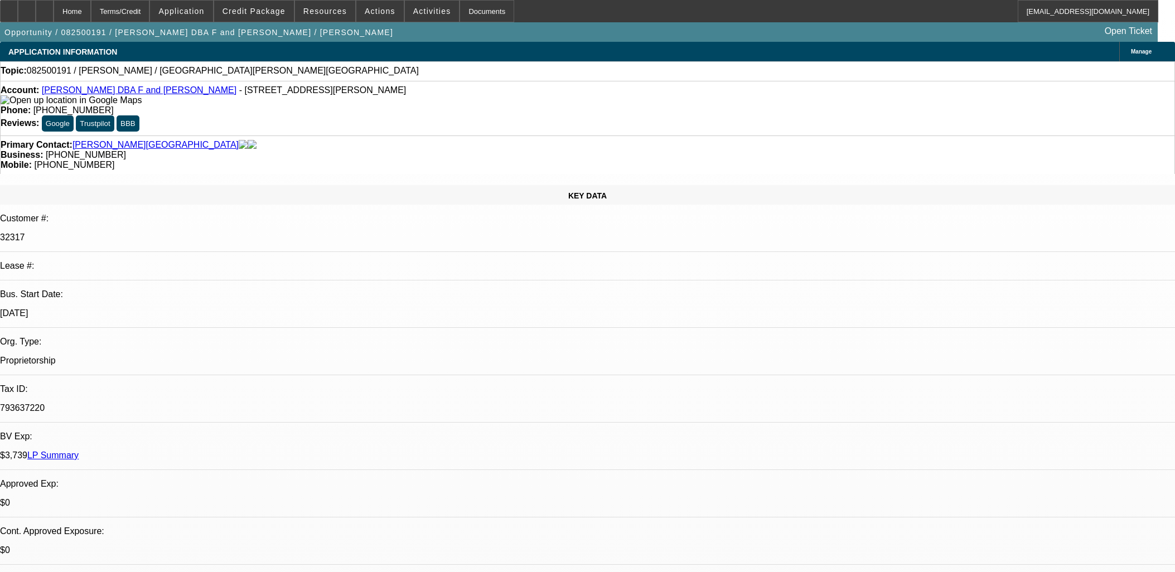
select select "0"
select select "2"
select select "0.1"
select select "4"
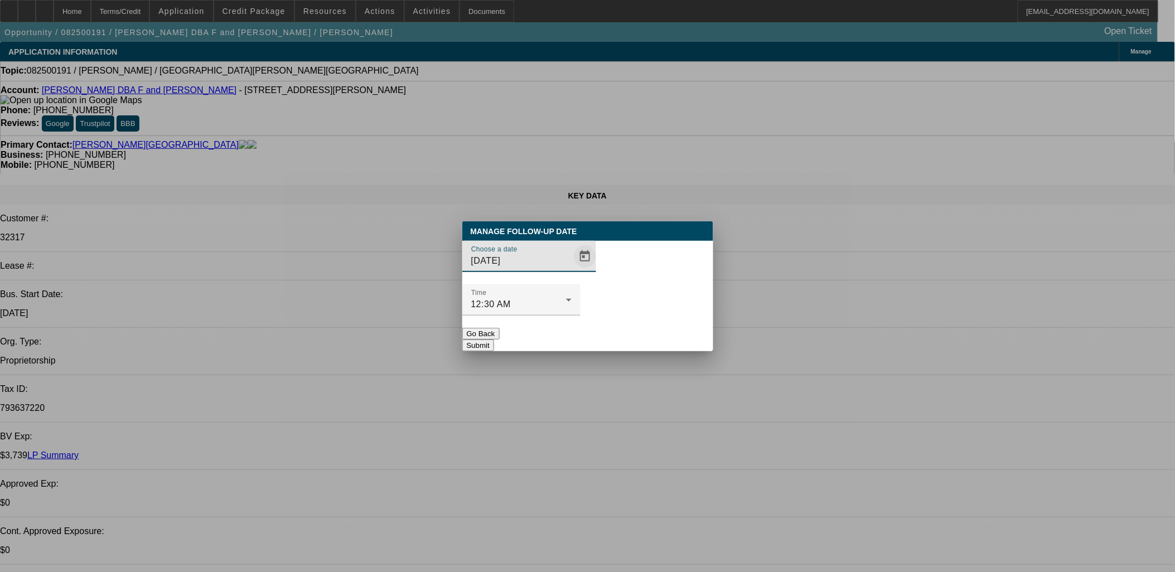
click at [576, 270] on span "Open calendar" at bounding box center [585, 256] width 27 height 27
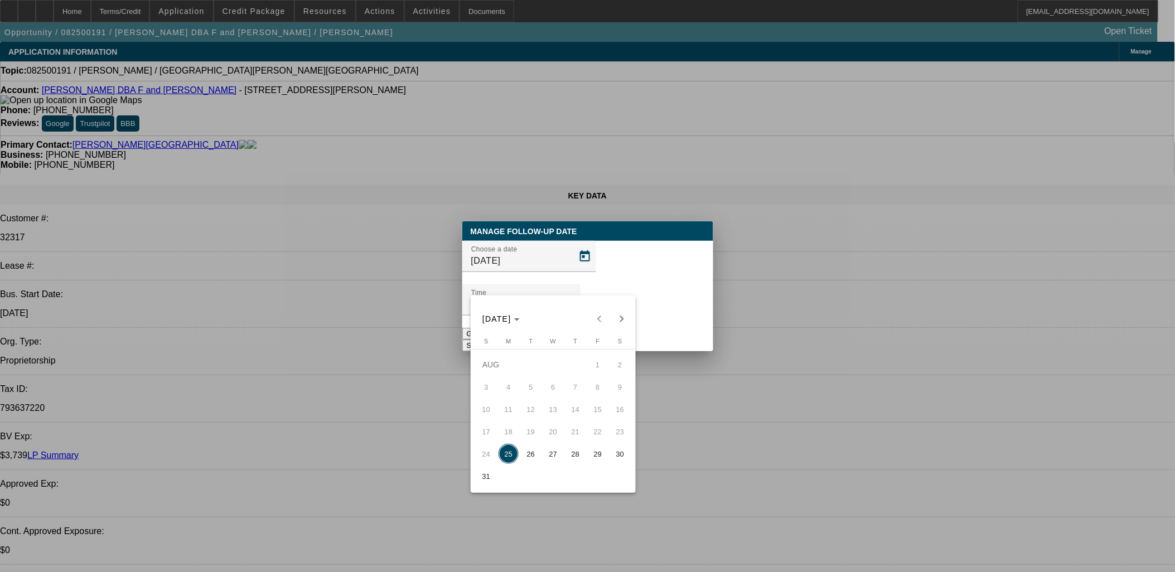
drag, startPoint x: 544, startPoint y: 461, endPoint x: 568, endPoint y: 457, distance: 23.7
click at [568, 457] on tr "24 25 26 27 28 29 30" at bounding box center [553, 454] width 156 height 22
click at [567, 457] on span "28" at bounding box center [576, 454] width 20 height 20
type input "[DATE]"
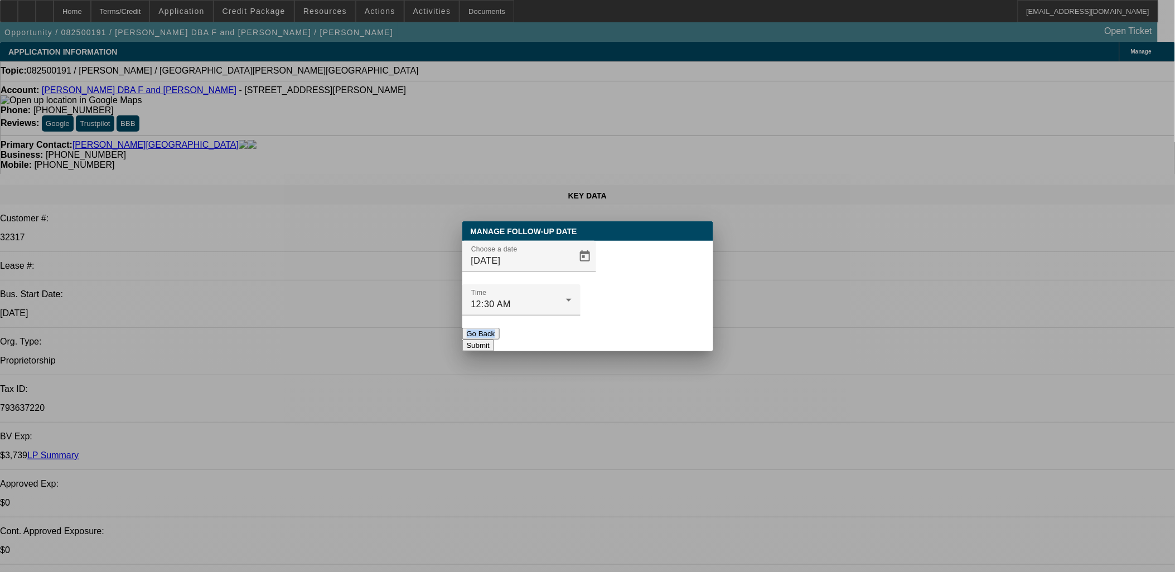
drag, startPoint x: 644, startPoint y: 291, endPoint x: 634, endPoint y: 322, distance: 32.1
click at [634, 322] on div "Manage Follow-Up Date Choose a date [DATE] Time 12:30 AM Go Back Submit" at bounding box center [587, 286] width 251 height 130
click at [494, 340] on button "Submit" at bounding box center [478, 346] width 32 height 12
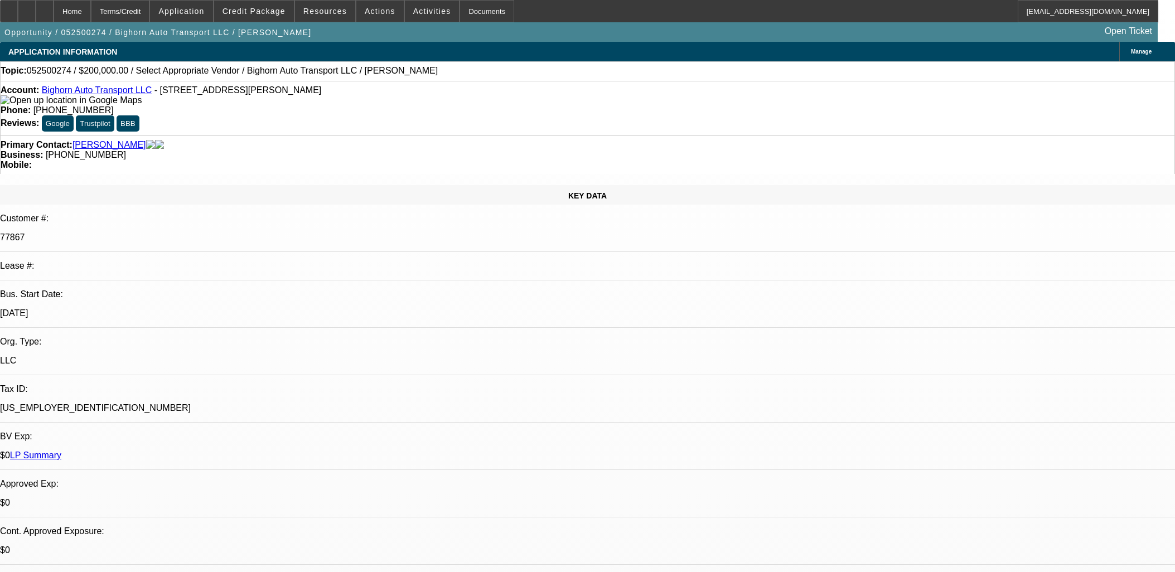
select select "0"
select select "2"
select select "0.1"
select select "4"
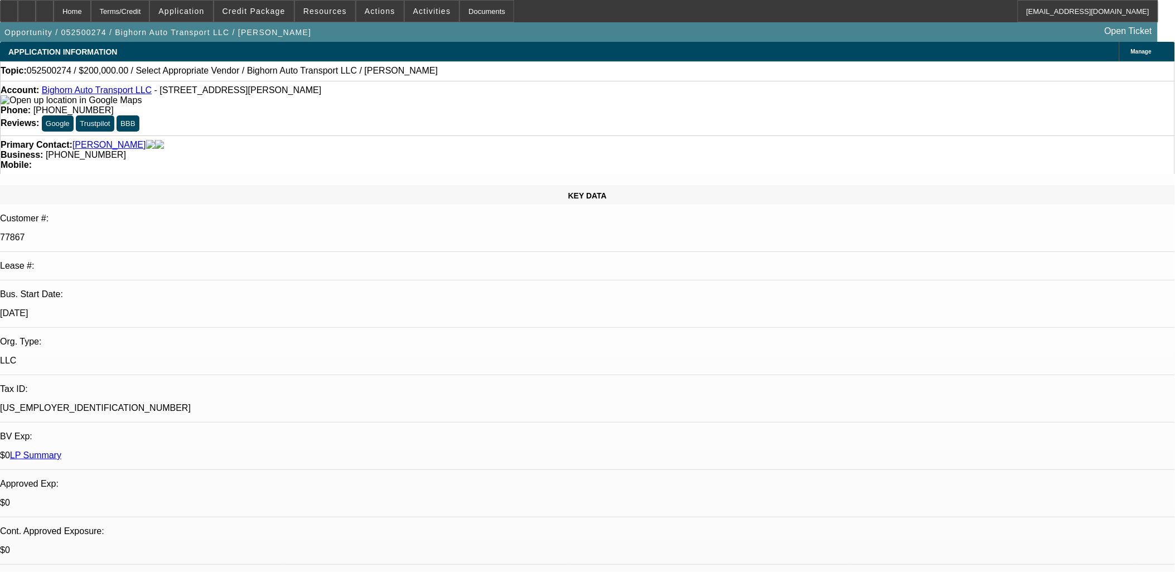
click at [112, 98] on div "Account: Bighorn Auto Transport LLC - 9994 Brighton Rd, Henderson, CO 80640" at bounding box center [588, 95] width 1174 height 20
click at [112, 93] on link "Bighorn Auto Transport LLC" at bounding box center [97, 89] width 110 height 9
click at [374, 10] on span "Actions" at bounding box center [380, 11] width 31 height 9
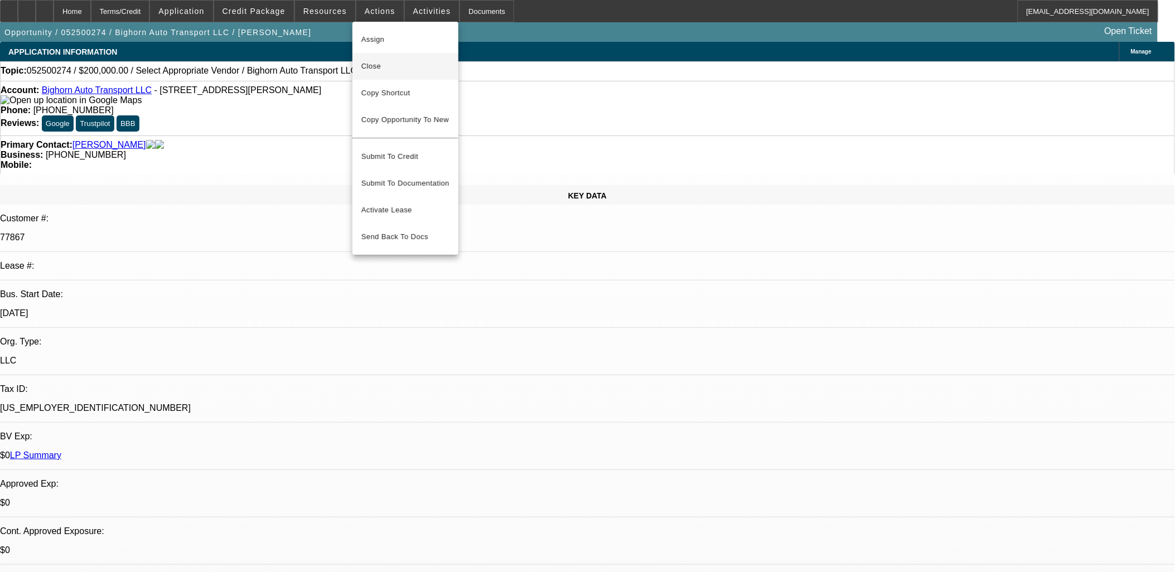
click at [394, 69] on span "Close" at bounding box center [406, 66] width 88 height 13
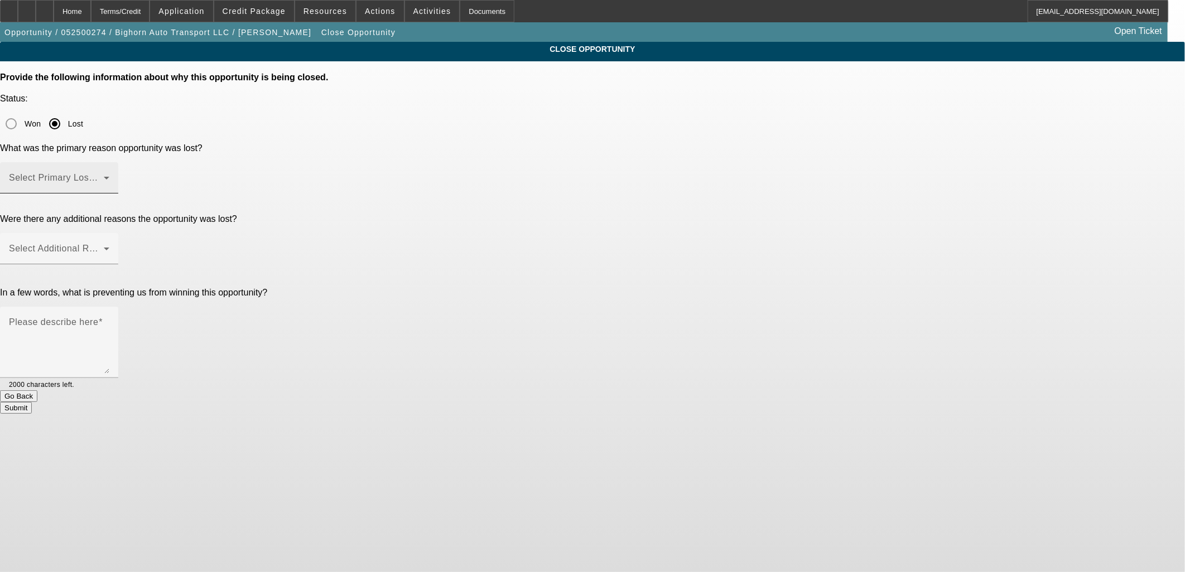
click at [109, 162] on div "Select Primary Lost Reason" at bounding box center [59, 177] width 100 height 31
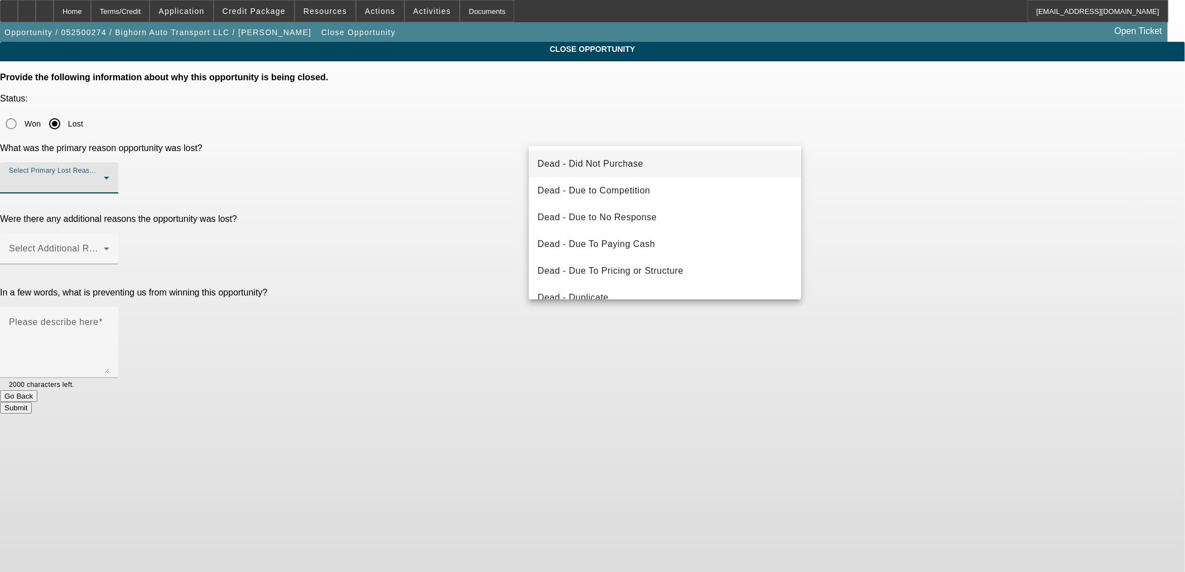
click at [594, 163] on span "Dead - Did Not Purchase" at bounding box center [590, 163] width 105 height 13
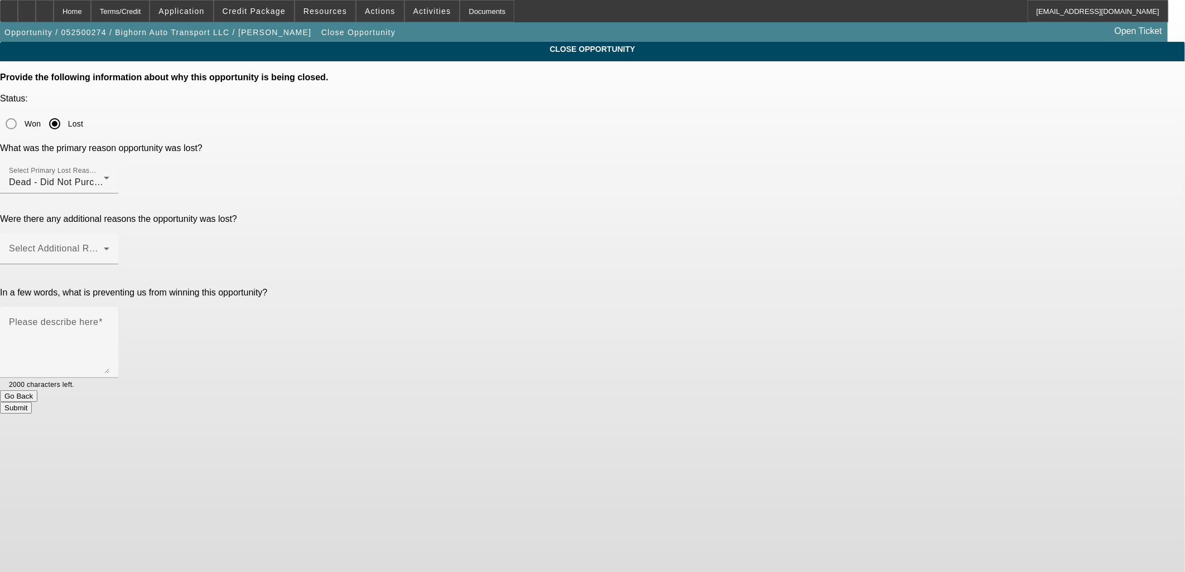
drag, startPoint x: 951, startPoint y: 163, endPoint x: 770, endPoint y: 194, distance: 183.9
click at [943, 163] on app-close-opportunity "CLOSE OPPORTUNITY Provide the following information about why this opportunity …" at bounding box center [592, 228] width 1185 height 372
click at [118, 264] on div at bounding box center [59, 270] width 118 height 12
click at [104, 247] on span at bounding box center [56, 253] width 95 height 13
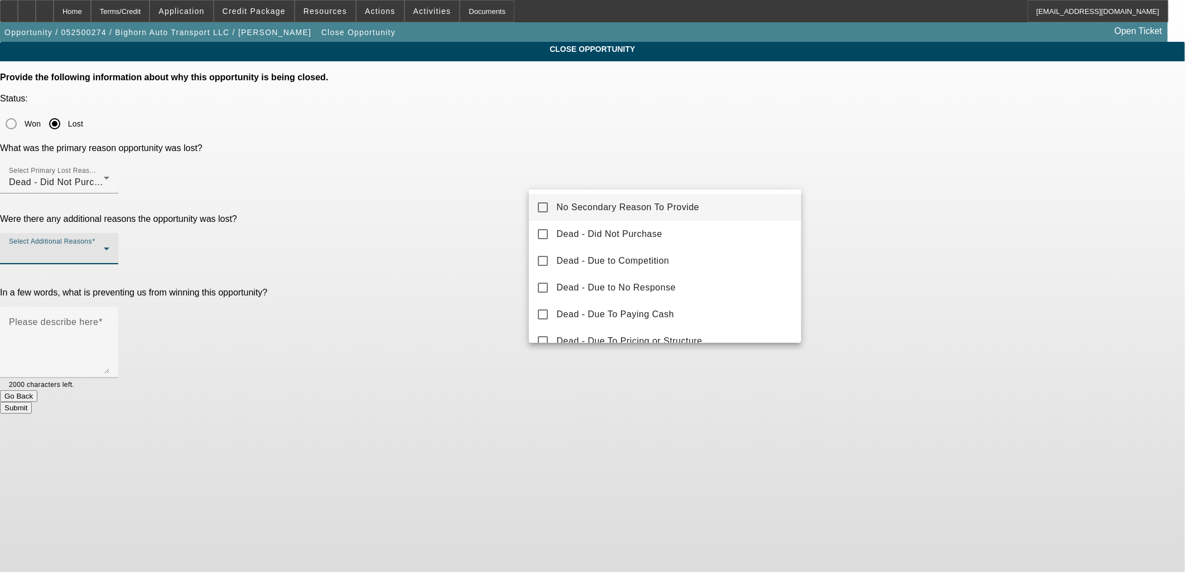
click at [756, 195] on mat-option "No Secondary Reason To Provide" at bounding box center [665, 207] width 273 height 27
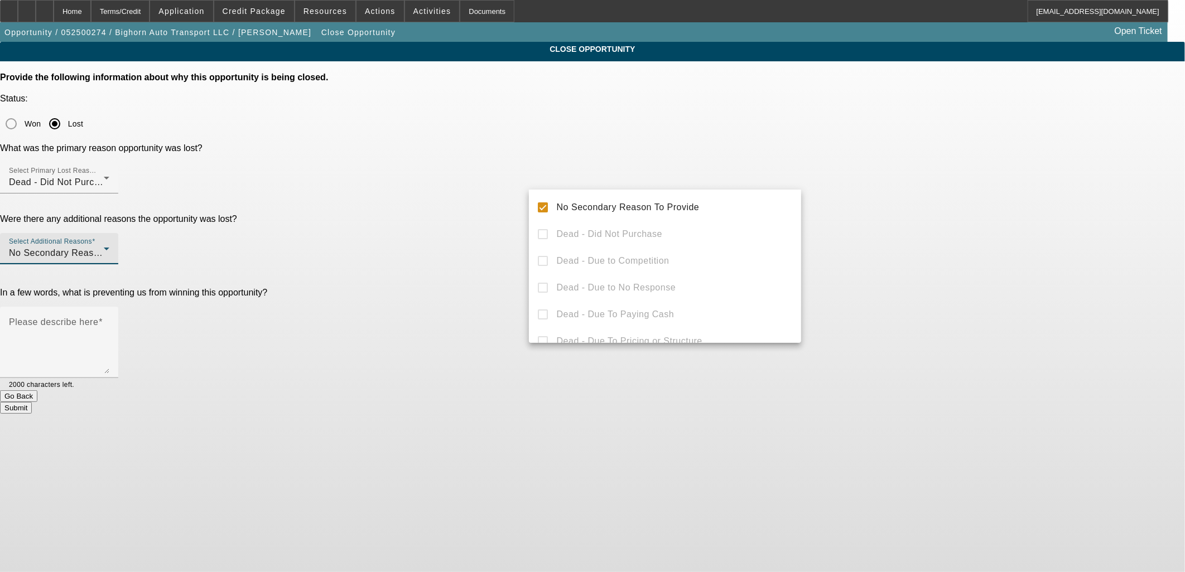
drag, startPoint x: 872, startPoint y: 188, endPoint x: 740, endPoint y: 240, distance: 141.7
click at [871, 190] on div at bounding box center [592, 286] width 1185 height 572
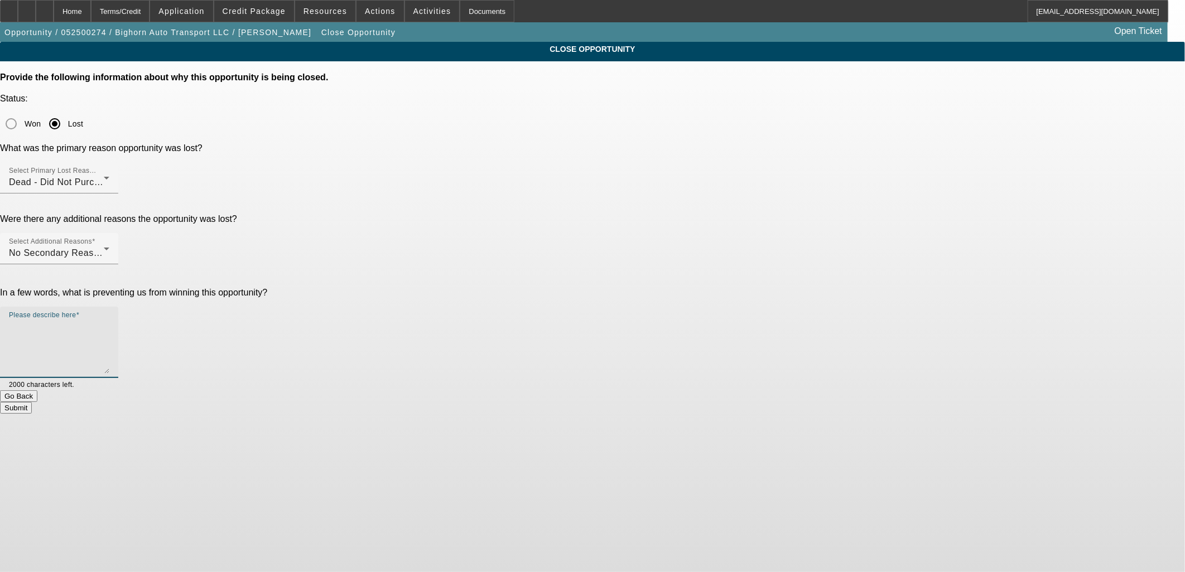
click at [109, 320] on textarea "Please describe here" at bounding box center [59, 347] width 100 height 54
type textarea "Held off"
click at [32, 402] on button "Submit" at bounding box center [16, 408] width 32 height 12
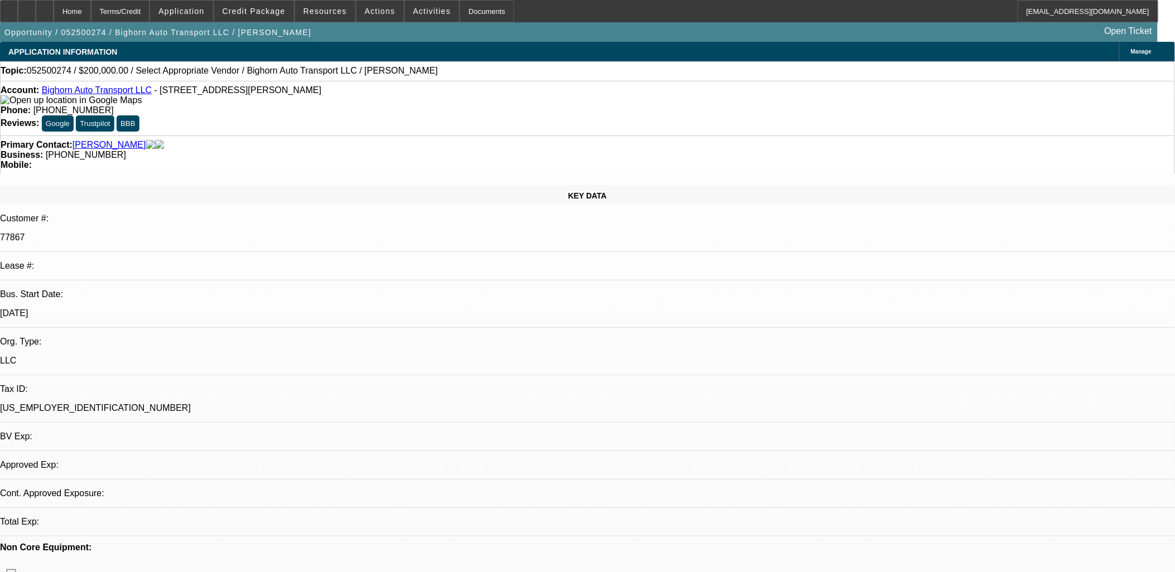
select select "0"
select select "2"
select select "0.1"
select select "4"
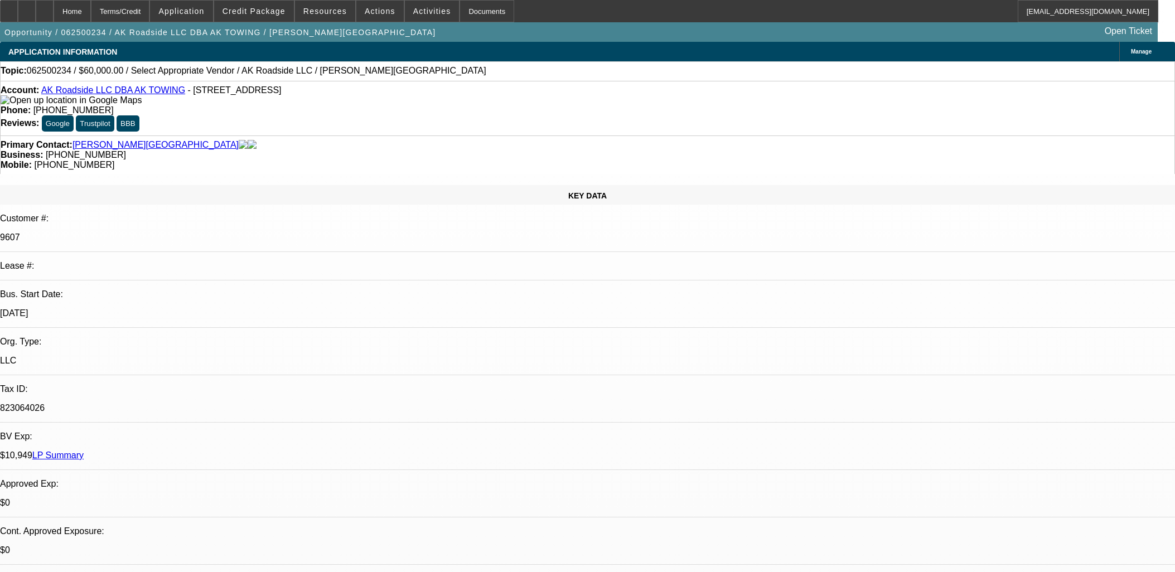
select select "0"
select select "2"
select select "0.1"
select select "4"
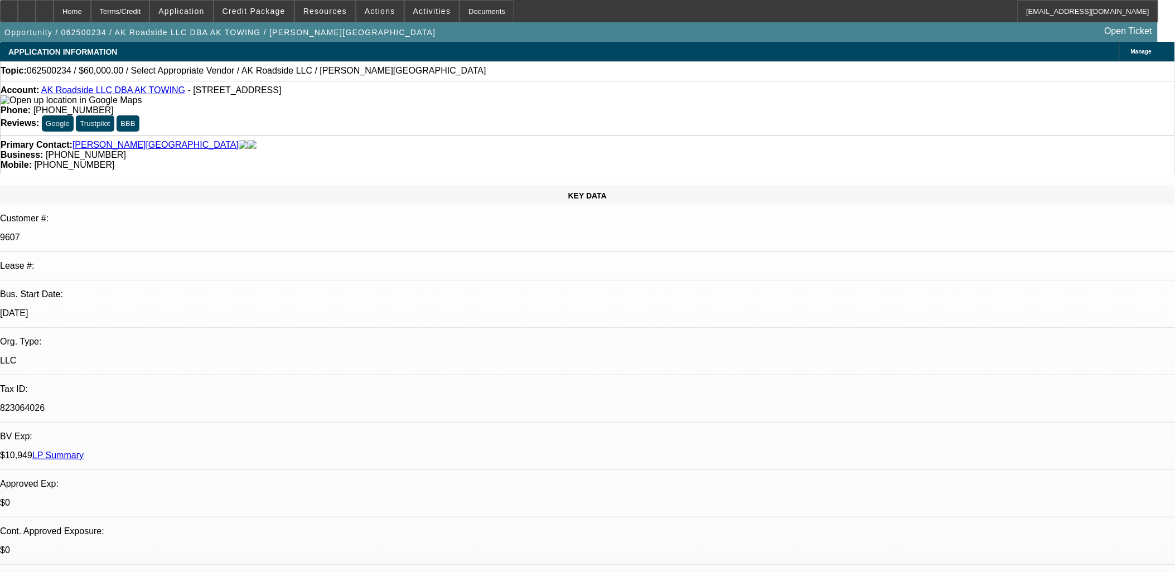
drag, startPoint x: 961, startPoint y: 187, endPoint x: 957, endPoint y: 194, distance: 7.8
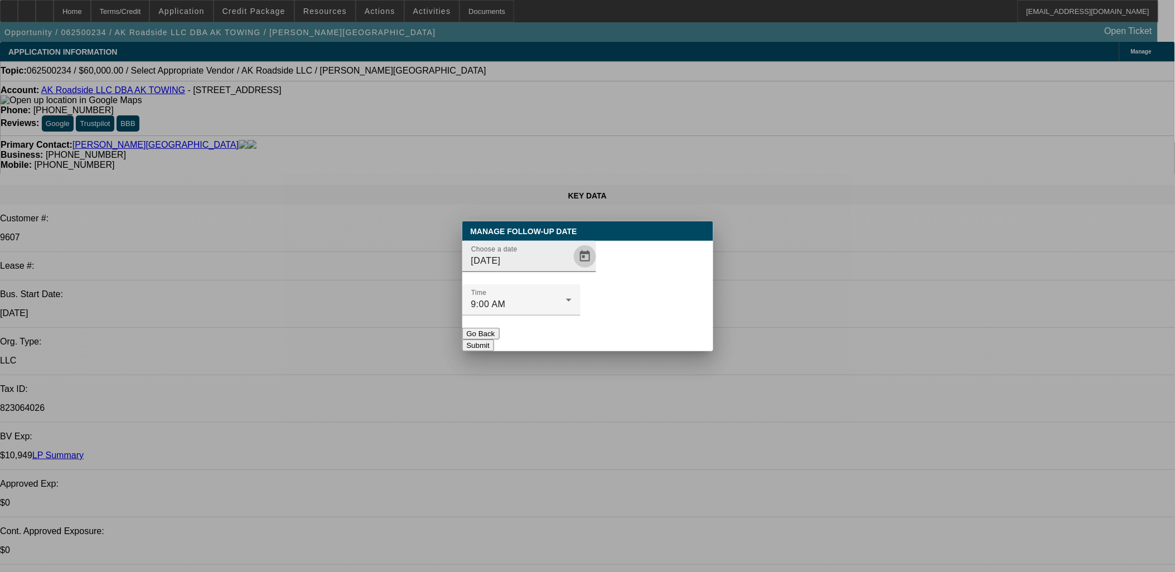
click at [572, 270] on span "Open calendar" at bounding box center [585, 256] width 27 height 27
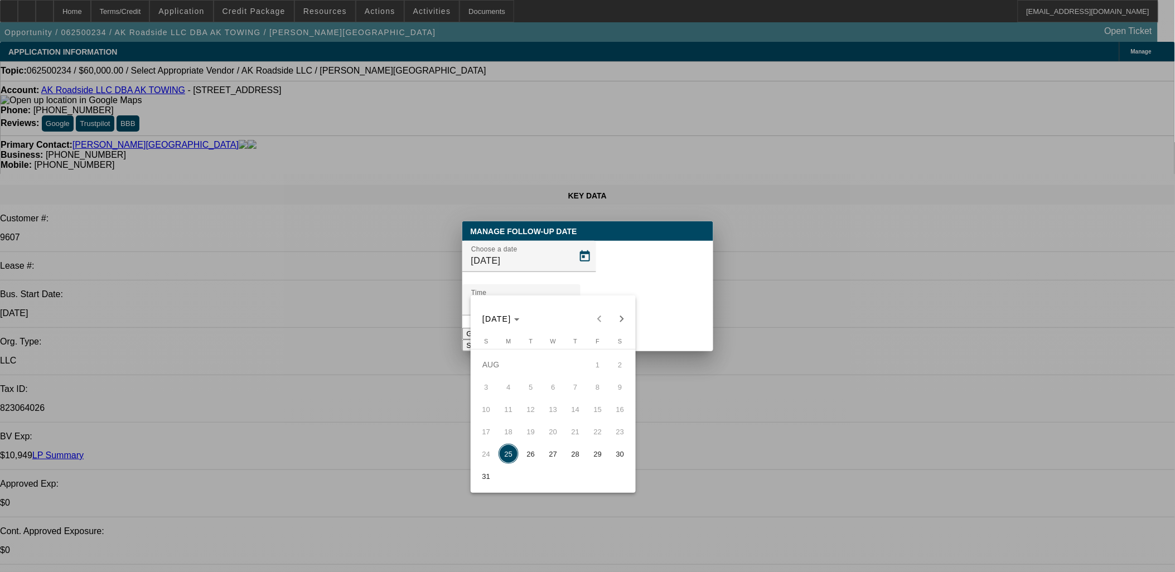
click at [618, 321] on span "Next month" at bounding box center [622, 319] width 22 height 22
click at [549, 397] on span "3" at bounding box center [553, 387] width 20 height 20
type input "9/3/2025"
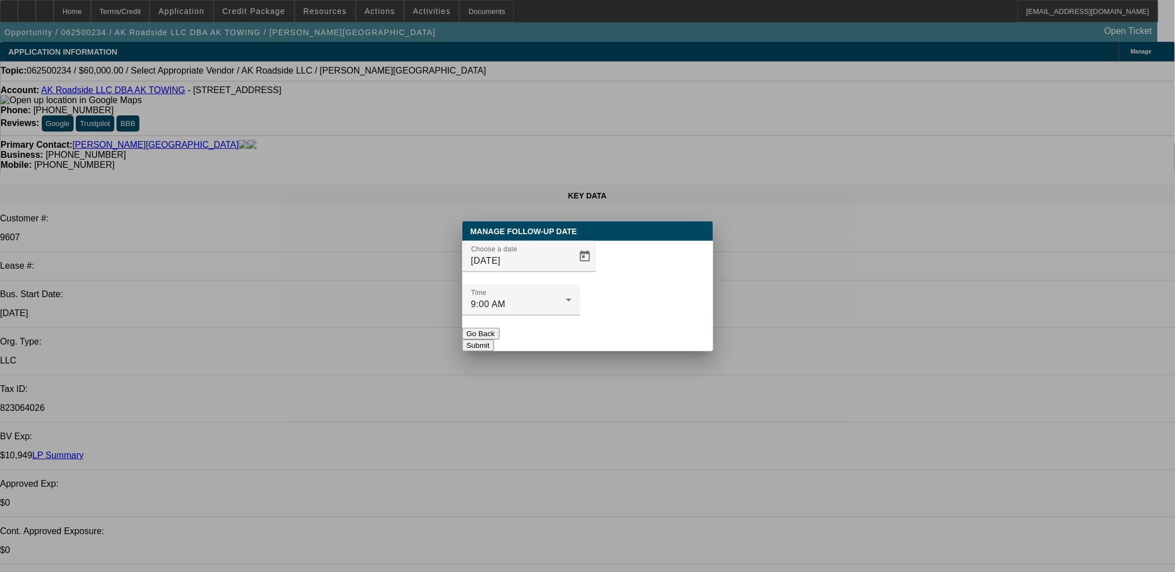
click at [494, 340] on button "Submit" at bounding box center [478, 346] width 32 height 12
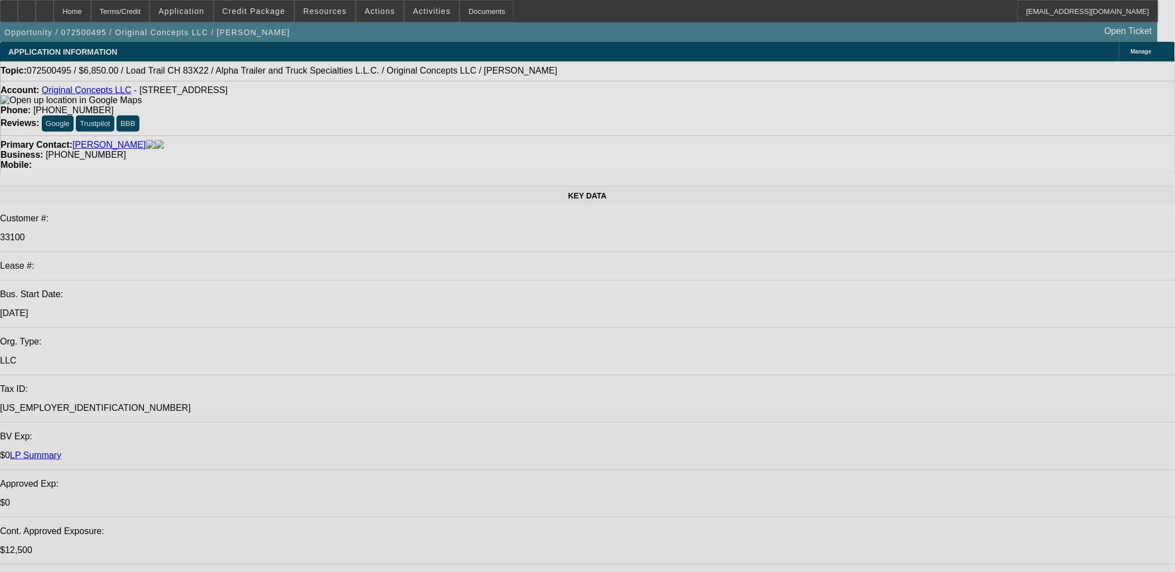
select select "0"
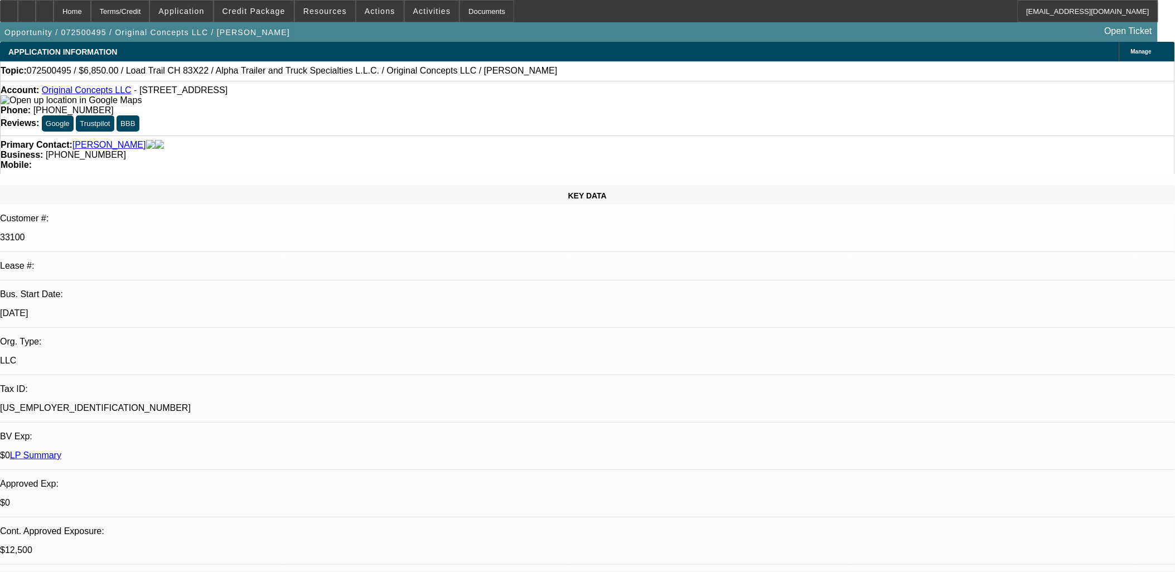
select select "2"
select select "0"
select select "2"
select select "0"
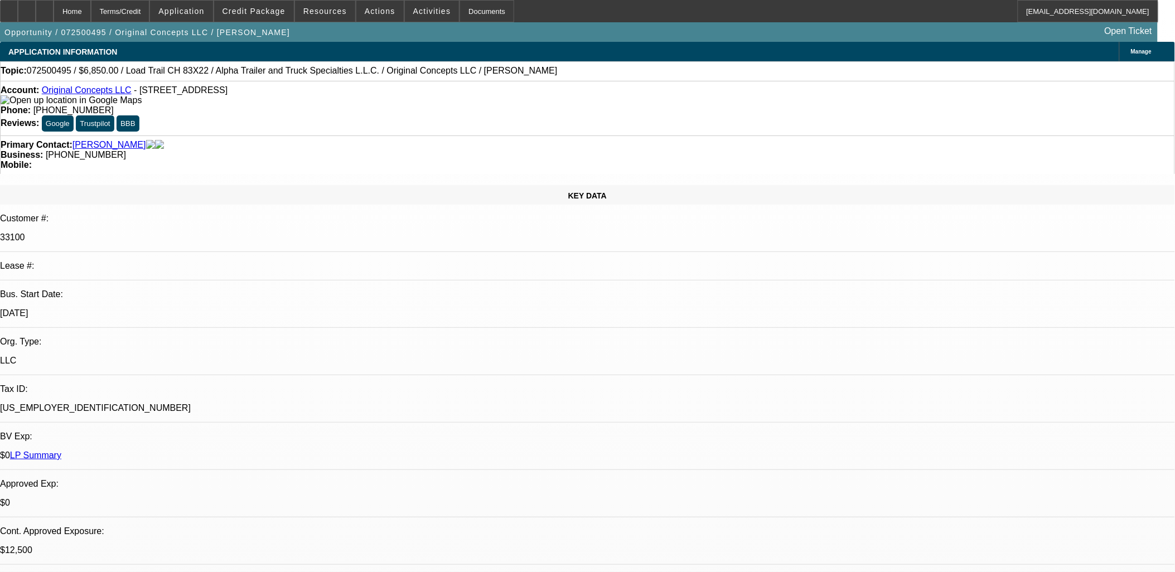
select select "0"
select select "2"
select select "0"
select select "2"
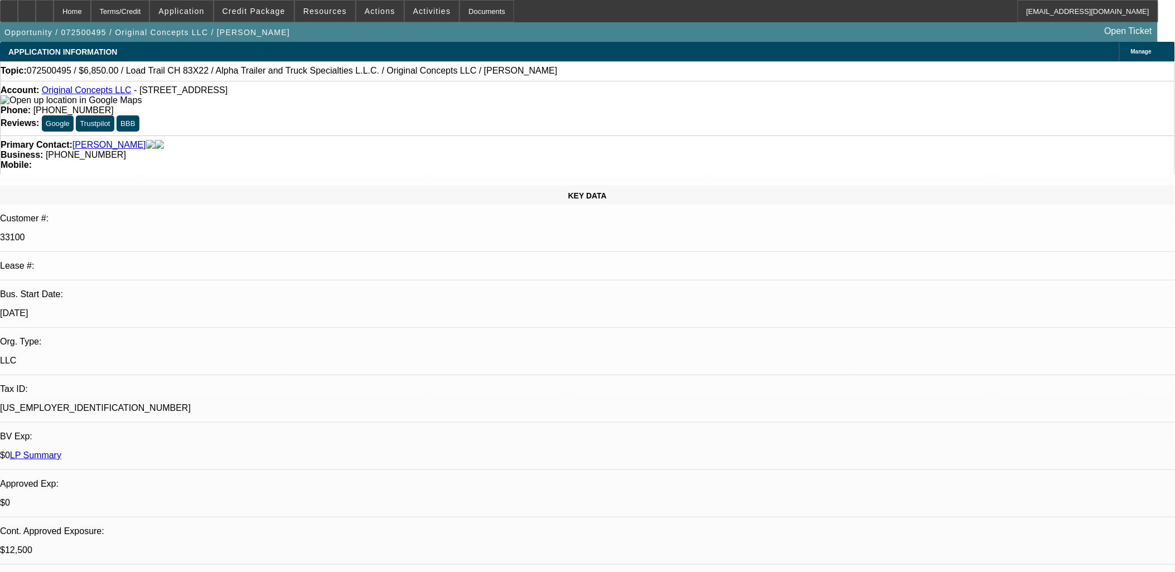
select select "0"
select select "1"
select select "2"
select select "6"
select select "1"
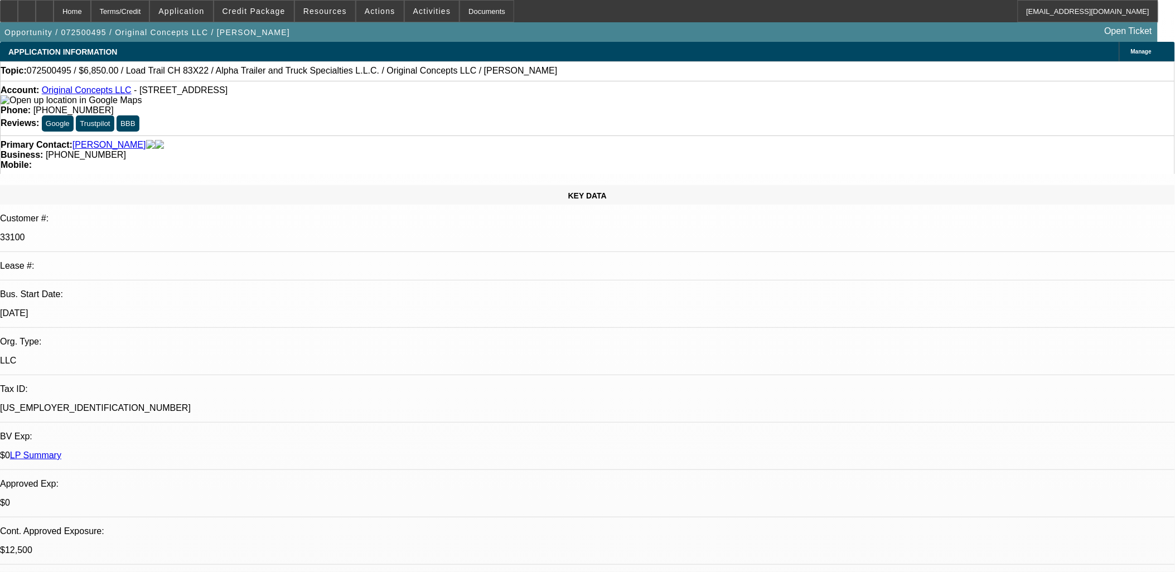
select select "2"
select select "6"
select select "1"
select select "2"
select select "6"
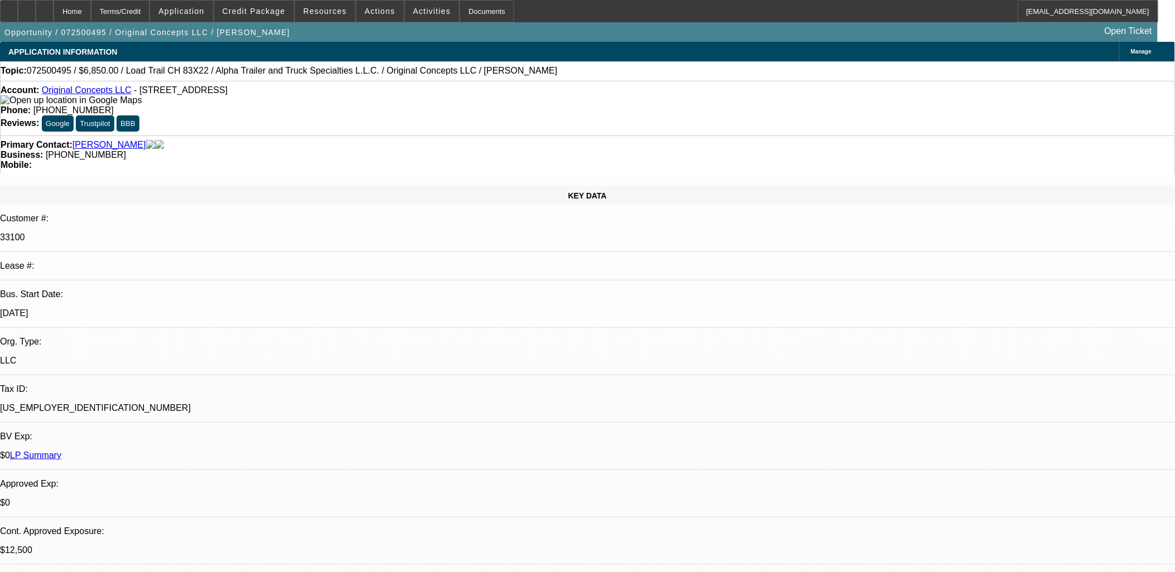
select select "1"
select select "2"
select select "6"
